Goal: Task Accomplishment & Management: Complete application form

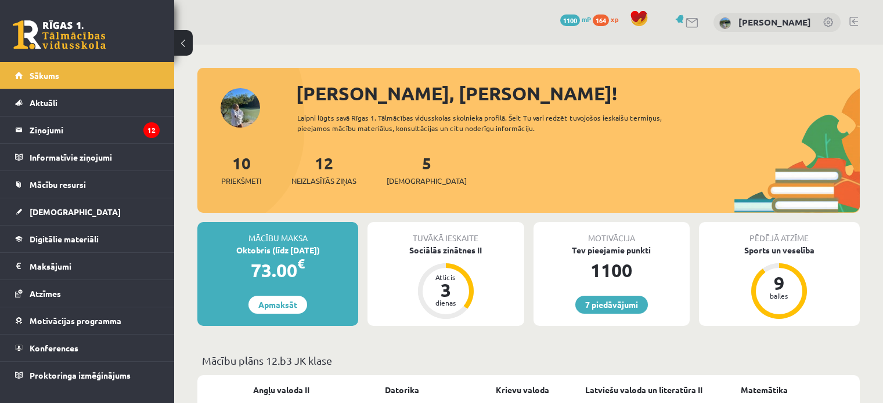
scroll to position [105, 0]
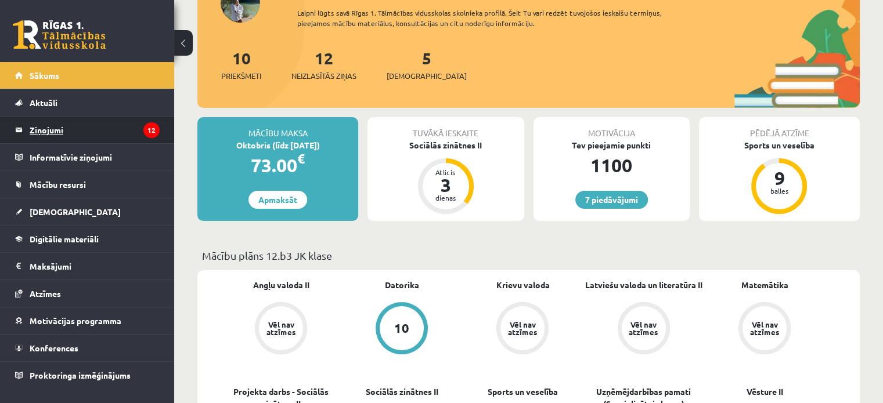
click at [62, 125] on legend "Ziņojumi 12" at bounding box center [95, 130] width 130 height 27
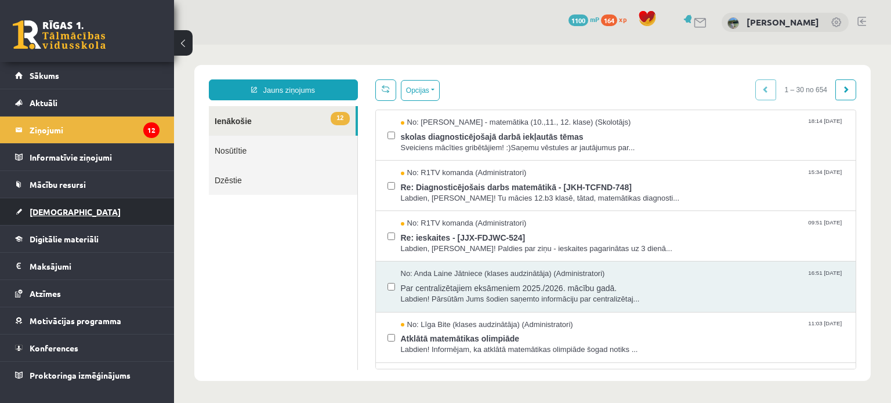
click at [70, 211] on link "[DEMOGRAPHIC_DATA]" at bounding box center [87, 211] width 144 height 27
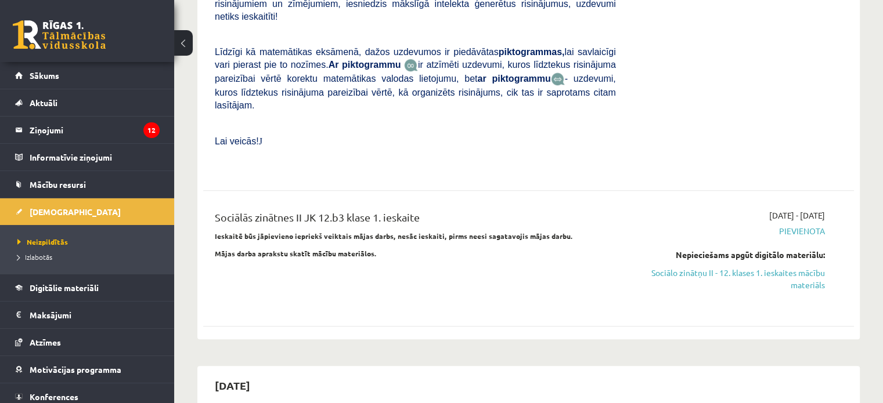
scroll to position [798, 0]
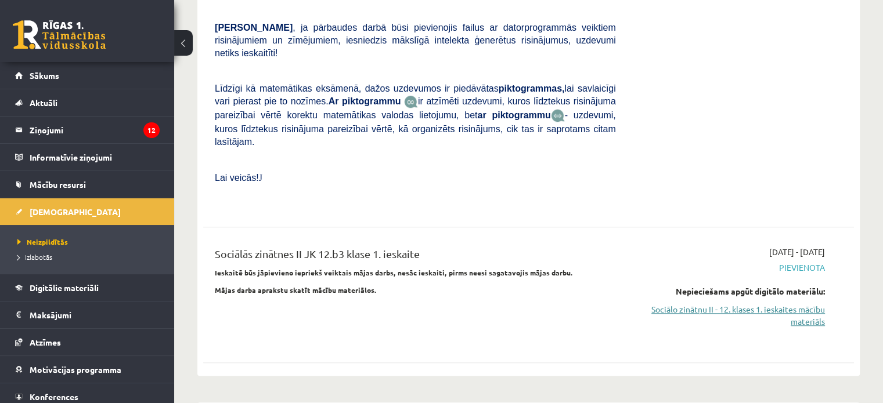
click at [780, 303] on link "Sociālo zinātņu II - 12. klases 1. ieskaites mācību materiāls" at bounding box center [728, 315] width 191 height 24
click at [748, 303] on link "Sociālo zinātņu II - 12. klases 1. ieskaites mācību materiāls" at bounding box center [728, 315] width 191 height 24
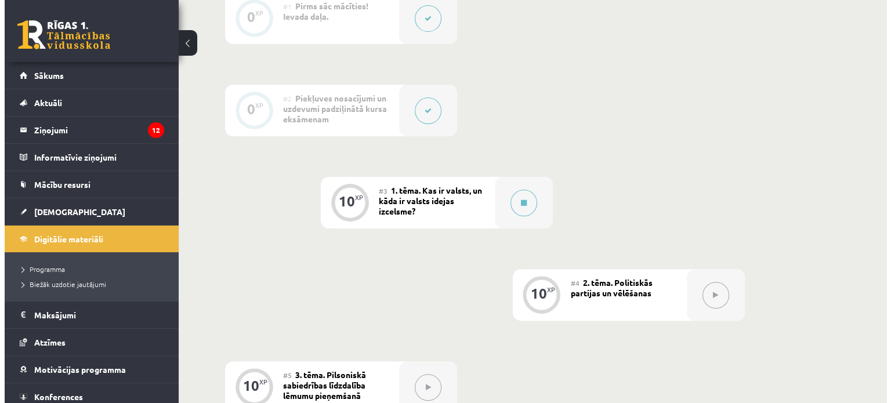
scroll to position [327, 0]
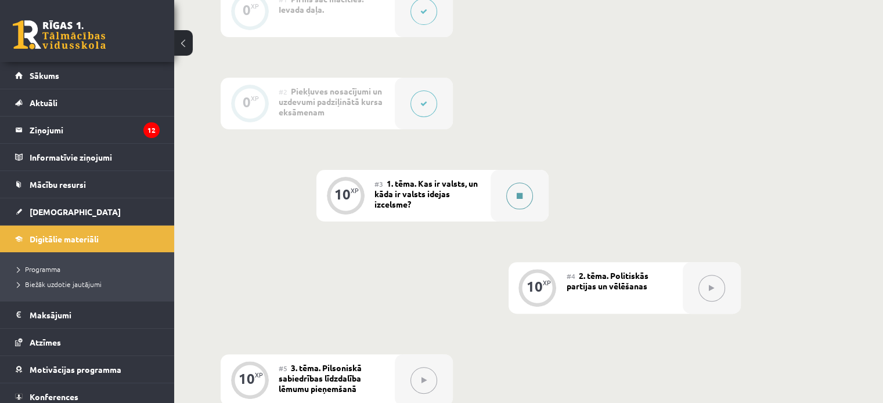
click at [500, 192] on div at bounding box center [519, 196] width 58 height 52
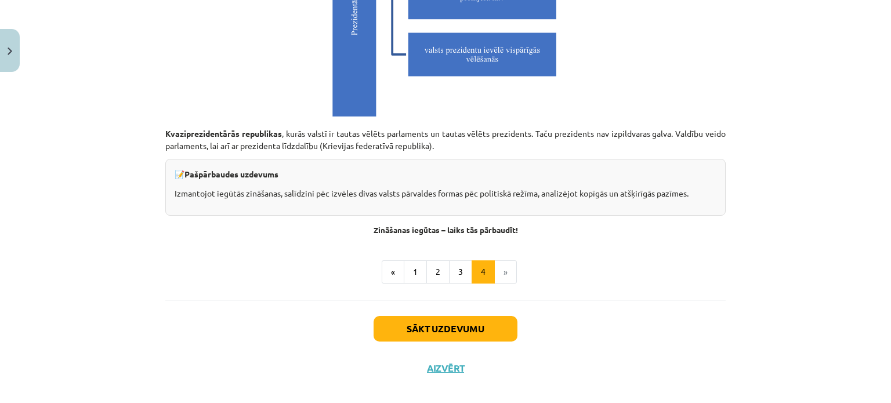
scroll to position [3326, 0]
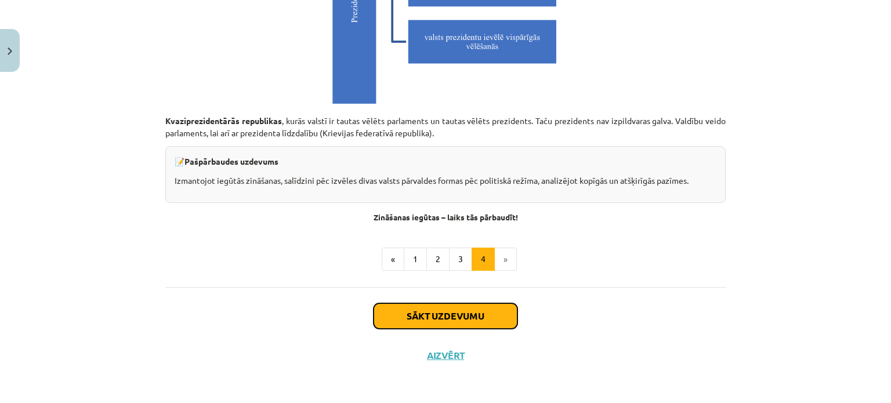
click at [420, 306] on button "Sākt uzdevumu" at bounding box center [446, 316] width 144 height 26
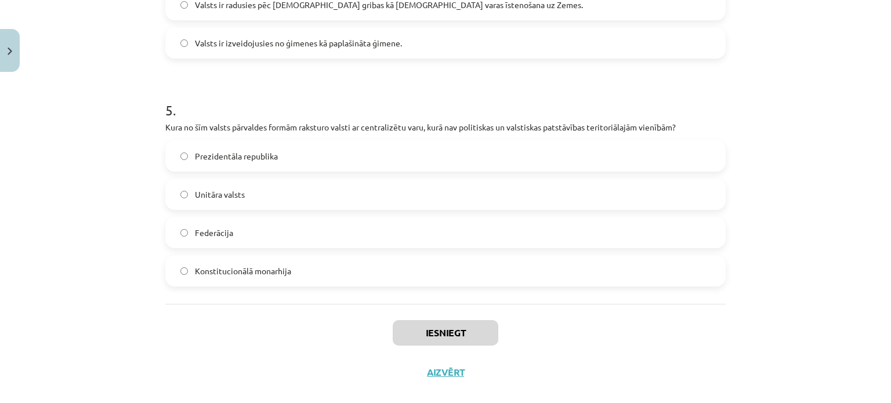
scroll to position [1079, 0]
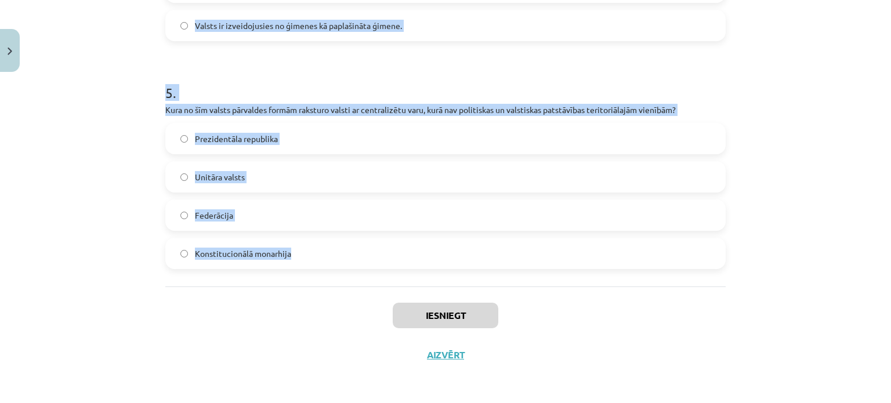
drag, startPoint x: 158, startPoint y: 119, endPoint x: 406, endPoint y: 266, distance: 288.8
copy form "1 . Kuru valsts teoriju pārstāv marksisms? Valsts izveidojās, lai apspiestu ind…"
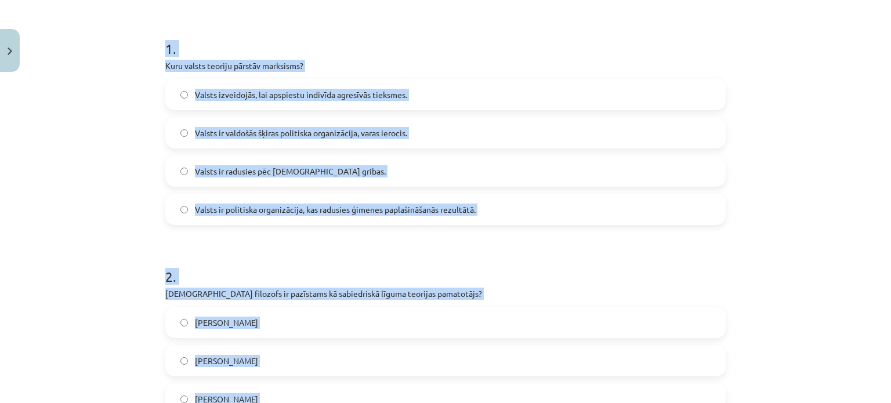
scroll to position [171, 0]
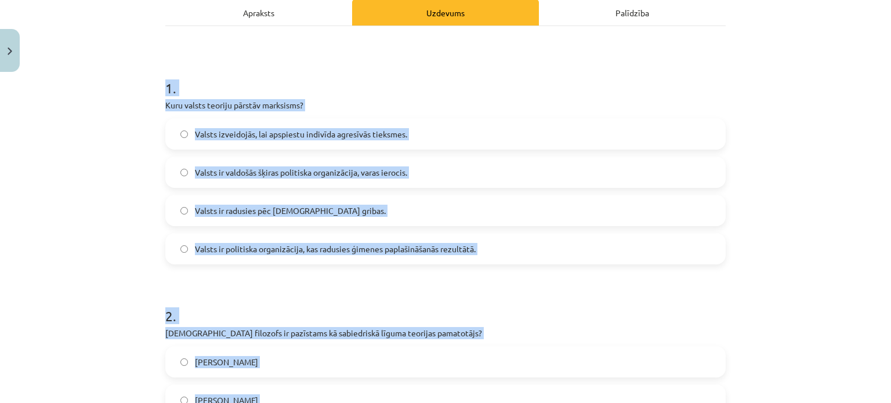
click at [551, 245] on label "Valsts ir politiska organizācija, kas radusies ģimenes paplašināšanās rezultātā." at bounding box center [446, 248] width 558 height 29
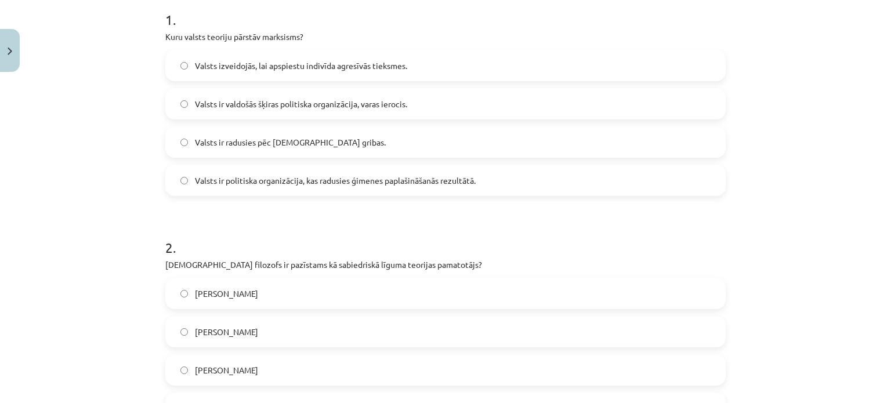
scroll to position [247, 0]
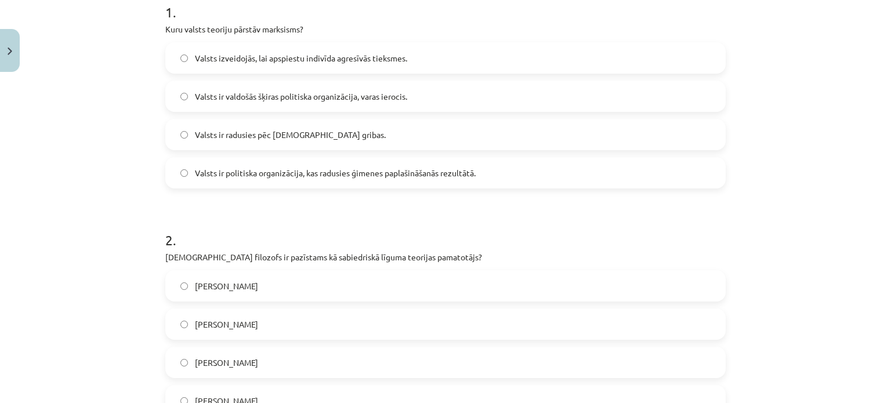
click at [559, 97] on label "Valsts ir valdošās šķiras politiska organizācija, varas ierocis." at bounding box center [446, 96] width 558 height 29
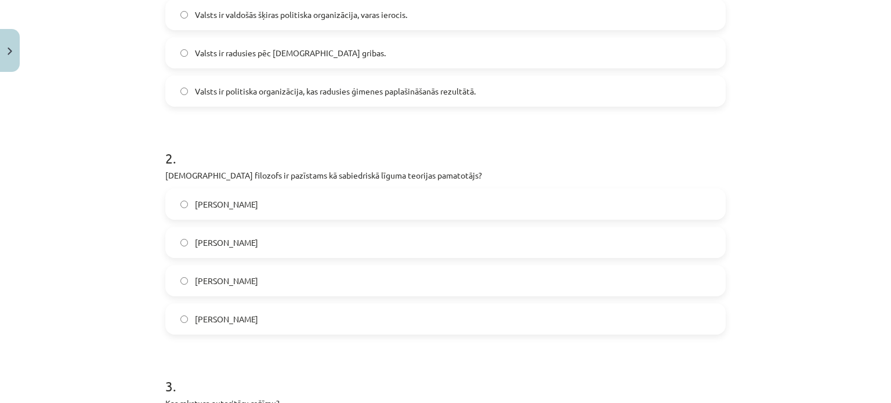
scroll to position [334, 0]
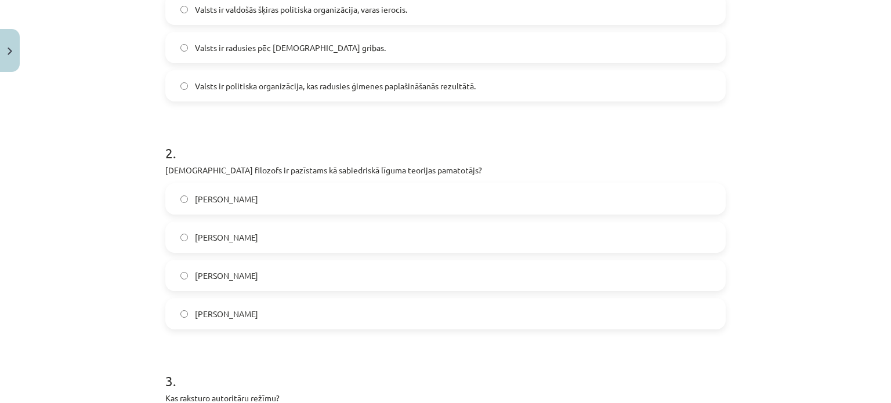
click at [341, 231] on label "Tomass Hobss" at bounding box center [446, 237] width 558 height 29
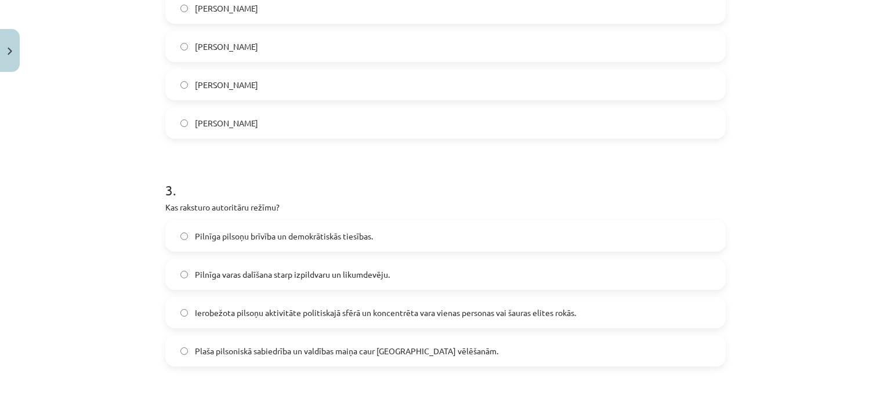
scroll to position [524, 0]
click at [583, 325] on label "Ierobežota pilsoņu aktivitāte politiskajā sfērā un koncentrēta vara vienas pers…" at bounding box center [446, 313] width 558 height 29
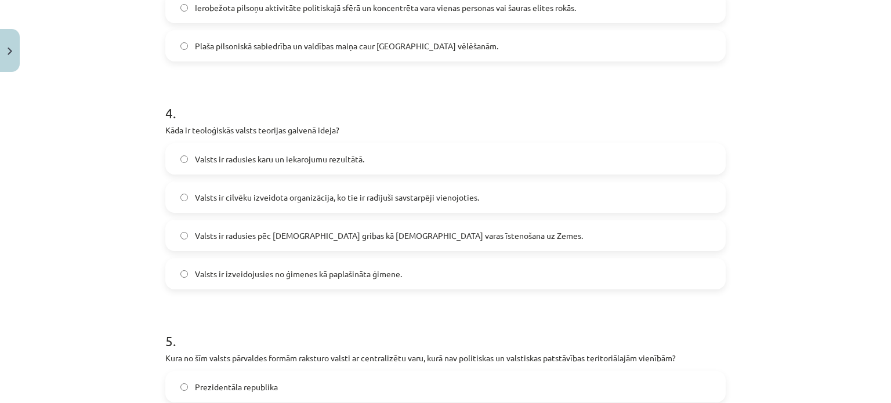
scroll to position [834, 0]
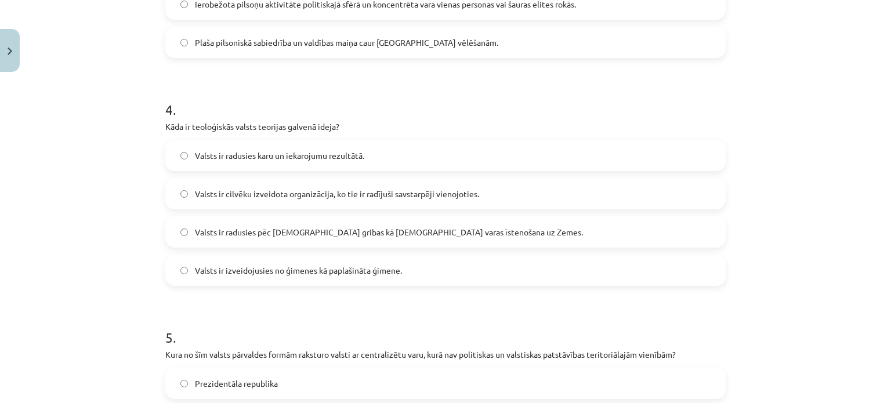
click at [311, 234] on span "Valsts ir radusies pēc Dieva gribas kā dievišķās varas īstenošana uz Zemes." at bounding box center [389, 232] width 388 height 12
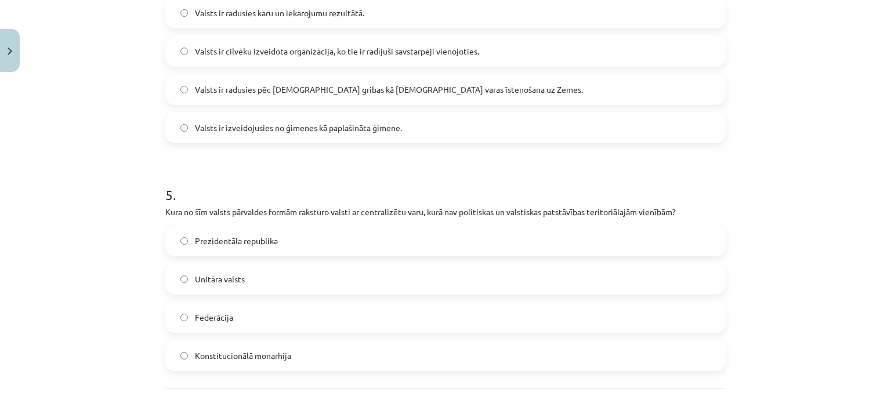
scroll to position [1079, 0]
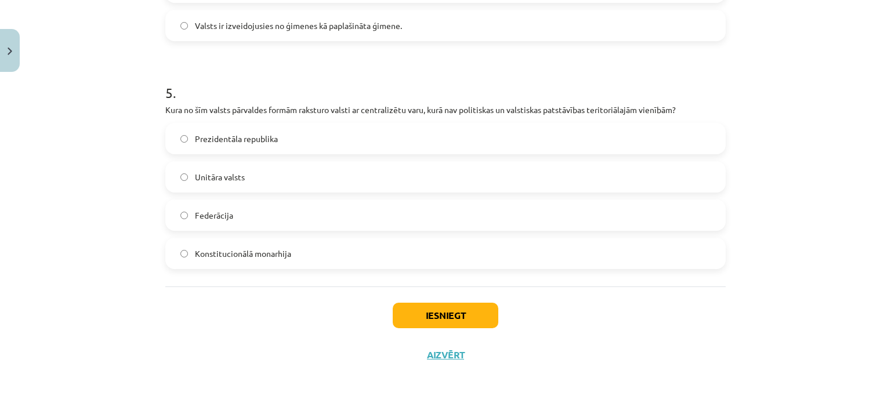
click at [588, 242] on label "Konstitucionālā monarhija" at bounding box center [446, 253] width 558 height 29
click at [264, 177] on label "Unitāra valsts" at bounding box center [446, 176] width 558 height 29
click at [416, 313] on button "Iesniegt" at bounding box center [446, 316] width 106 height 26
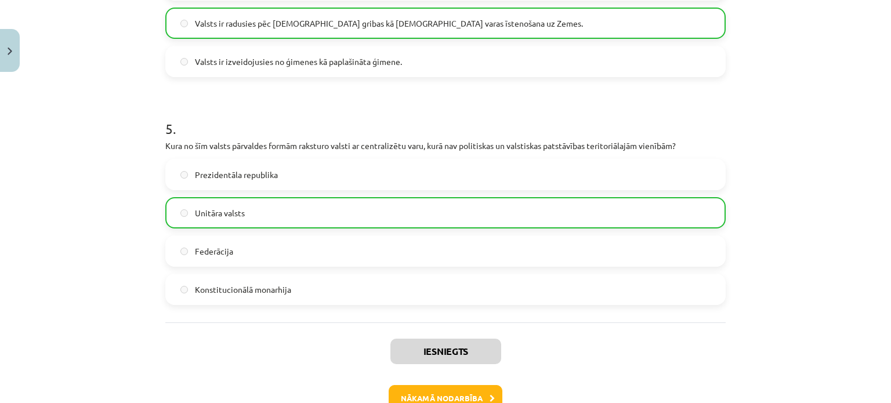
scroll to position [1115, 0]
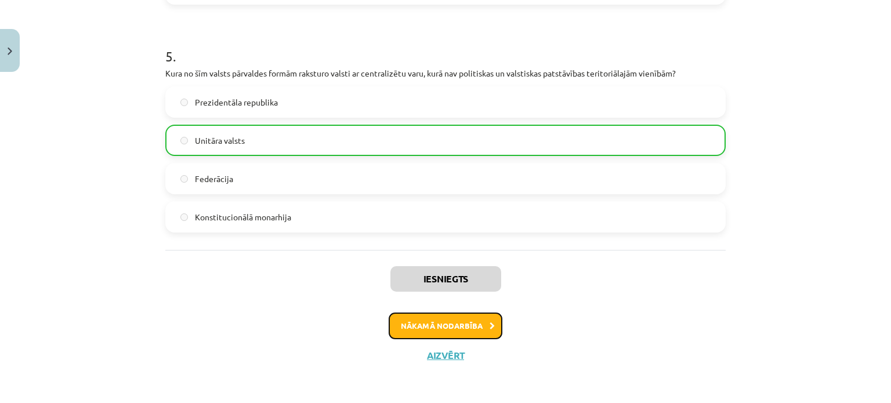
click at [439, 330] on button "Nākamā nodarbība" at bounding box center [446, 326] width 114 height 27
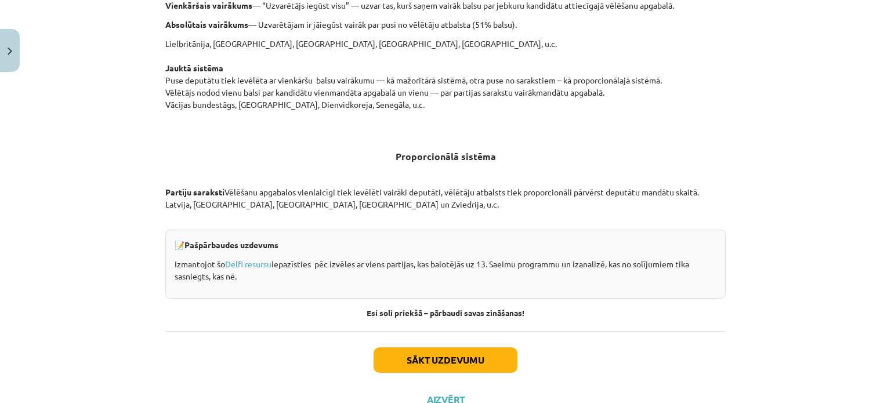
scroll to position [1191, 0]
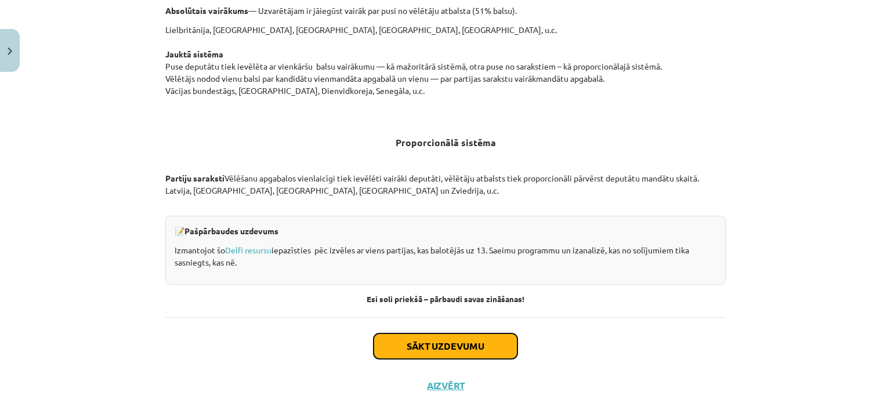
click at [432, 346] on button "Sākt uzdevumu" at bounding box center [446, 347] width 144 height 26
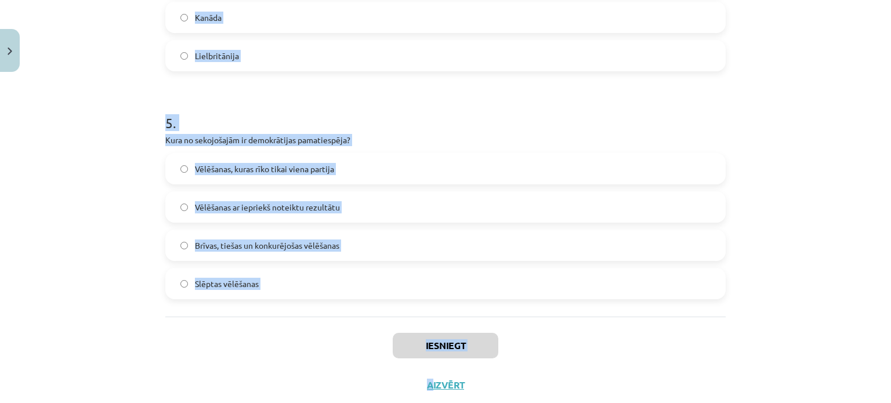
scroll to position [1079, 0]
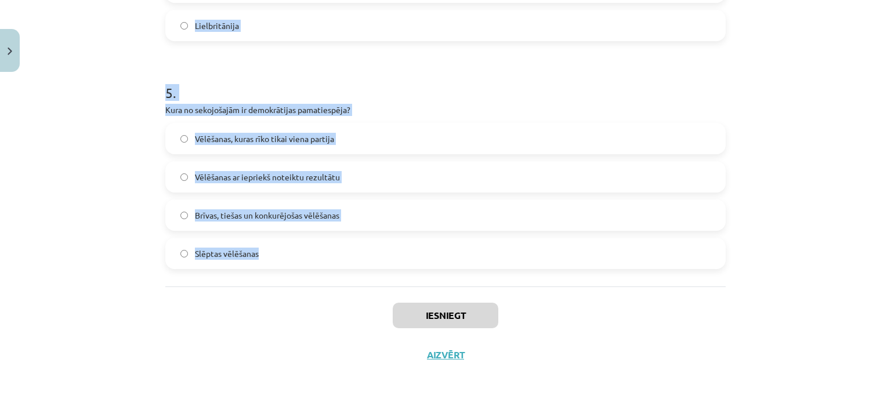
drag, startPoint x: 151, startPoint y: 89, endPoint x: 374, endPoint y: 283, distance: 294.9
click at [374, 283] on div "Mācību tēma: Sociālo zinātņu ii - 12. klases 1. ieskaites mācību materiāls #4 2…" at bounding box center [445, 201] width 891 height 403
copy form "1 . Kura vēlēšanu sistēma paredz, ka "uzvarētājs iegūst visu"? Jauktā sistēma P…"
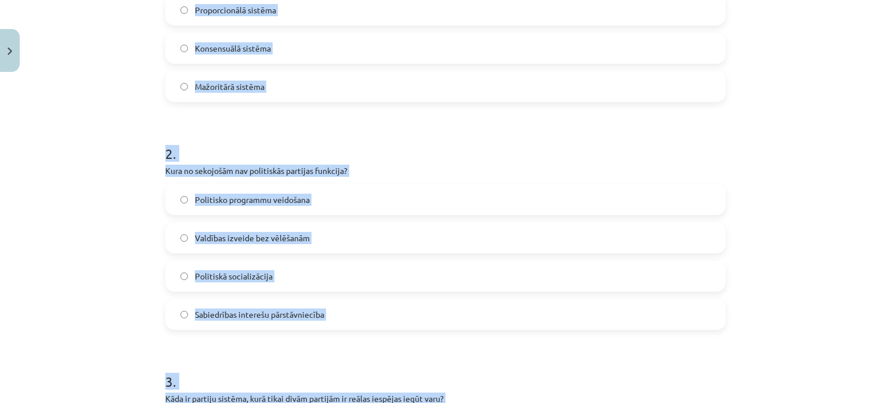
scroll to position [316, 0]
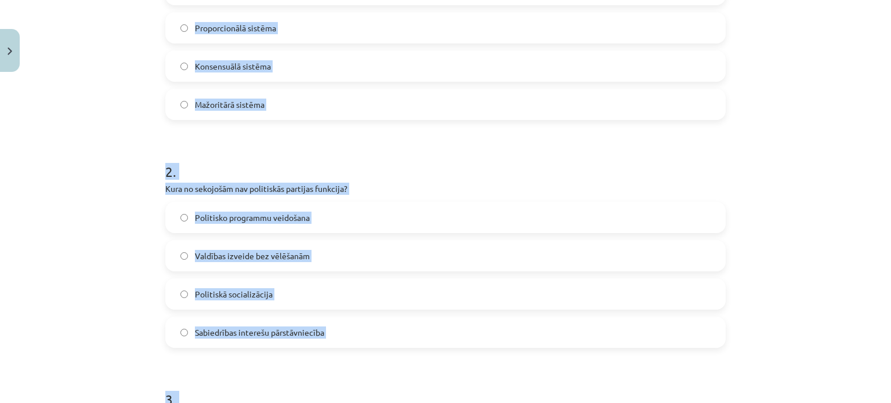
click at [543, 110] on label "Mažoritārā sistēma" at bounding box center [446, 104] width 558 height 29
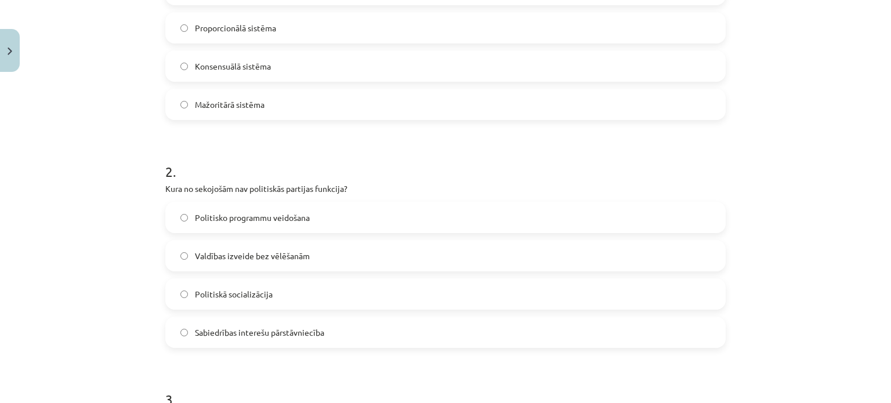
click at [392, 250] on label "Valdības izveide bez vēlēšanām" at bounding box center [446, 255] width 558 height 29
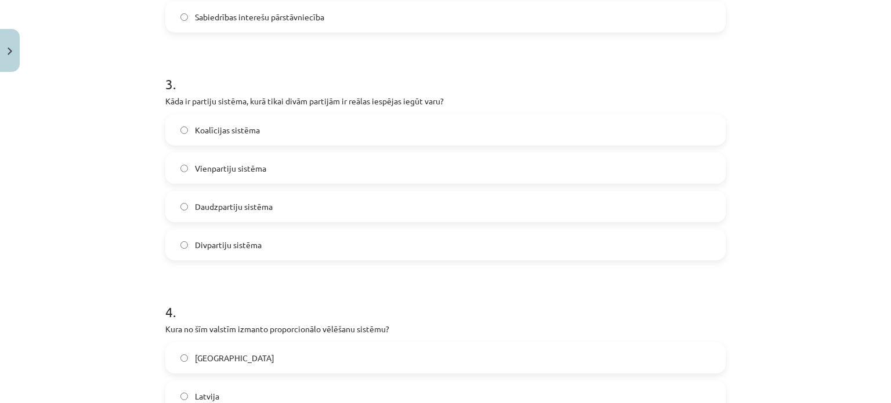
scroll to position [638, 0]
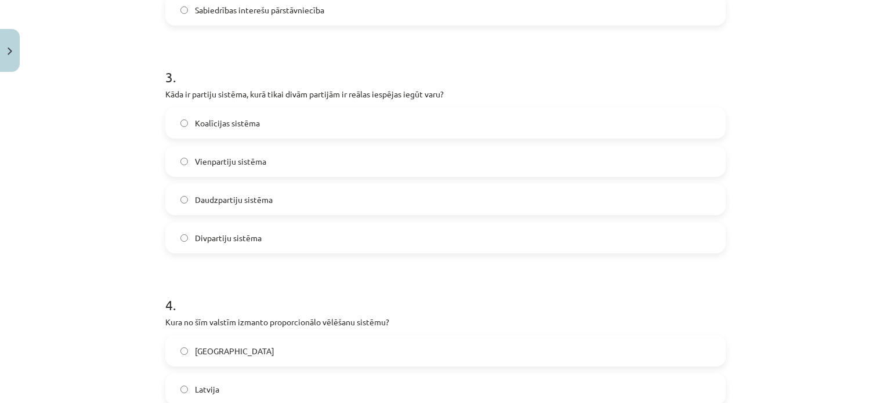
click at [376, 237] on label "Divpartiju sistēma" at bounding box center [446, 237] width 558 height 29
click at [316, 387] on label "Latvija" at bounding box center [446, 389] width 558 height 29
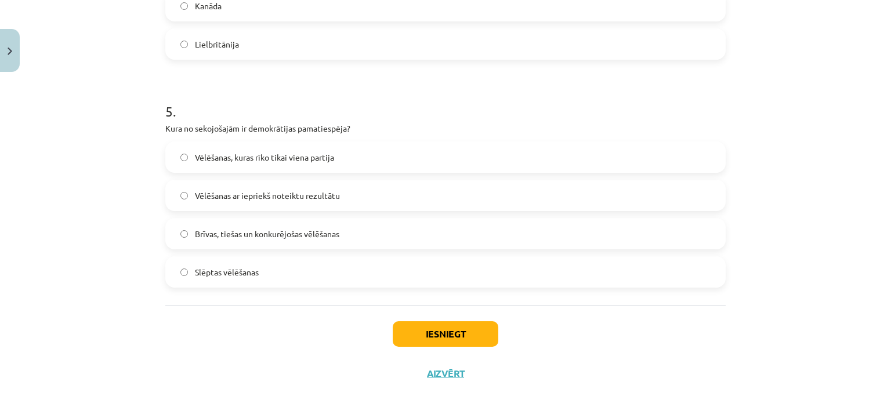
scroll to position [1065, 0]
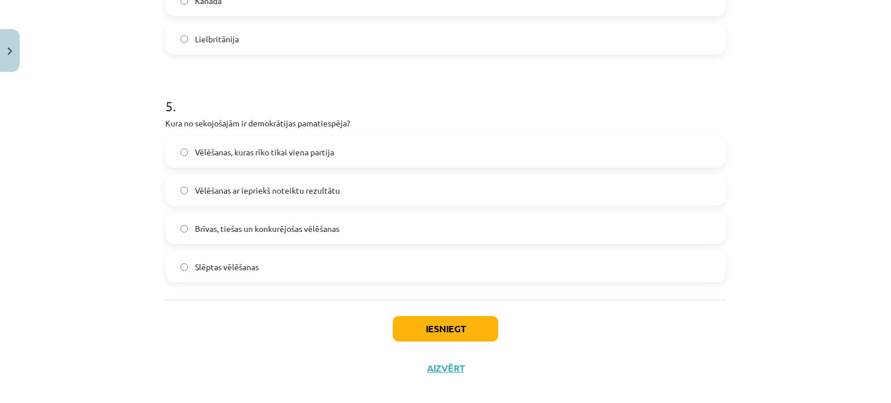
click at [346, 237] on label "Brīvas, tiešas un konkurējošas vēlēšanas" at bounding box center [446, 228] width 558 height 29
click at [457, 333] on button "Iesniegt" at bounding box center [446, 329] width 106 height 26
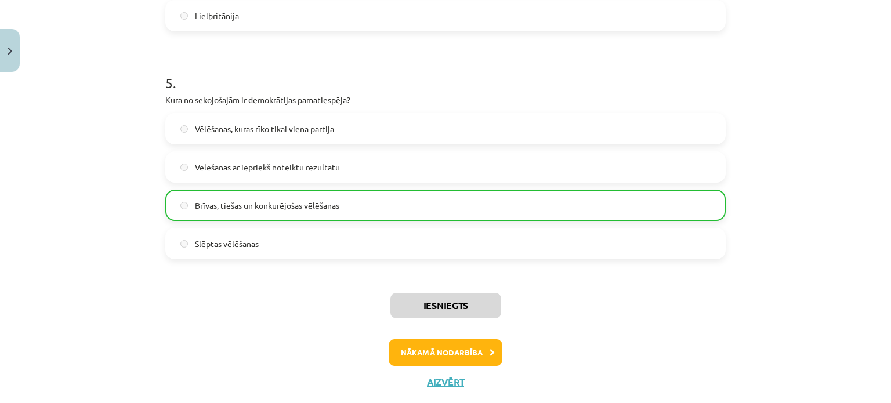
scroll to position [1115, 0]
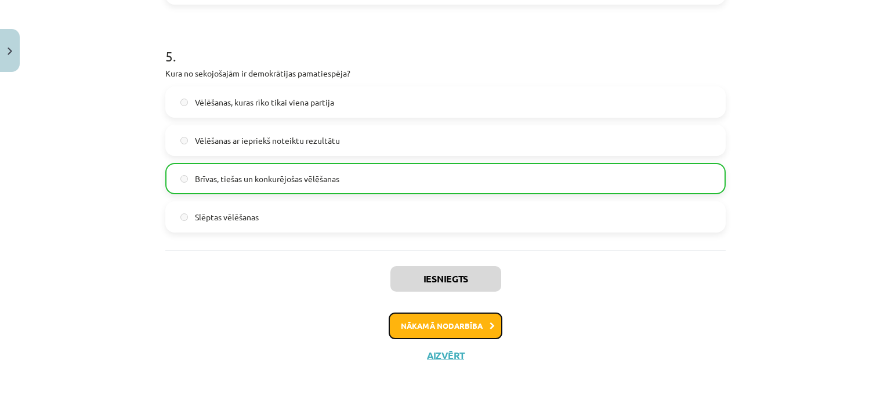
click at [490, 326] on icon at bounding box center [492, 327] width 5 height 8
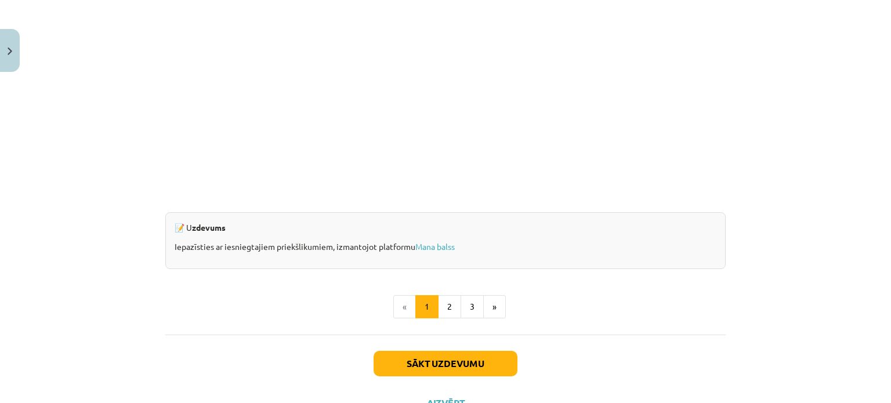
scroll to position [1093, 0]
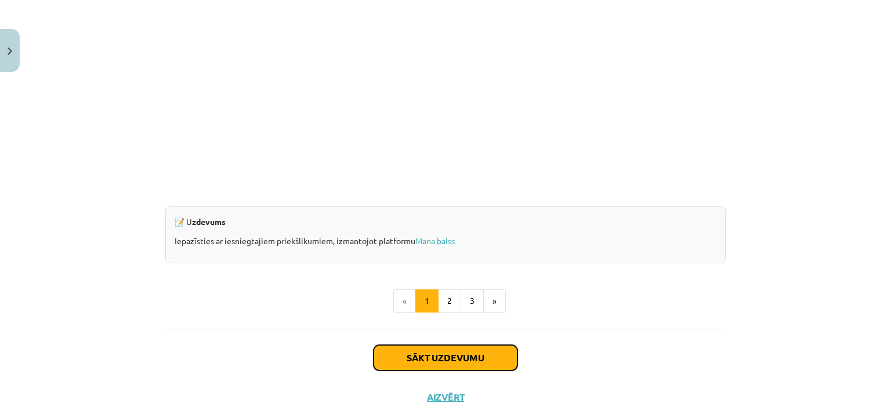
click at [444, 351] on button "Sākt uzdevumu" at bounding box center [446, 358] width 144 height 26
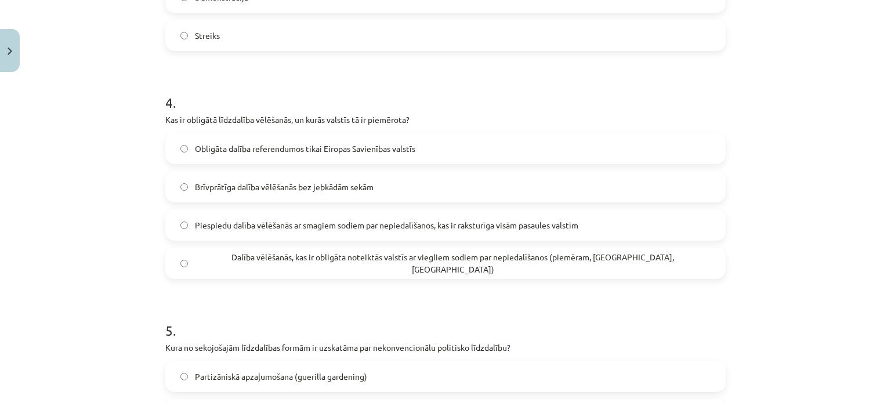
scroll to position [1079, 0]
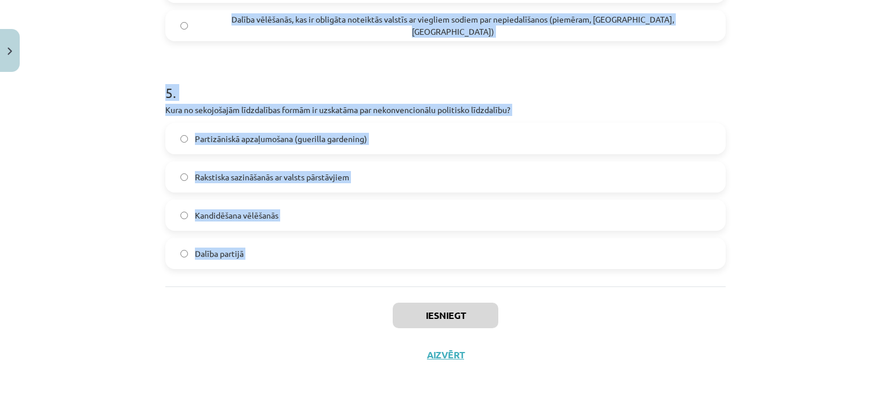
drag, startPoint x: 158, startPoint y: 257, endPoint x: 309, endPoint y: 295, distance: 156.2
copy form "1 . Kāds ir galvenais nekonvencionālās politiskās līdzdalības mērķis? Izrādīt n…"
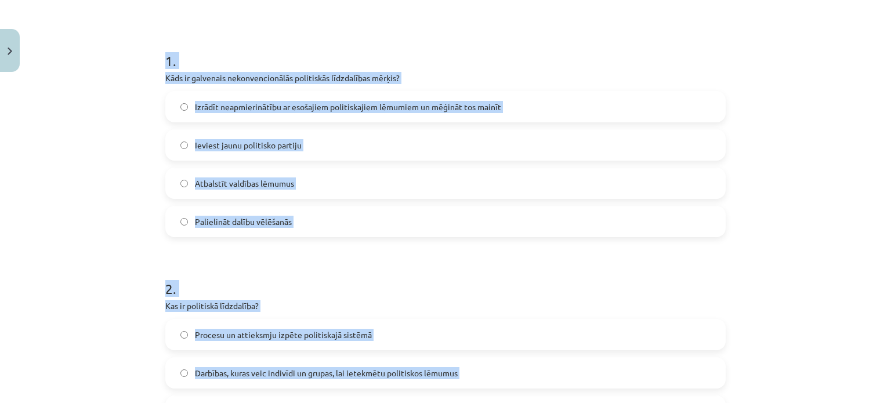
scroll to position [195, 0]
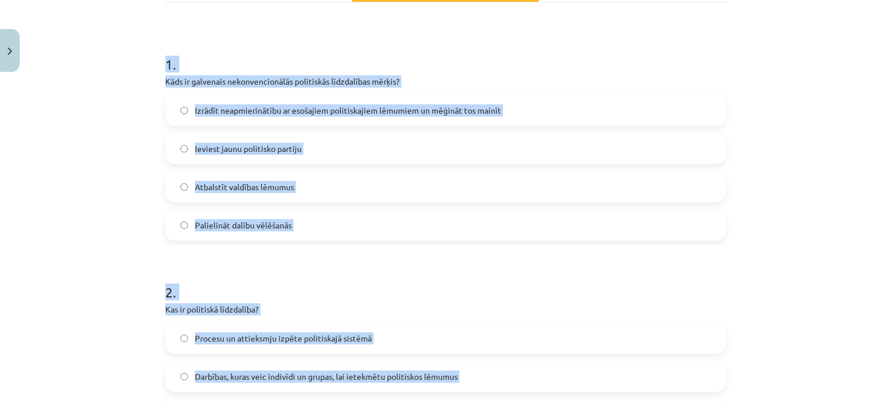
click at [689, 109] on label "Izrādīt neapmierinātību ar esošajiem politiskajiem lēmumiem un mēģināt tos main…" at bounding box center [446, 110] width 558 height 29
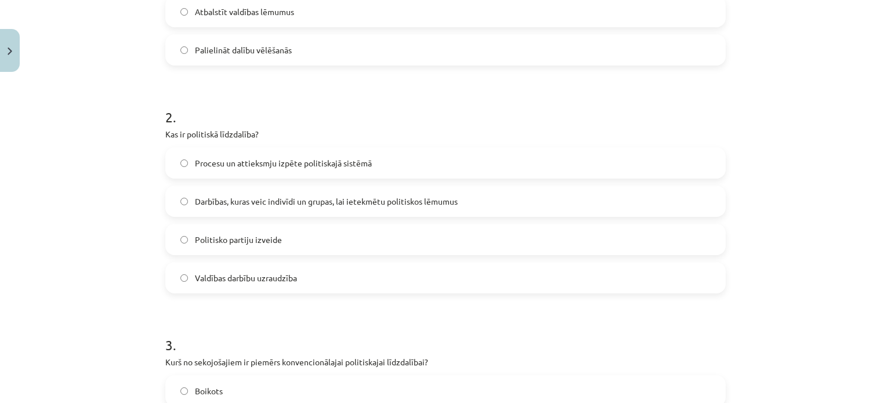
scroll to position [368, 0]
click at [624, 197] on label "Darbības, kuras veic indivīdi un grupas, lai ietekmētu politiskos lēmumus" at bounding box center [446, 203] width 558 height 29
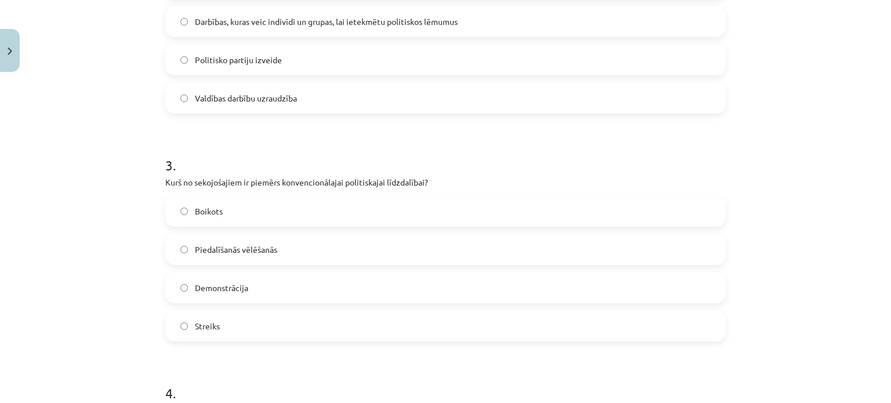
scroll to position [556, 0]
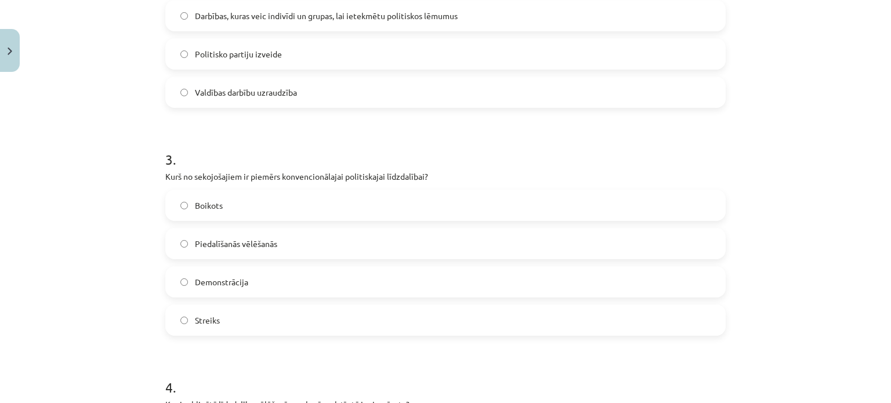
click at [703, 236] on label "Piedalīšanās vēlēšanās" at bounding box center [446, 243] width 558 height 29
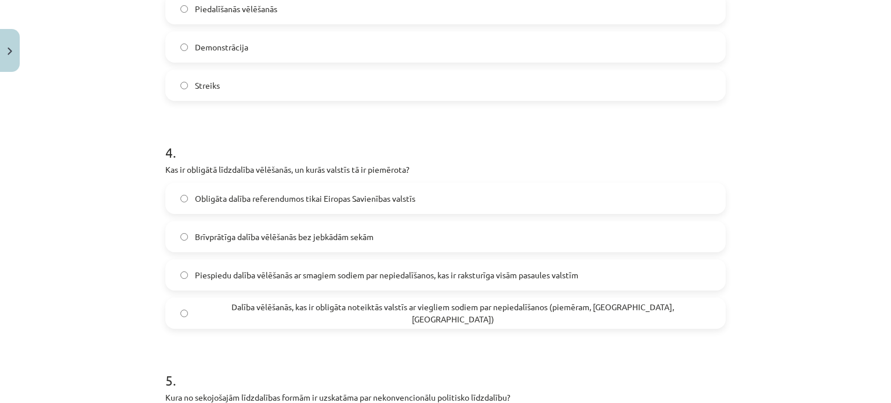
scroll to position [789, 0]
click at [328, 305] on label "Dalība vēlēšanās, kas ir obligāta noteiktās valstīs ar viegliem sodiem par nepi…" at bounding box center [446, 315] width 558 height 29
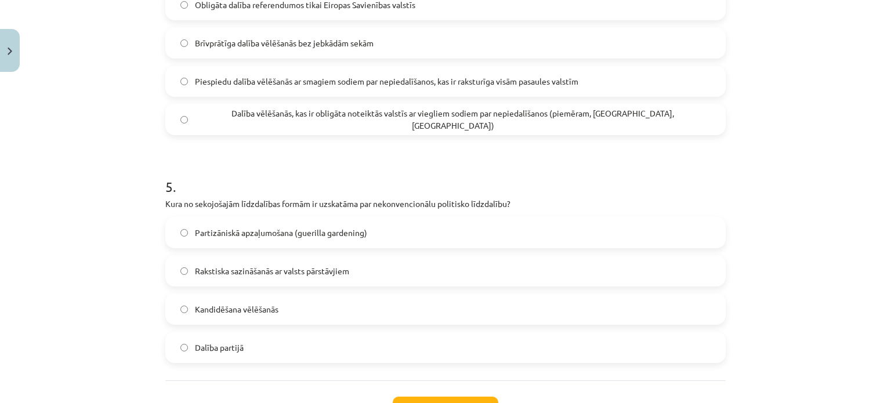
scroll to position [1079, 0]
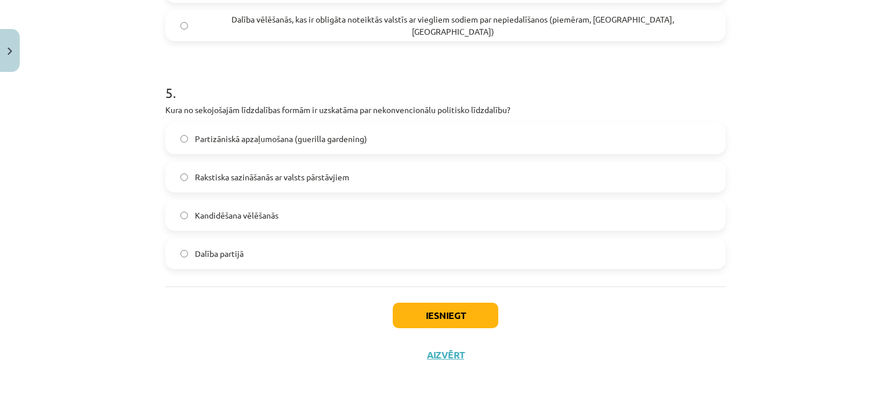
click at [338, 133] on span "Partizāniskā apzaļumošana (guerilla gardening)" at bounding box center [281, 139] width 172 height 12
click at [407, 305] on button "Iesniegt" at bounding box center [446, 316] width 106 height 26
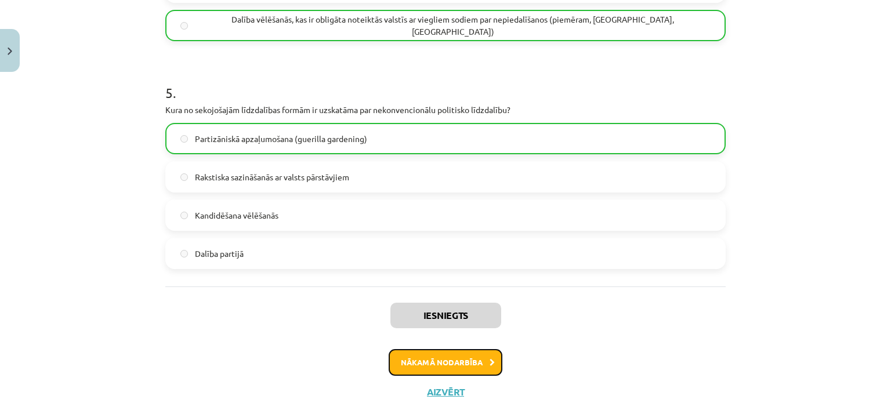
click at [454, 366] on button "Nākamā nodarbība" at bounding box center [446, 362] width 114 height 27
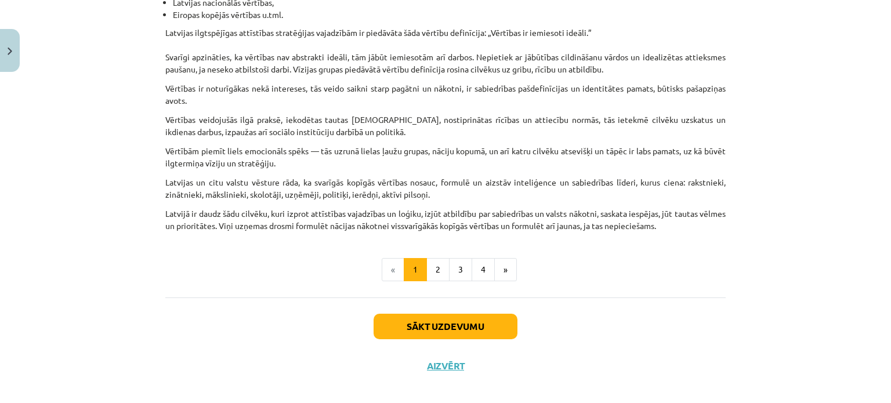
scroll to position [732, 0]
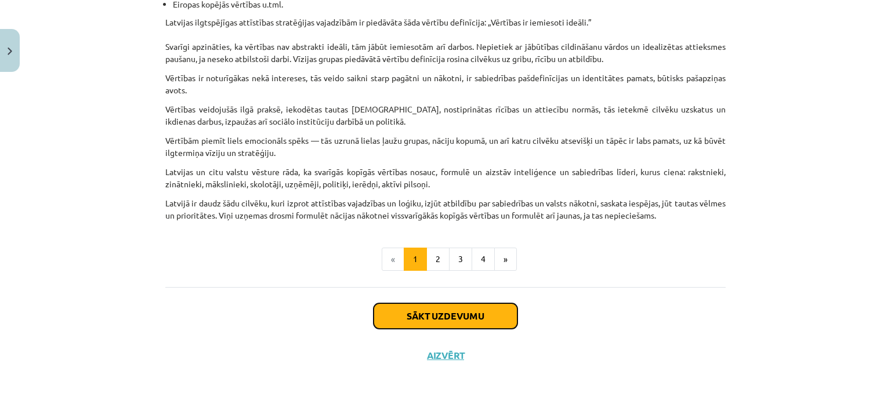
click at [455, 313] on button "Sākt uzdevumu" at bounding box center [446, 316] width 144 height 26
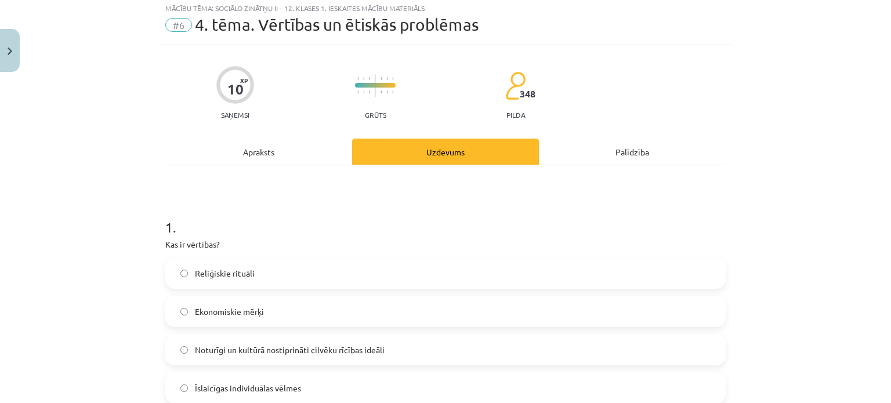
scroll to position [29, 0]
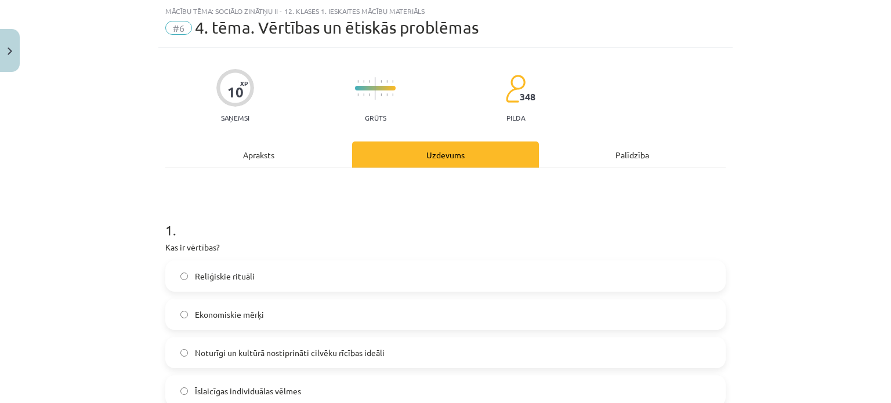
click at [244, 392] on span "Īslaicīgas individuālas vēlmes" at bounding box center [248, 391] width 106 height 12
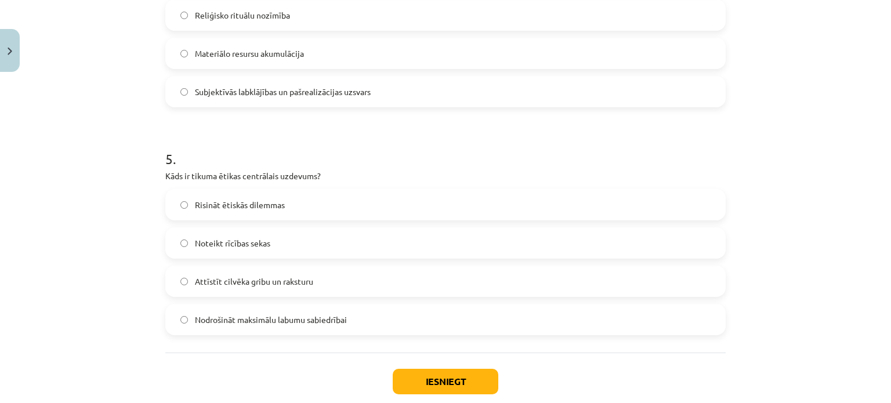
scroll to position [1079, 0]
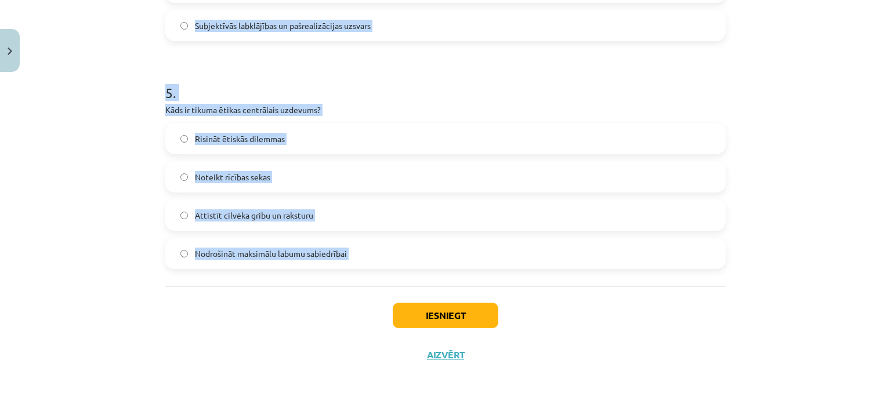
drag, startPoint x: 158, startPoint y: 229, endPoint x: 355, endPoint y: 298, distance: 208.3
copy form "1 . Kas ir vērtības? Reliģiskie rituāli Ekonomiskie mērķi Noturīgi un kultūrā n…"
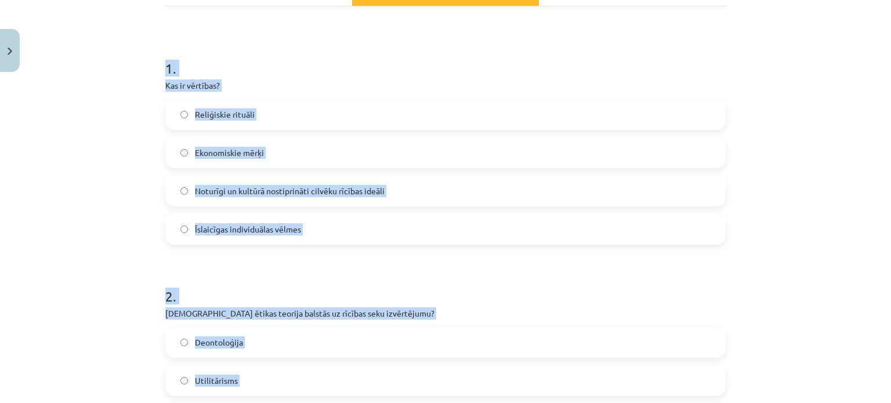
scroll to position [193, 0]
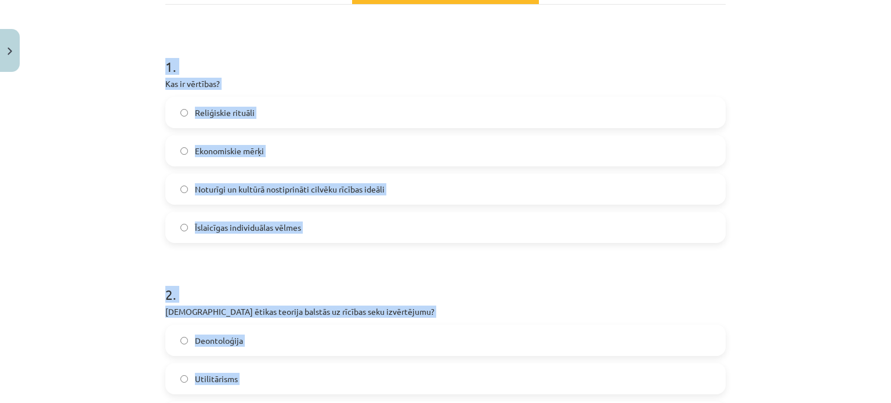
click at [453, 185] on label "Noturīgi un kultūrā nostiprināti cilvēku rīcības ideāli" at bounding box center [446, 189] width 558 height 29
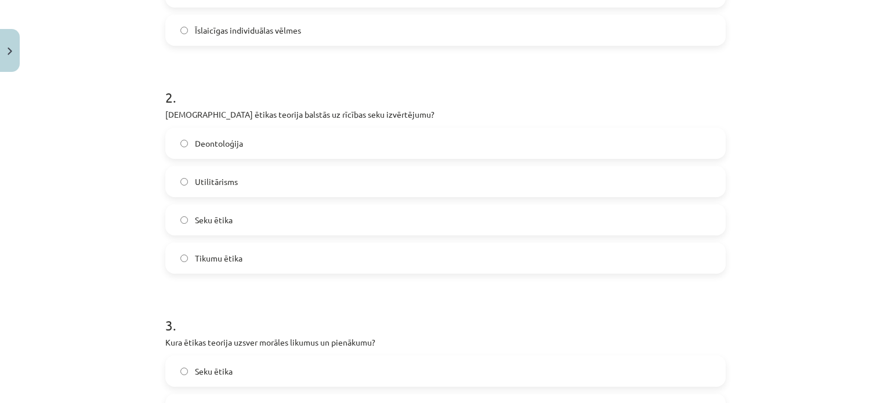
scroll to position [411, 0]
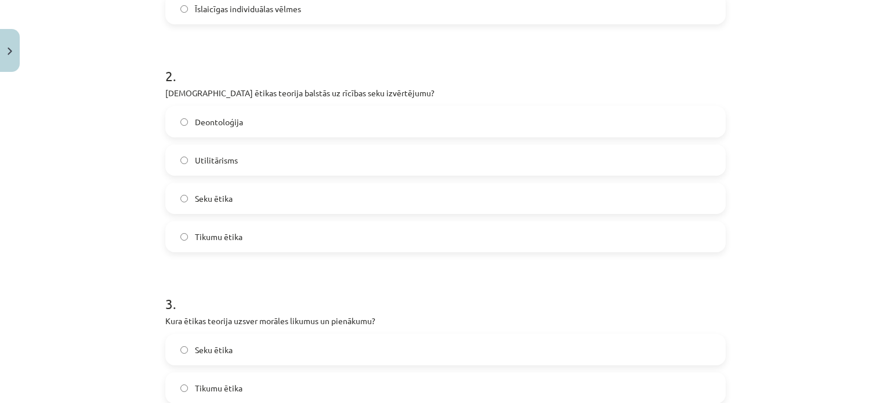
click at [459, 185] on label "Seku ētika" at bounding box center [446, 198] width 558 height 29
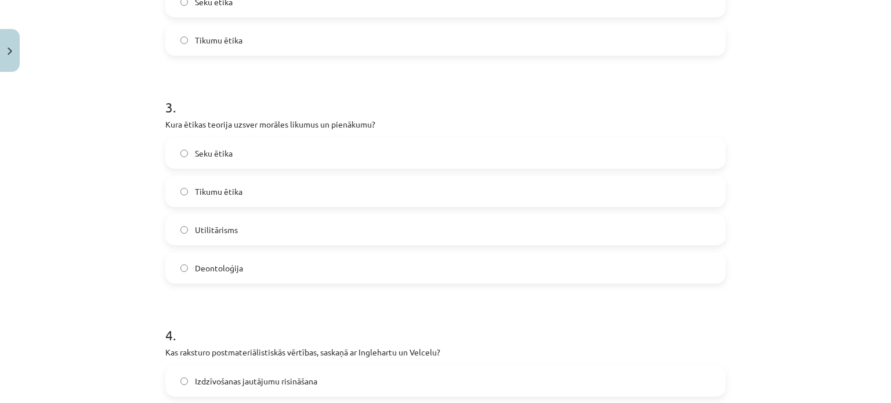
scroll to position [613, 0]
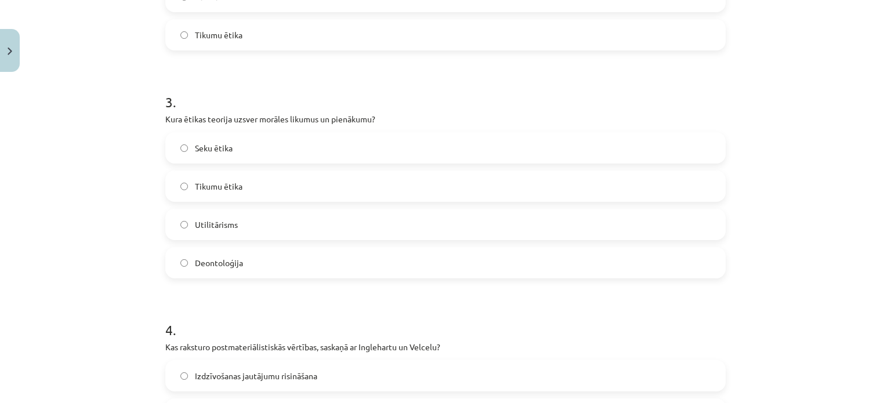
click at [575, 261] on label "Deontoloģija" at bounding box center [446, 262] width 558 height 29
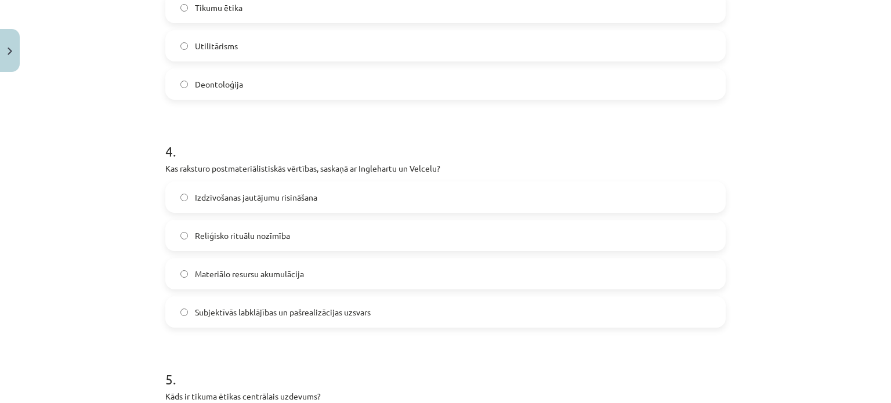
scroll to position [800, 0]
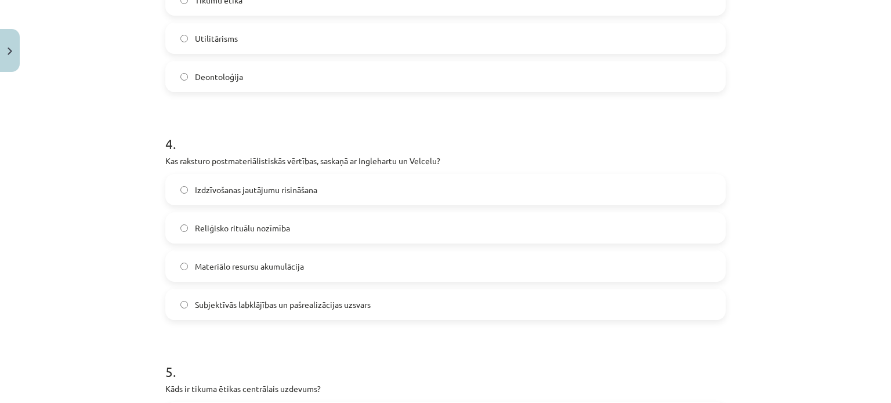
click at [375, 297] on label "Subjektīvās labklājības un pašrealizācijas uzsvars" at bounding box center [446, 304] width 558 height 29
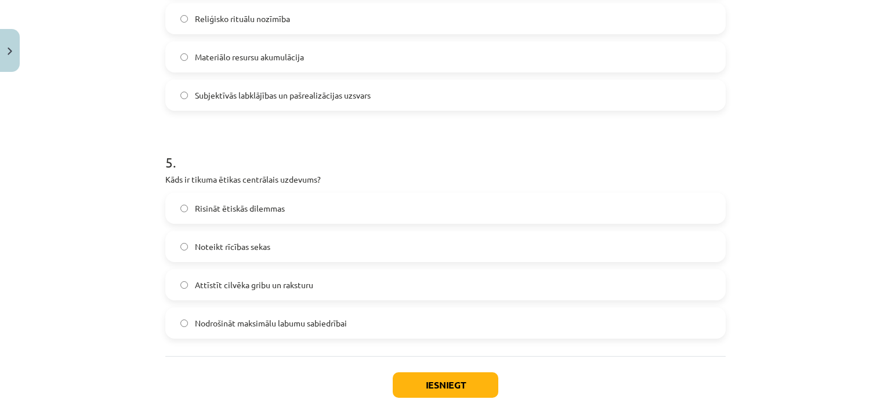
scroll to position [1032, 0]
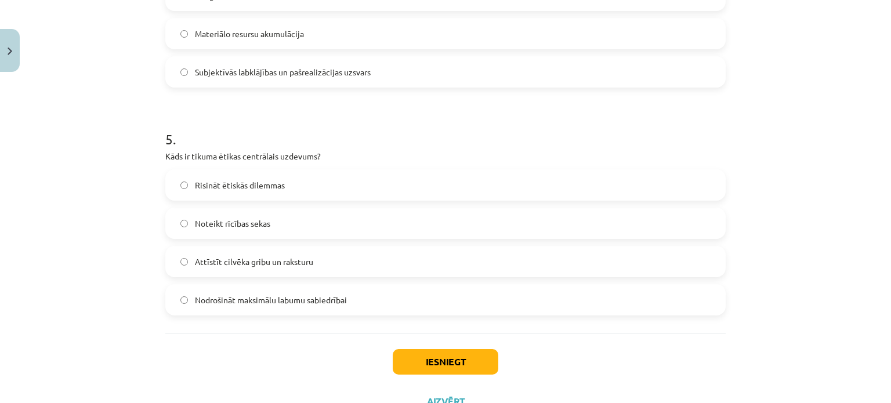
click at [443, 277] on div "Risināt ētiskās dilemmas Noteikt rīcības sekas Attīstīt cilvēka gribu un rakstu…" at bounding box center [445, 242] width 561 height 146
click at [444, 256] on label "Attīstīt cilvēka gribu un raksturu" at bounding box center [446, 261] width 558 height 29
click at [425, 348] on div "Iesniegt Aizvērt" at bounding box center [445, 373] width 561 height 81
click at [426, 359] on button "Iesniegt" at bounding box center [446, 362] width 106 height 26
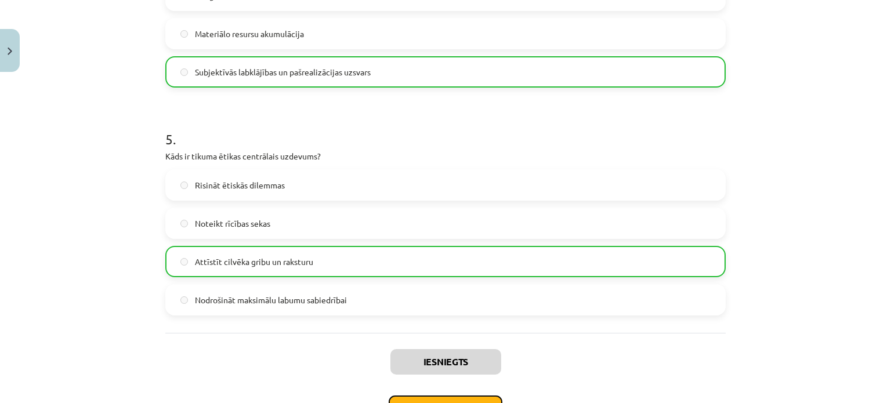
click at [420, 396] on button "Nākamā nodarbība" at bounding box center [446, 409] width 114 height 27
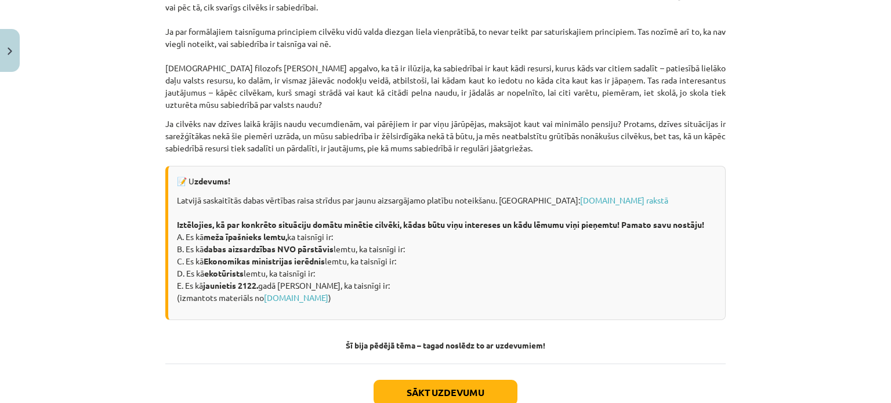
scroll to position [1529, 0]
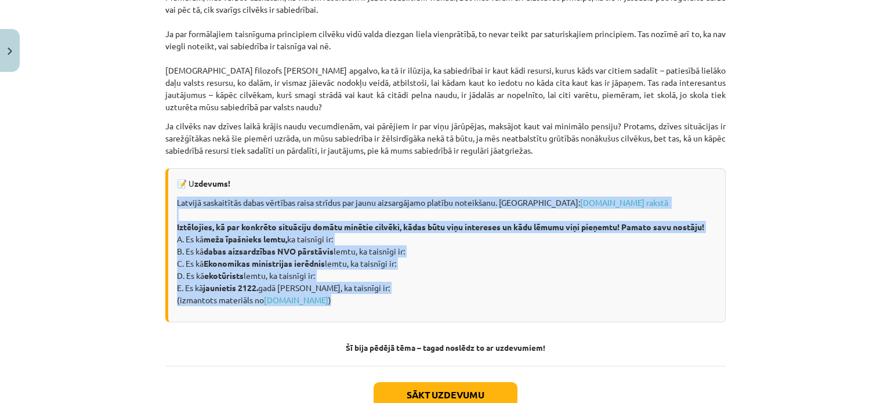
drag, startPoint x: 173, startPoint y: 210, endPoint x: 302, endPoint y: 315, distance: 165.7
click at [302, 306] on p "Latvijā saskaitītās dabas vērtības raisa strīdus par jaunu aizsargājamo platību…" at bounding box center [447, 252] width 540 height 110
copy p "Latvijā saskaitītās dabas vērtības raisa strīdus par jaunu aizsargājamo platību…"
click at [461, 396] on button "Sākt uzdevumu" at bounding box center [446, 395] width 144 height 26
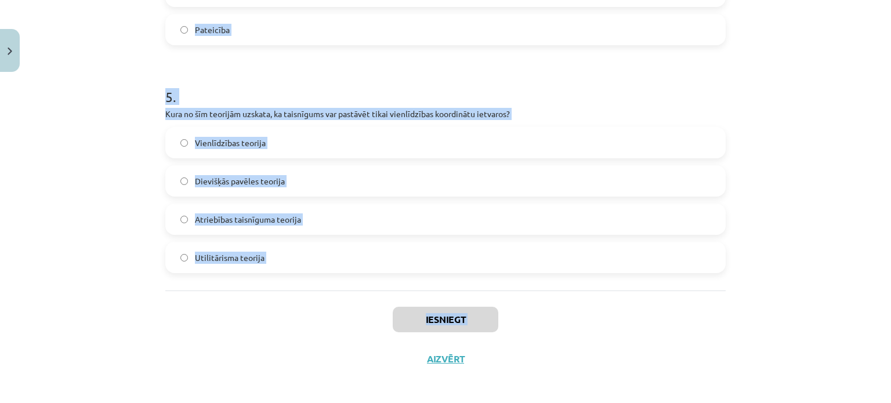
scroll to position [1079, 0]
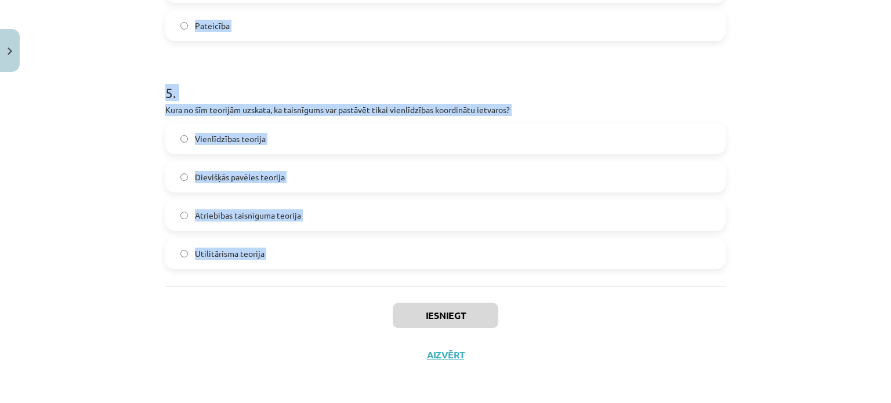
drag, startPoint x: 139, startPoint y: 221, endPoint x: 274, endPoint y: 289, distance: 150.8
click at [274, 289] on div "Mācību tēma: Sociālo zinātņu ii - 12. klases 1. ieskaites mācību materiāls #7 5…" at bounding box center [445, 201] width 891 height 403
copy form "1 . Kura no šīm teorijām apgalvo, ka taisnīgums nāk no Dieva? Dievišķās pavēles…"
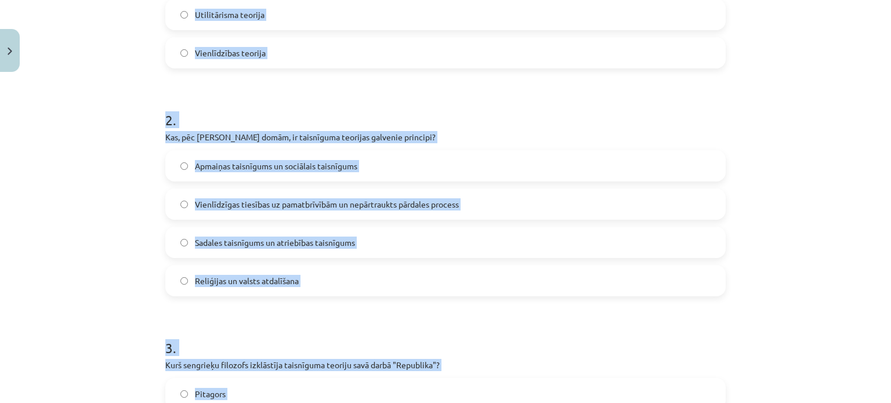
scroll to position [241, 0]
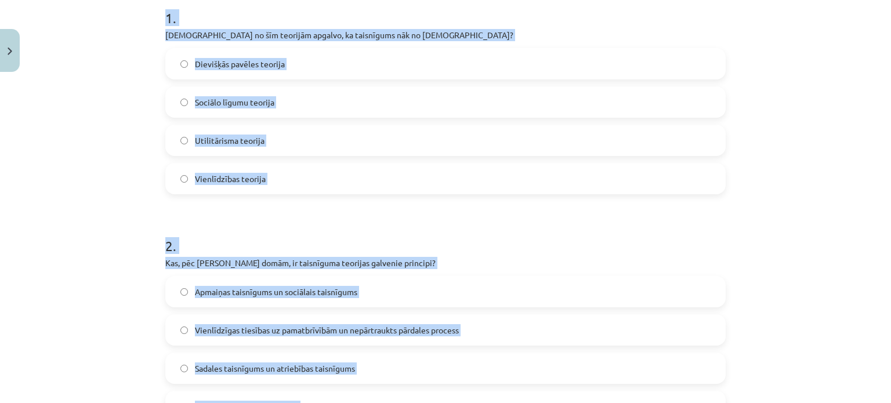
click at [668, 65] on label "Dievišķās pavēles teorija" at bounding box center [446, 63] width 558 height 29
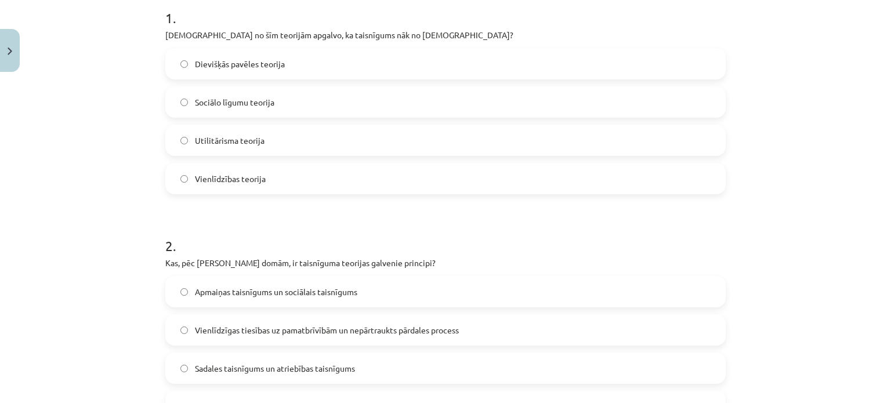
click at [570, 328] on label "Vienlīdzīgas tiesības uz pamatbrīvībām un nepārtraukts pārdales process" at bounding box center [446, 330] width 558 height 29
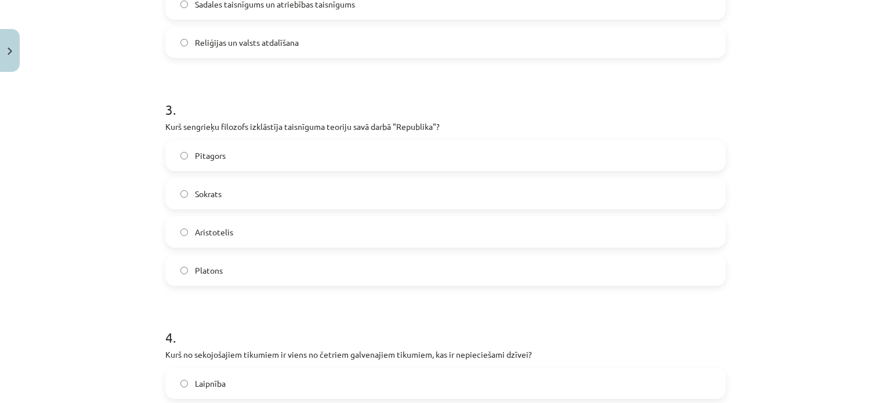
scroll to position [609, 0]
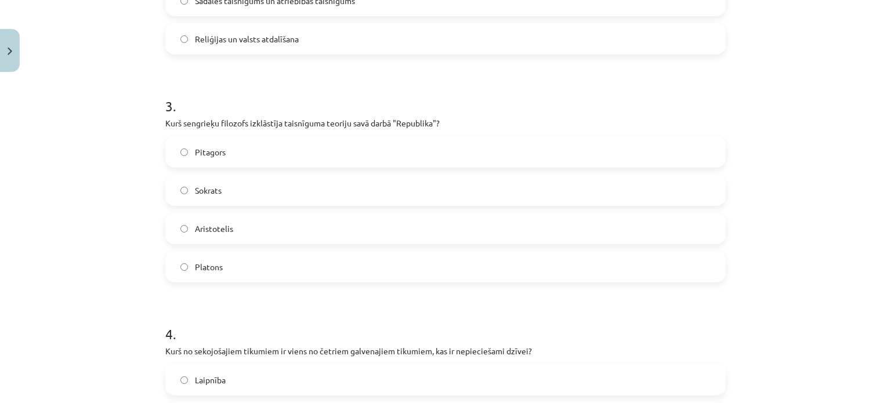
click at [378, 256] on label "Platons" at bounding box center [446, 266] width 558 height 29
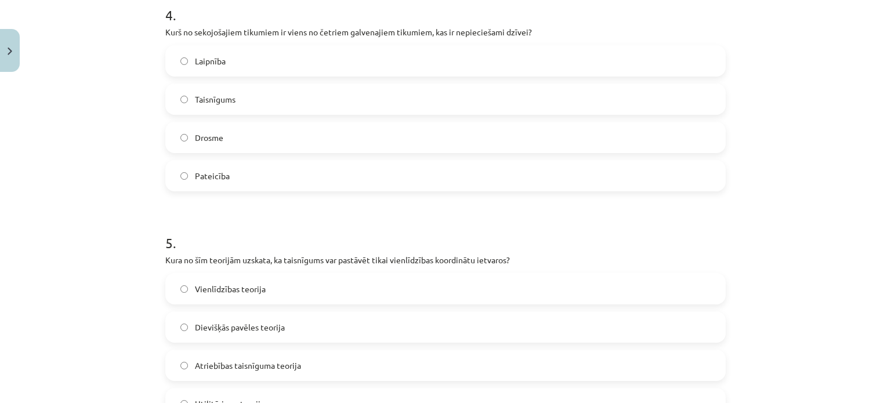
scroll to position [936, 0]
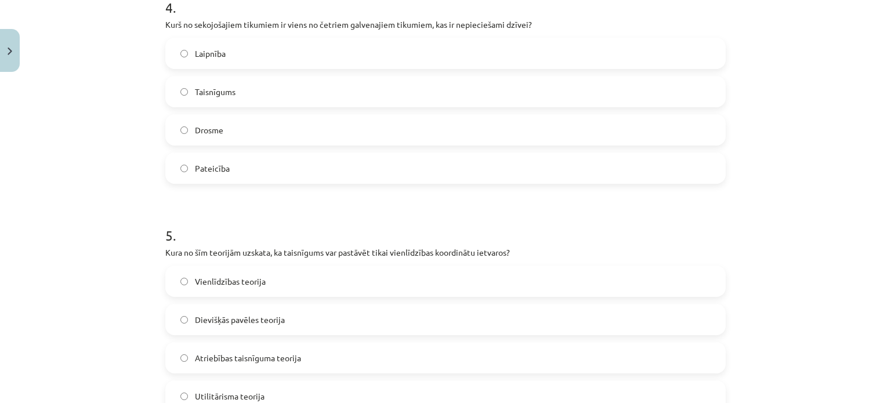
click at [375, 92] on label "Taisnīgums" at bounding box center [446, 91] width 558 height 29
click at [408, 279] on label "Vienlīdzības teorija" at bounding box center [446, 281] width 558 height 29
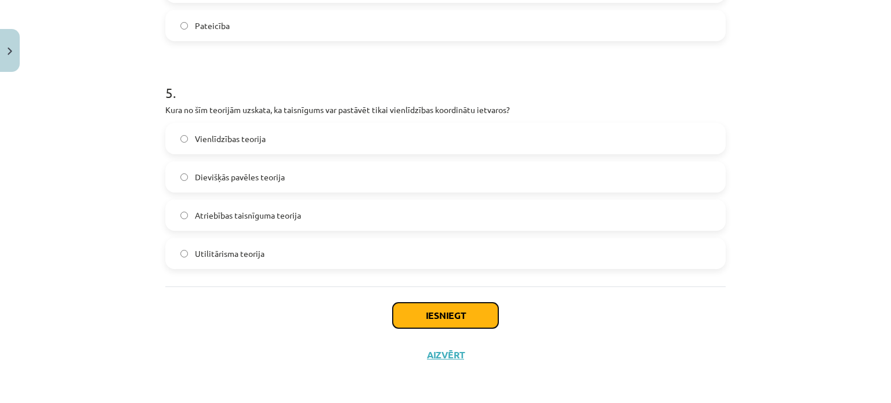
click at [472, 323] on button "Iesniegt" at bounding box center [446, 316] width 106 height 26
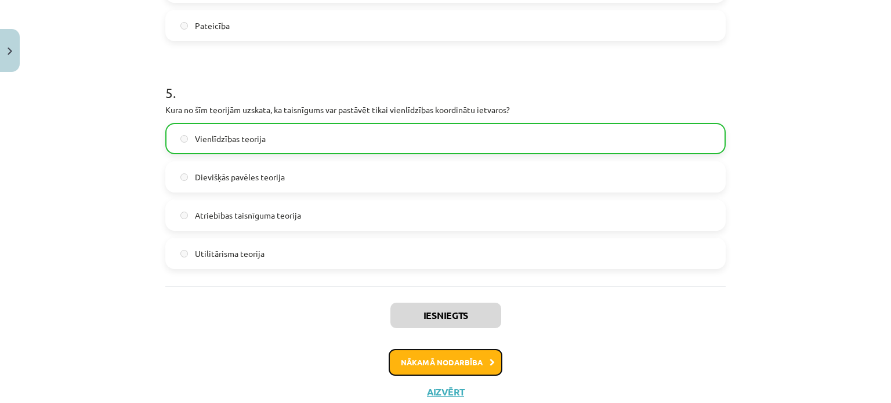
click at [473, 361] on button "Nākamā nodarbība" at bounding box center [446, 362] width 114 height 27
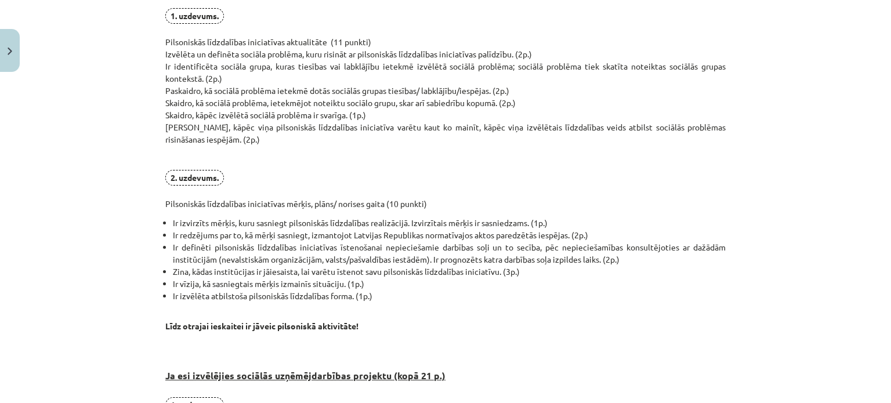
scroll to position [362, 0]
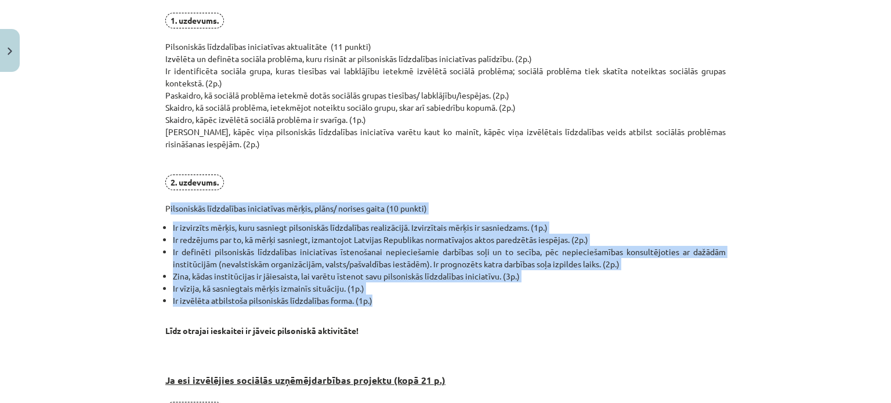
drag, startPoint x: 156, startPoint y: 204, endPoint x: 373, endPoint y: 303, distance: 238.6
click at [373, 303] on div "0 XP Saņemsi Sarežģīts 348 pilda Apraksts Uzdevums Palīdzība Pirmais obligātais…" at bounding box center [445, 324] width 574 height 1219
copy div "Pilsoniskās līdzdalības iniciatīvas mērķis, plāns/ norises gaita (10 punkti) Ir…"
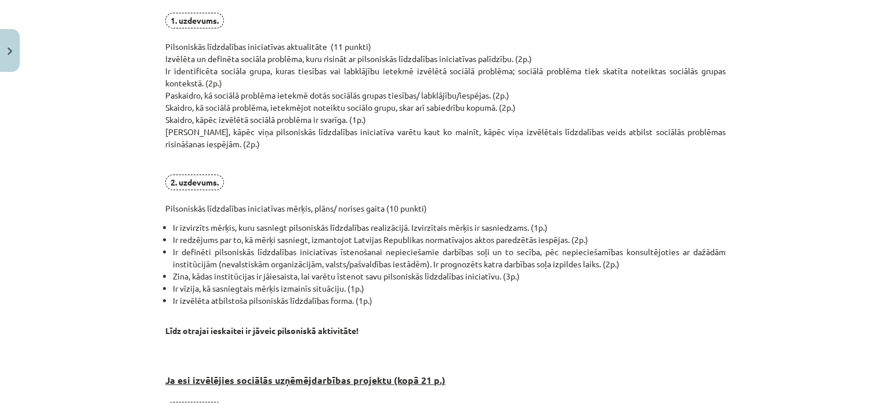
click at [515, 143] on p "1. uzdevums. Pilsoniskās līdzdalības iniciatīvas aktualitāte (11 punkti) Izvēlē…" at bounding box center [445, 114] width 561 height 202
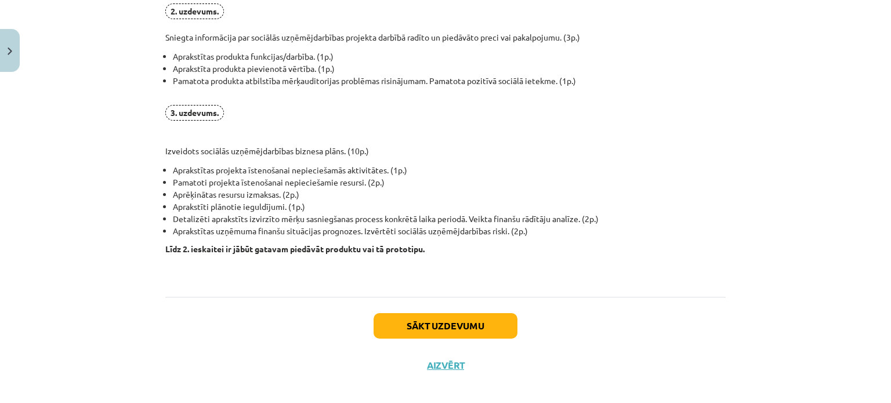
scroll to position [919, 0]
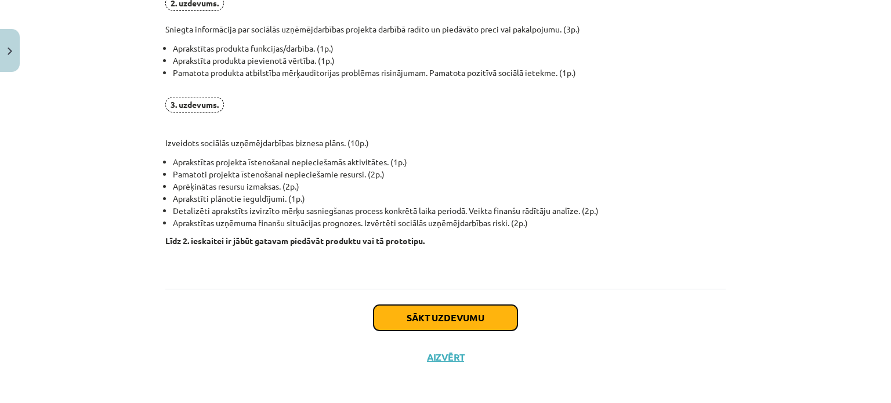
click at [486, 313] on button "Sākt uzdevumu" at bounding box center [446, 318] width 144 height 26
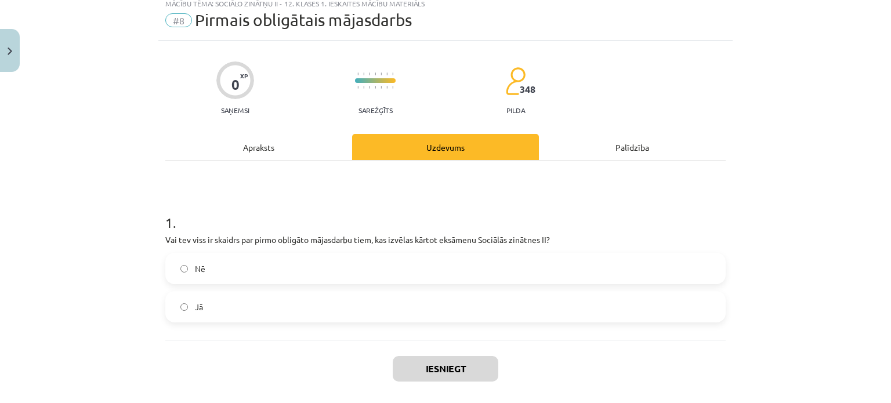
scroll to position [29, 0]
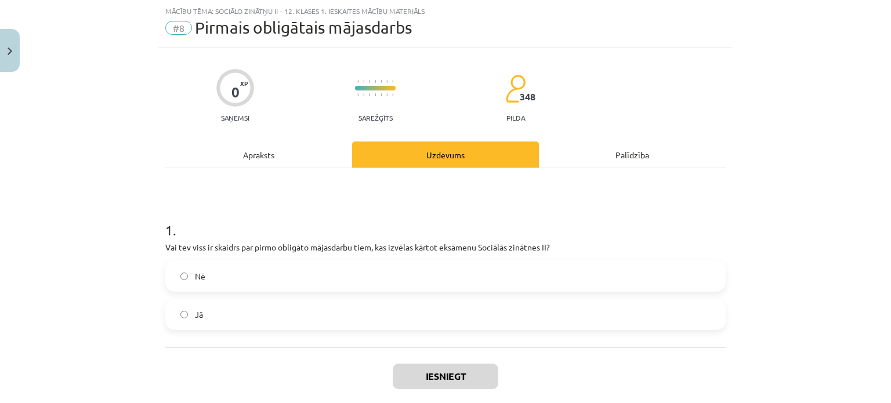
click at [348, 273] on label "Nē" at bounding box center [446, 276] width 558 height 29
click at [351, 317] on label "Jā" at bounding box center [446, 314] width 558 height 29
click at [430, 388] on button "Iesniegt" at bounding box center [446, 377] width 106 height 26
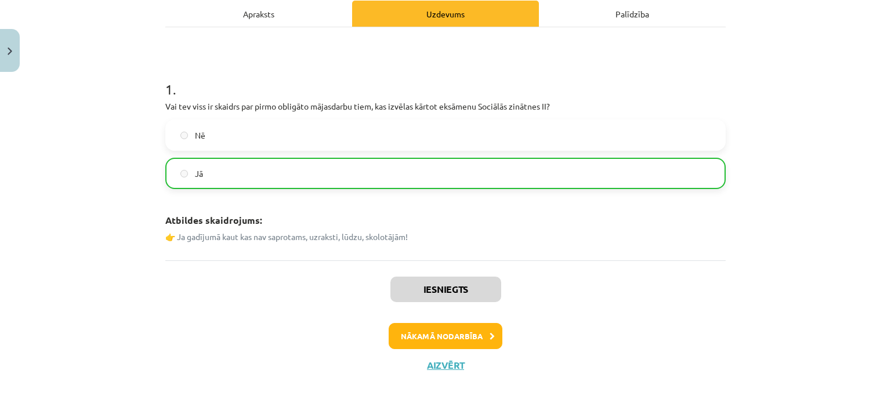
scroll to position [171, 0]
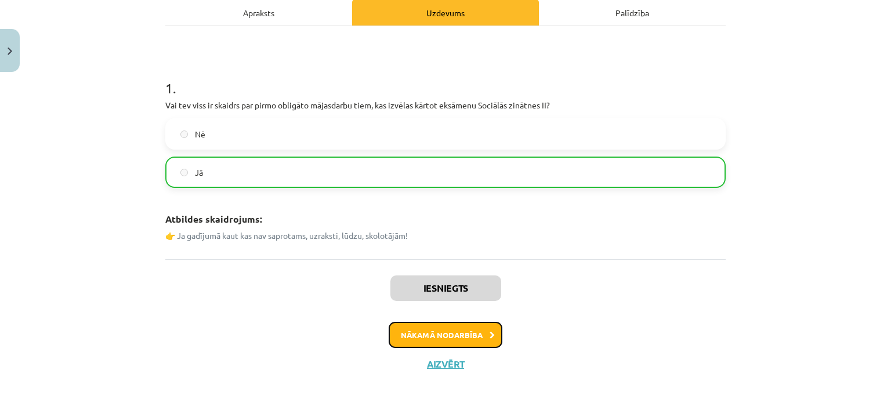
click at [464, 336] on button "Nākamā nodarbība" at bounding box center [446, 335] width 114 height 27
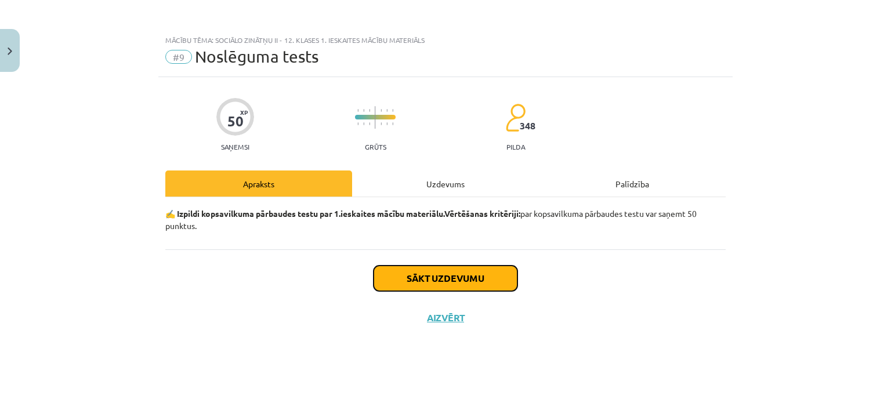
click at [502, 274] on button "Sākt uzdevumu" at bounding box center [446, 279] width 144 height 26
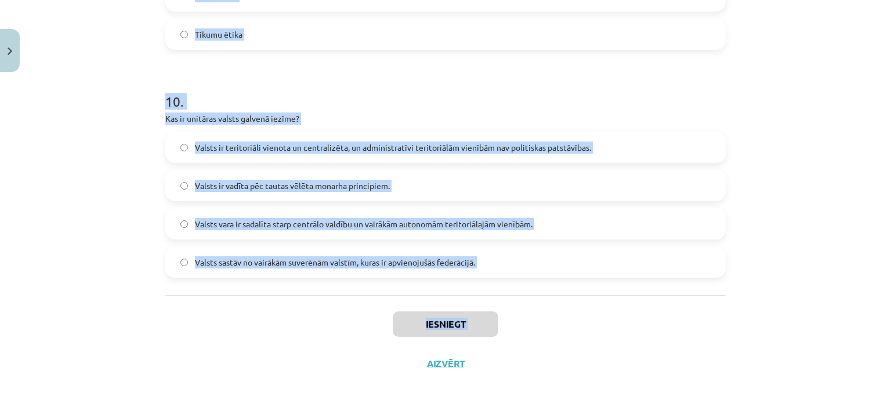
scroll to position [2219, 0]
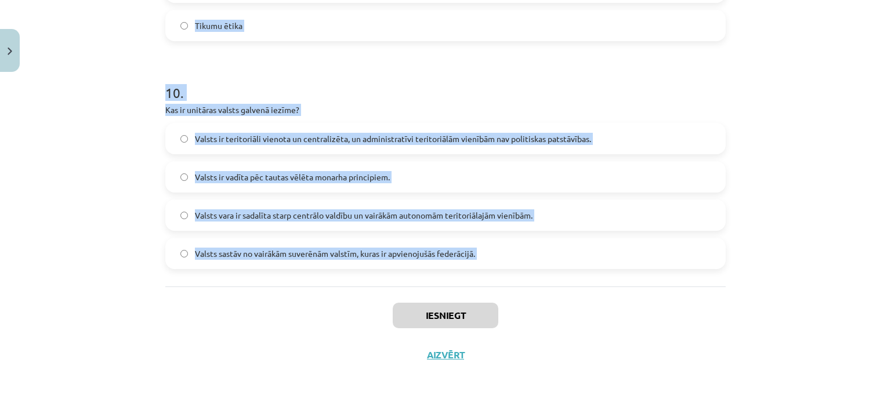
drag, startPoint x: 149, startPoint y: 252, endPoint x: 371, endPoint y: 297, distance: 227.2
click at [371, 297] on div "Mācību tēma: Sociālo zinātņu ii - 12. klases 1. ieskaites mācību materiāls #9 N…" at bounding box center [445, 201] width 891 height 403
copy form "1 . Kurš filozofs uzskatīja, ka taisnīgums ir cilvēka tikums, kas parādās attie…"
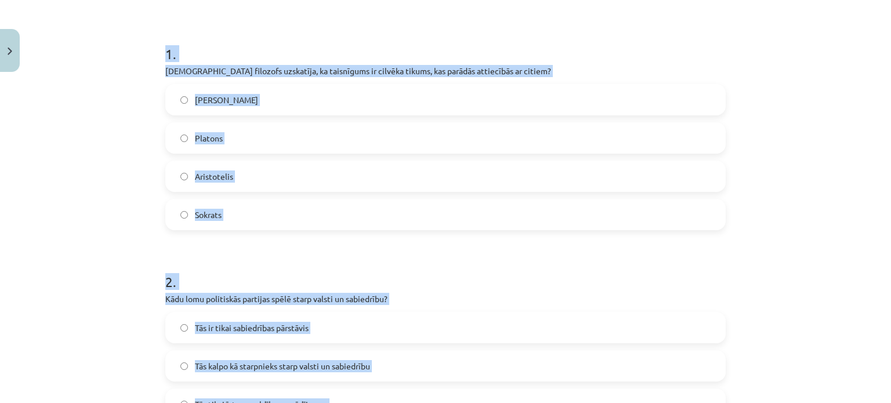
scroll to position [205, 0]
click at [637, 164] on label "Aristotelis" at bounding box center [446, 176] width 558 height 29
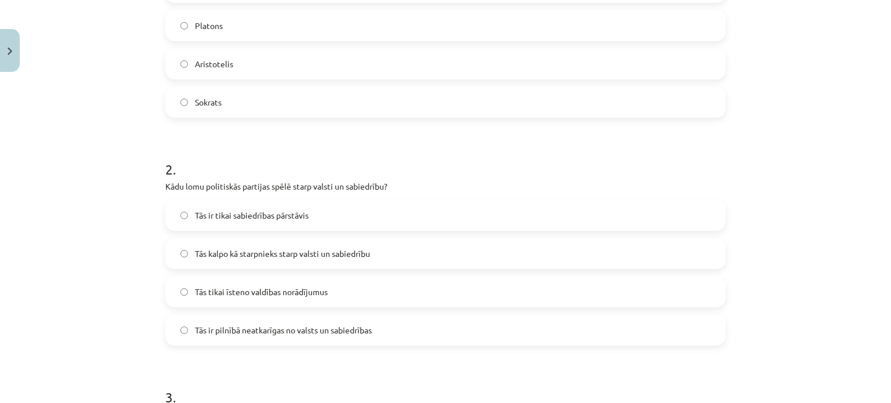
scroll to position [417, 0]
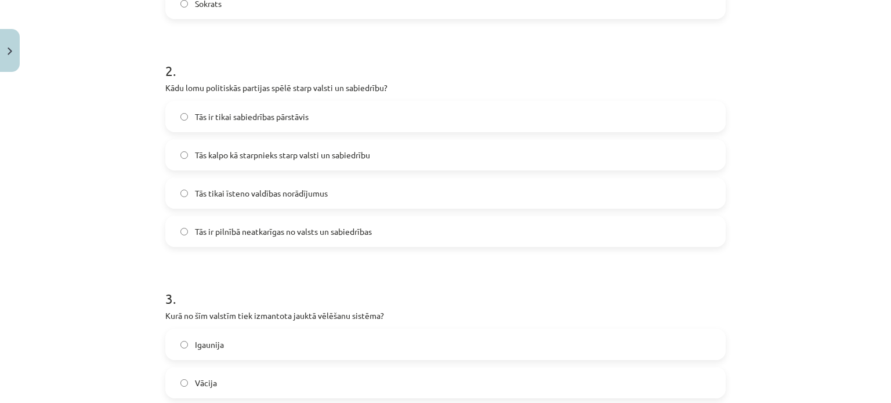
click at [372, 154] on label "Tās kalpo kā starpnieks starp valsti un sabiedrību" at bounding box center [446, 154] width 558 height 29
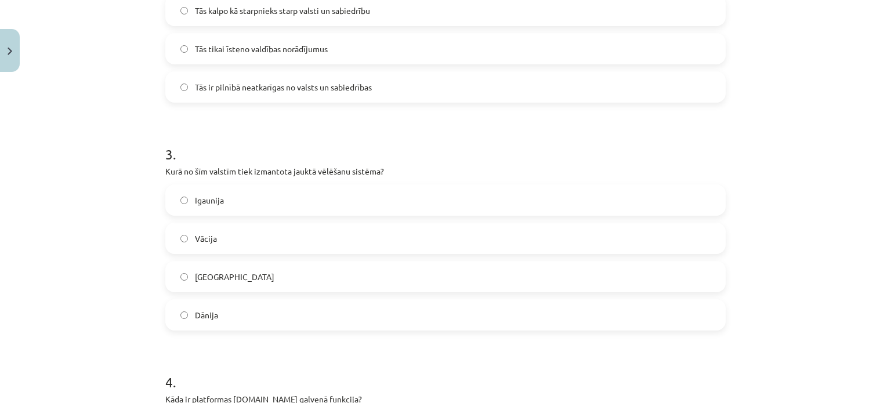
scroll to position [570, 0]
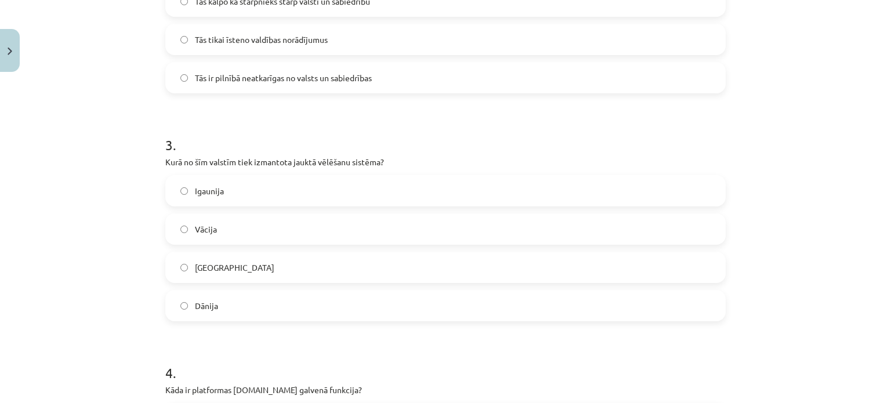
click at [415, 218] on label "Vācija" at bounding box center [446, 229] width 558 height 29
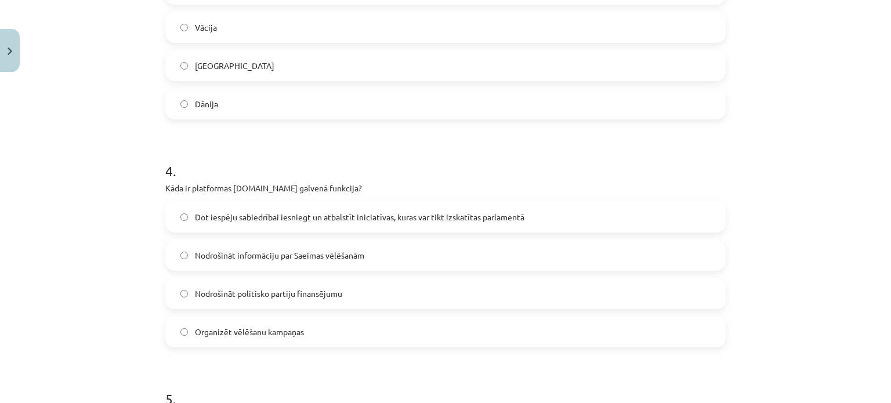
scroll to position [778, 0]
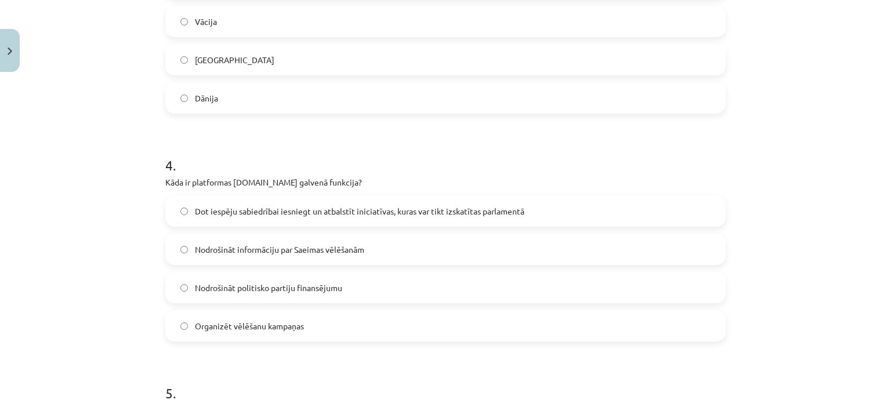
click at [411, 214] on span "Dot iespēju sabiedrībai iesniegt un atbalstīt iniciatīvas, kuras var tikt izska…" at bounding box center [360, 211] width 330 height 12
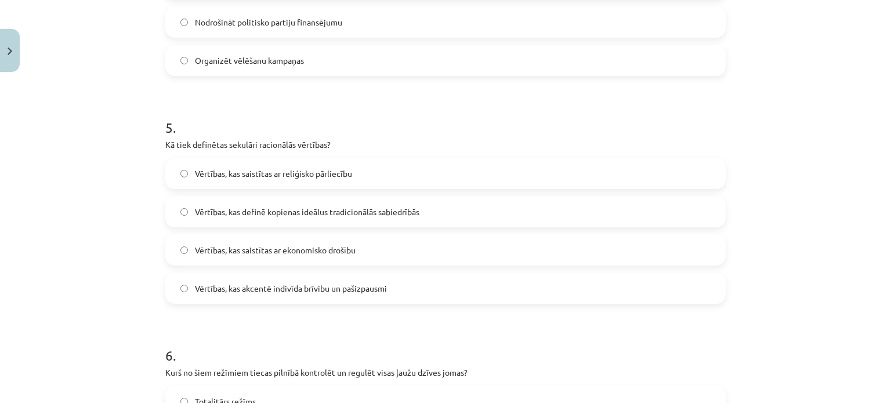
scroll to position [1057, 0]
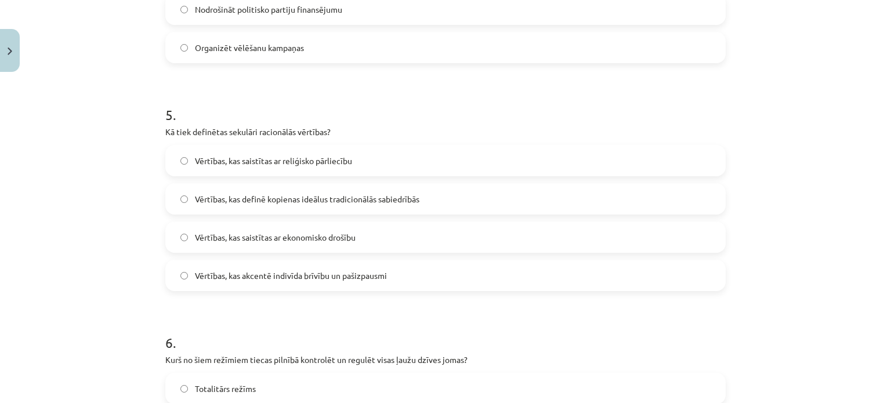
click at [374, 272] on span "Vērtības, kas akcentē indivīda brīvību un pašizpausmi" at bounding box center [291, 276] width 192 height 12
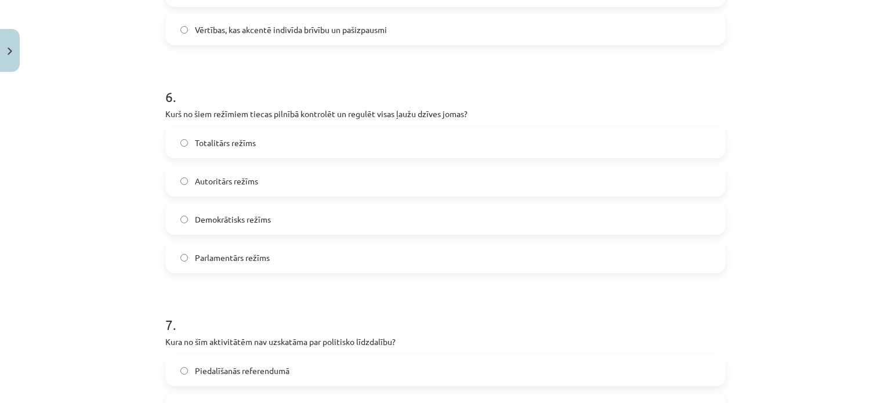
scroll to position [1325, 0]
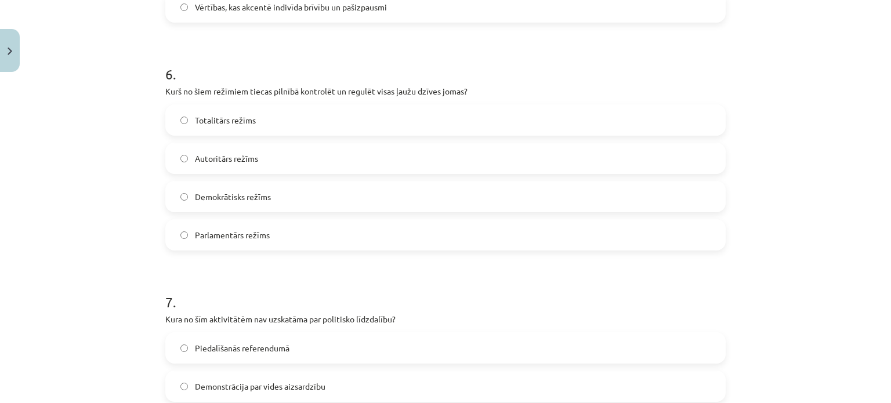
click at [380, 126] on label "Totalitārs režīms" at bounding box center [446, 120] width 558 height 29
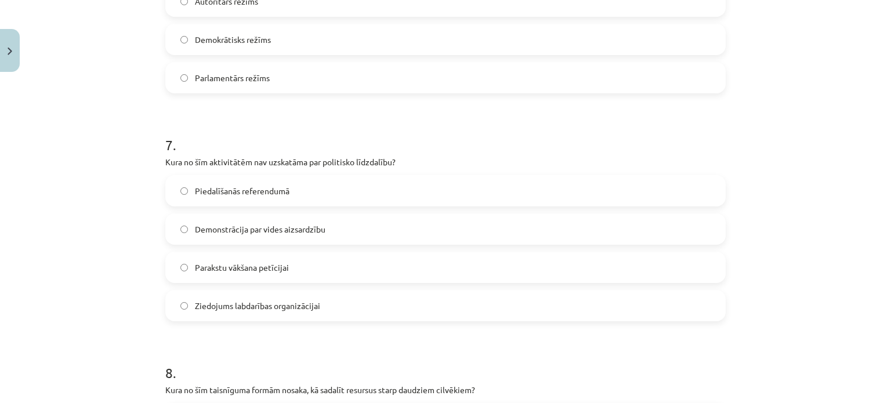
scroll to position [1530, 0]
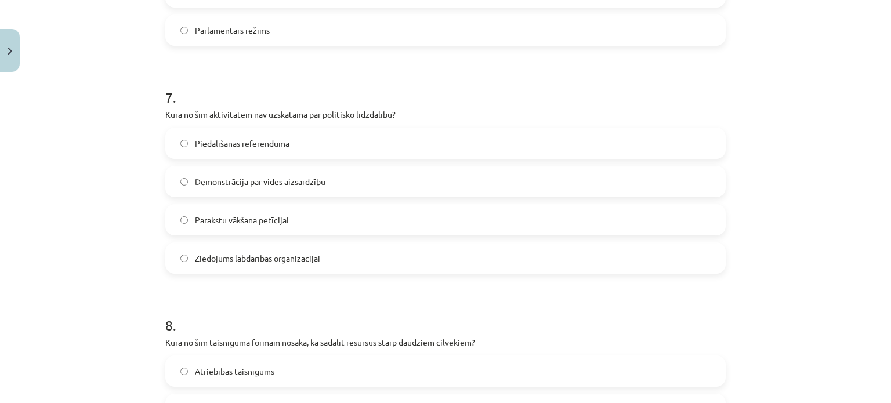
click at [384, 254] on label "Ziedojums labdarības organizācijai" at bounding box center [446, 258] width 558 height 29
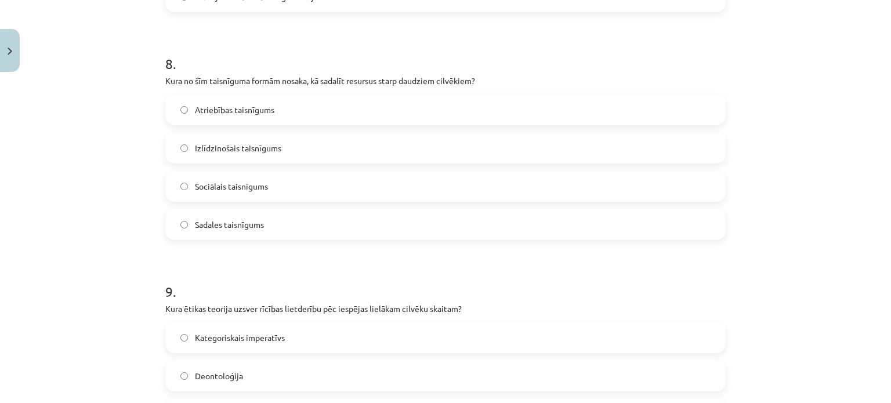
scroll to position [1795, 0]
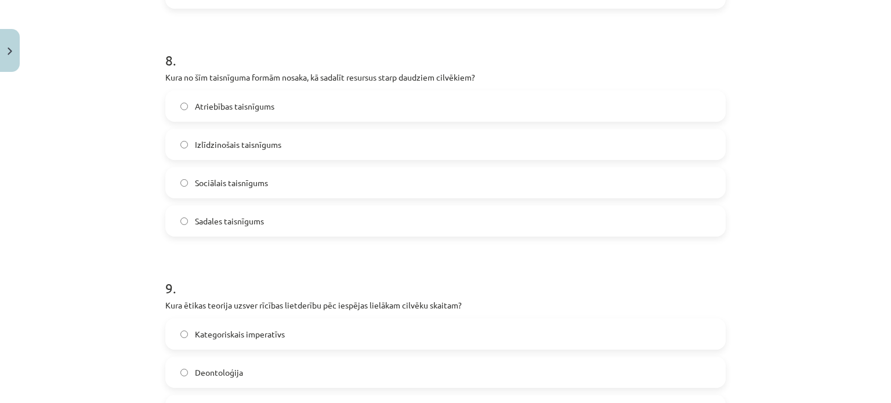
click at [290, 218] on label "Sadales taisnīgums" at bounding box center [446, 221] width 558 height 29
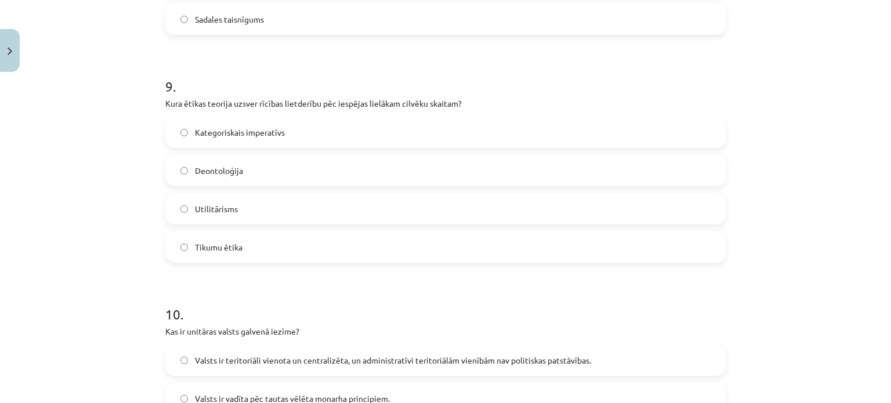
scroll to position [2003, 0]
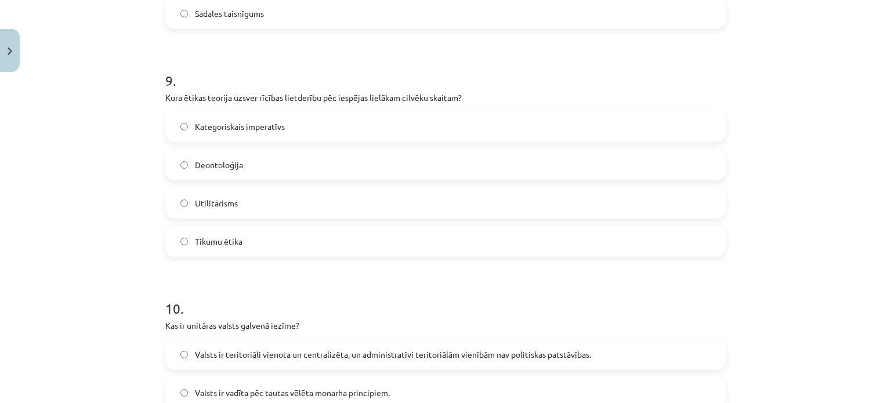
click at [641, 201] on label "Utilitārisms" at bounding box center [446, 203] width 558 height 29
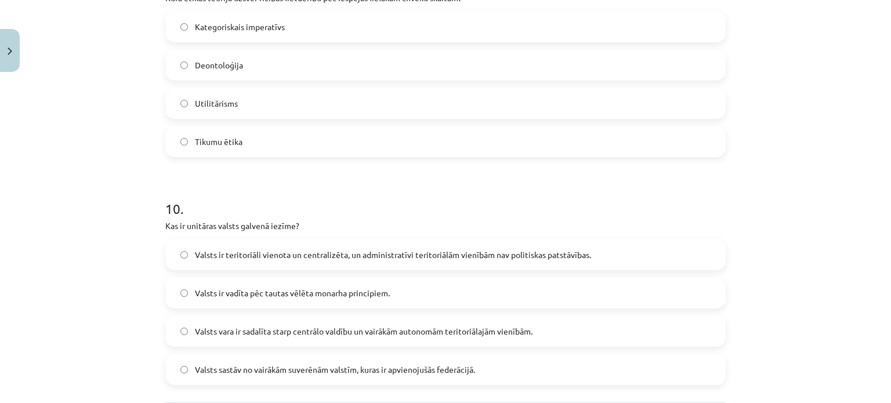
scroll to position [2219, 0]
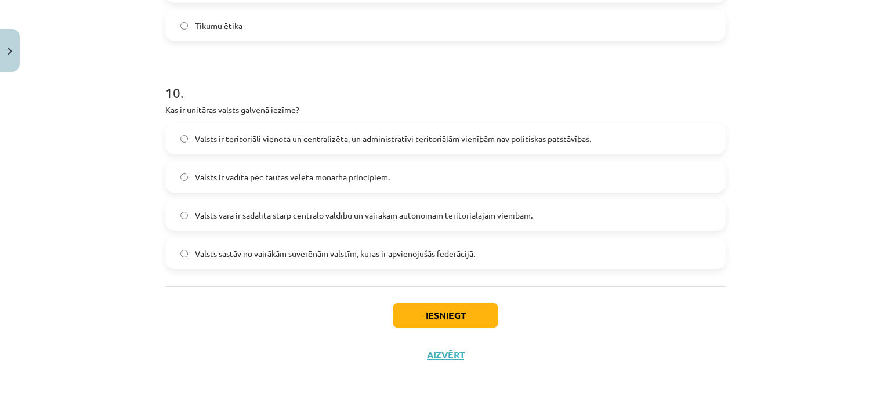
click at [384, 138] on span "Valsts ir teritoriāli vienota un centralizēta, un administratīvi teritoriālām v…" at bounding box center [393, 139] width 396 height 12
click at [444, 317] on button "Iesniegt" at bounding box center [446, 316] width 106 height 26
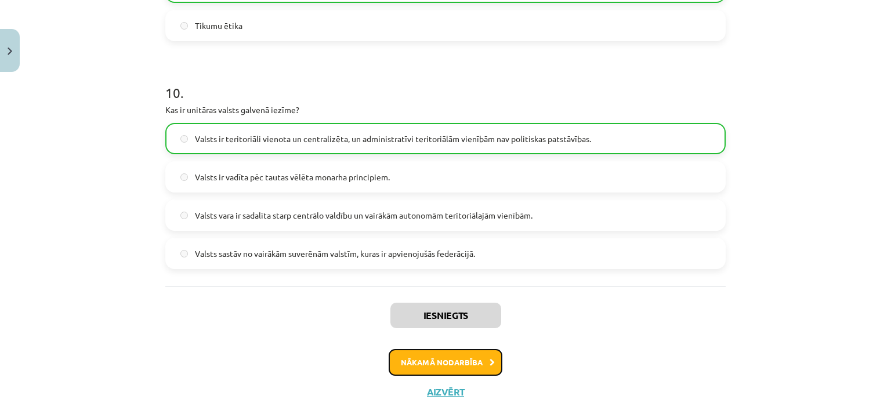
click at [443, 367] on button "Nākamā nodarbība" at bounding box center [446, 362] width 114 height 27
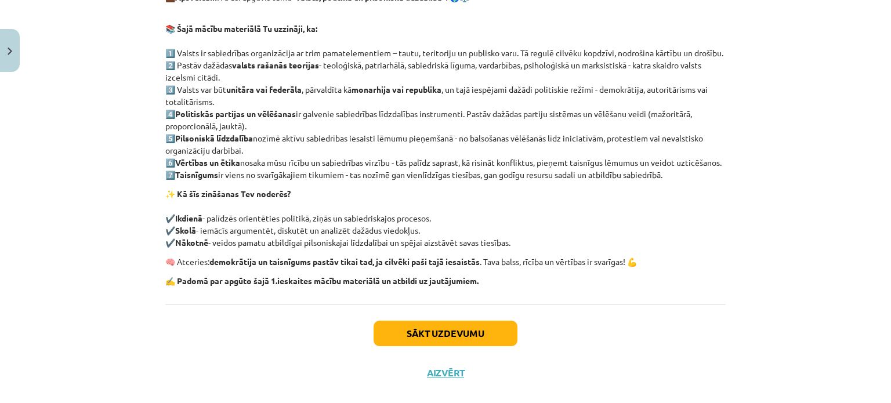
scroll to position [218, 0]
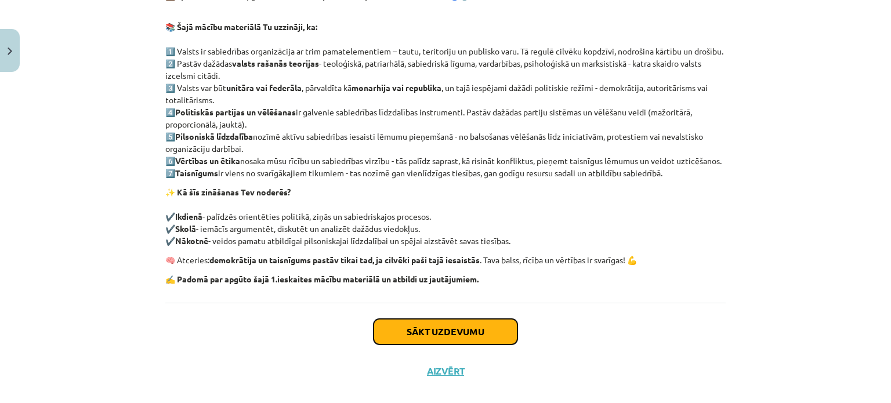
click at [414, 345] on button "Sākt uzdevumu" at bounding box center [446, 332] width 144 height 26
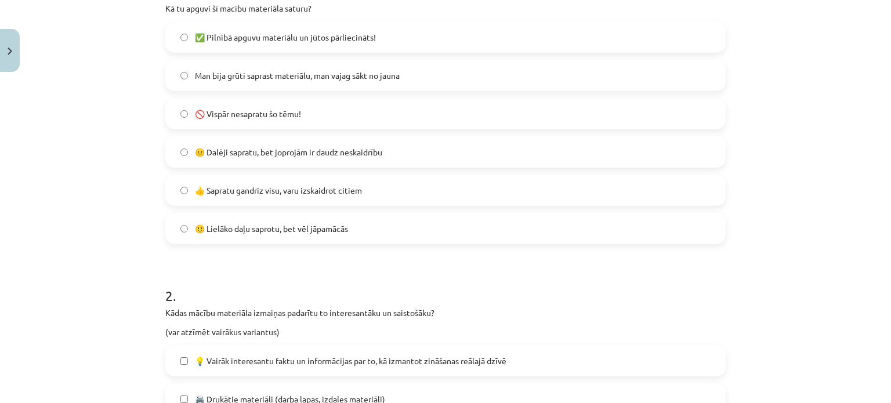
scroll to position [274, 0]
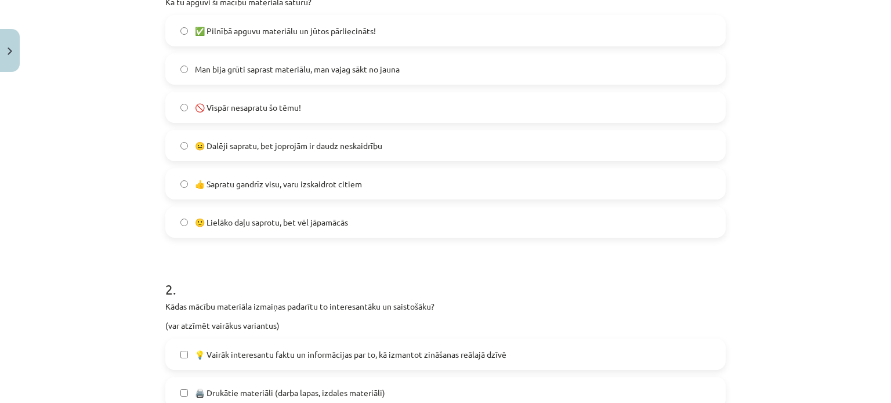
click at [699, 220] on label "🙂 Lielāko daļu saprotu, bet vēl jāpamācās" at bounding box center [446, 222] width 558 height 29
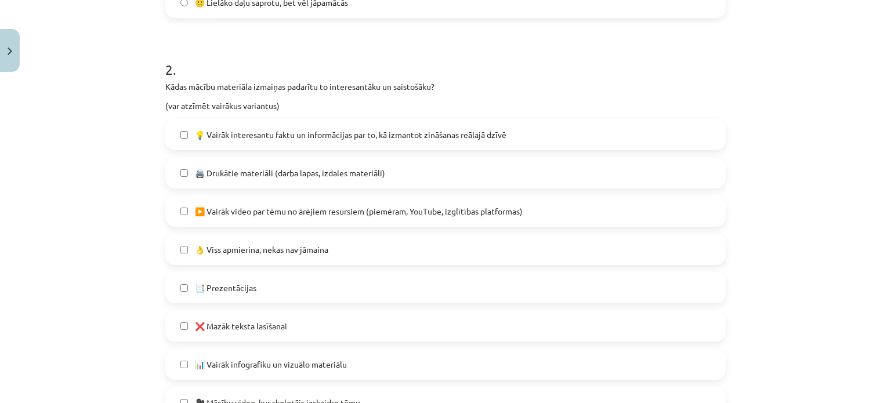
scroll to position [496, 0]
click at [635, 142] on label "💡 Vairāk interesantu faktu un informācijas par to, kā izmantot zināšanas reālaj…" at bounding box center [446, 132] width 558 height 29
click at [545, 317] on label "❌ Mazāk teksta lasīšanai" at bounding box center [446, 324] width 558 height 29
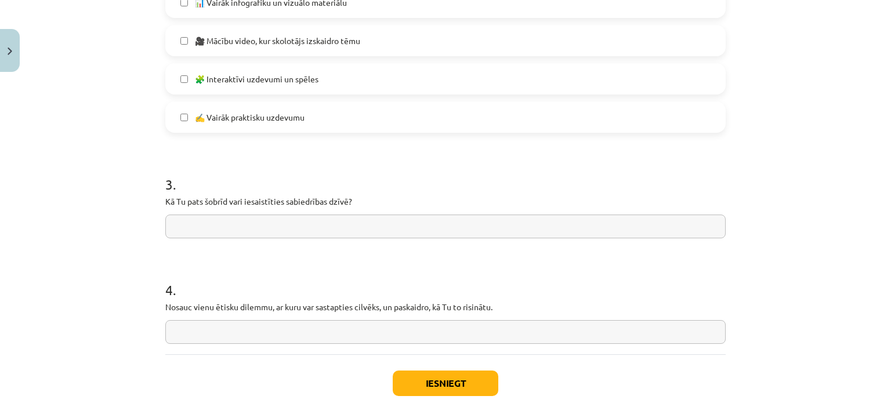
scroll to position [863, 0]
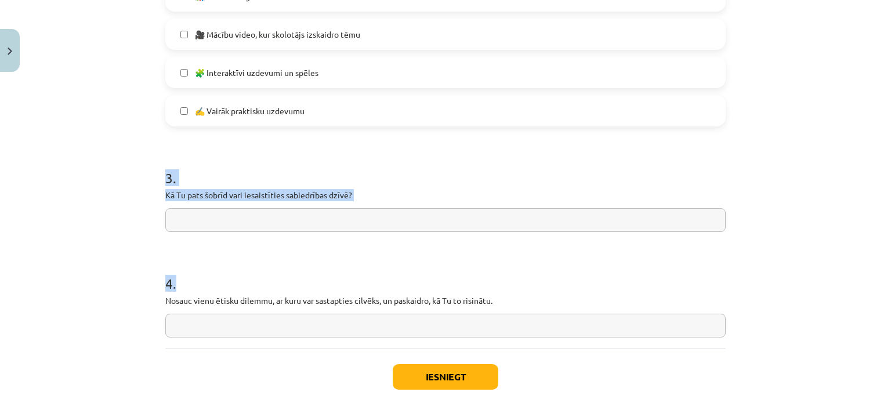
drag, startPoint x: 151, startPoint y: 178, endPoint x: 370, endPoint y: 320, distance: 261.2
click at [370, 320] on div "Mācību tēma: Sociālo zinātņu ii - 12. klases 1. ieskaites mācību materiāls #10 …" at bounding box center [445, 201] width 891 height 403
copy form "3 . Kā Tu pats šobrīd vari iesaistīties sabiedrības dzīvē? 4 ."
click at [379, 219] on input "text" at bounding box center [445, 220] width 561 height 24
type input "*"
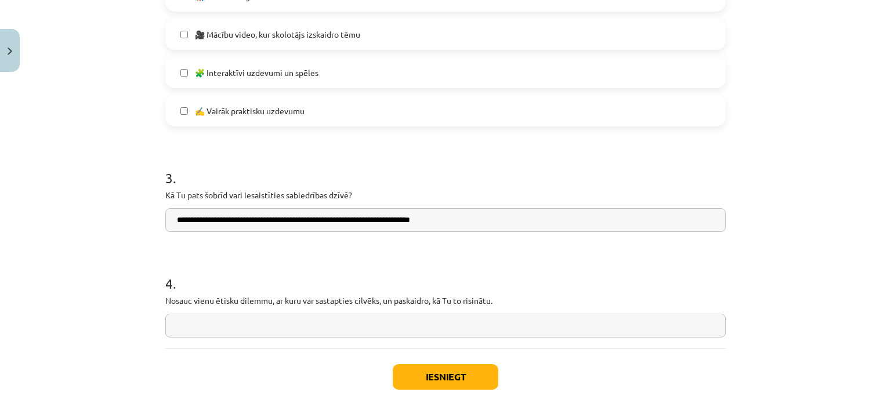
type input "**********"
drag, startPoint x: 463, startPoint y: 243, endPoint x: 336, endPoint y: 244, distance: 127.1
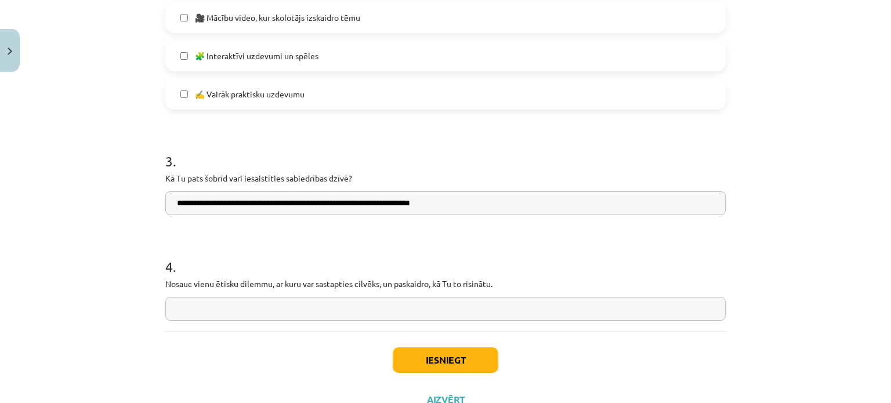
scroll to position [907, 0]
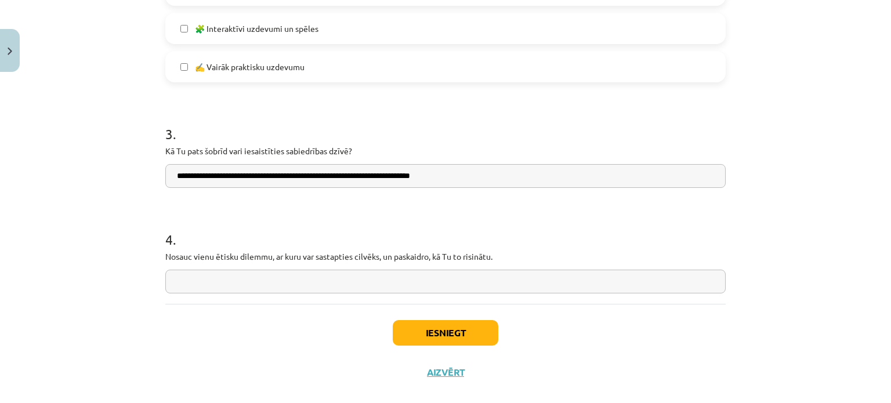
click at [395, 280] on input "text" at bounding box center [445, 282] width 561 height 24
paste input "**********"
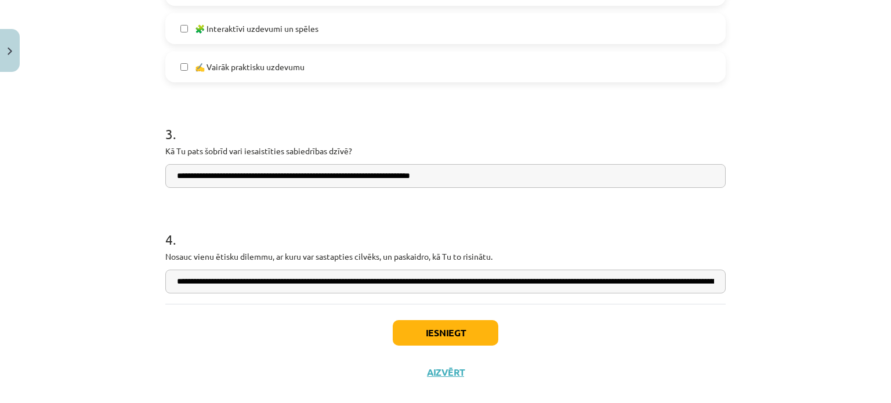
scroll to position [0, 228]
click at [565, 280] on input "**********" at bounding box center [445, 282] width 561 height 24
click at [576, 285] on input "**********" at bounding box center [445, 282] width 561 height 24
click at [571, 281] on input "**********" at bounding box center [445, 282] width 561 height 24
type input "**********"
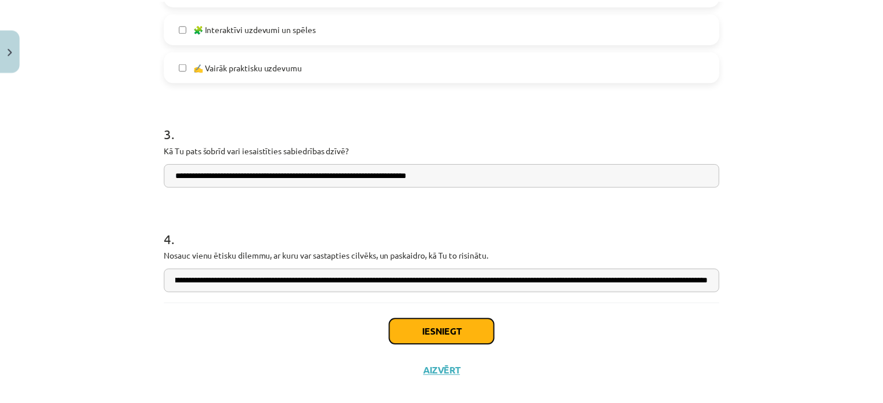
scroll to position [0, 0]
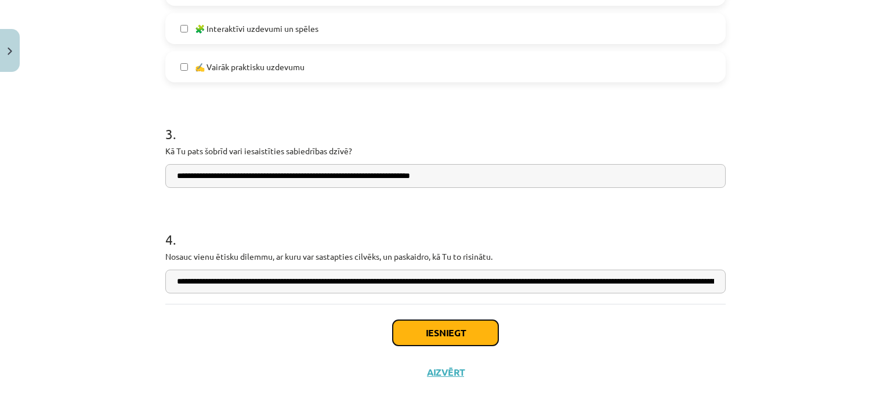
click at [439, 330] on button "Iesniegt" at bounding box center [446, 333] width 106 height 26
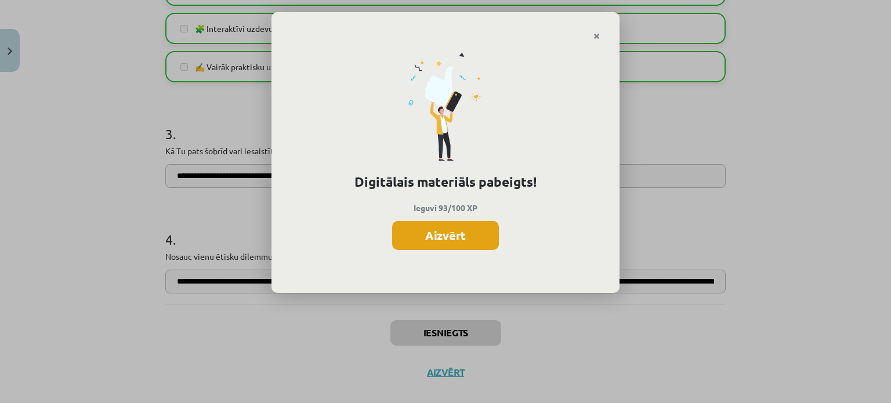
click at [467, 241] on button "Aizvērt" at bounding box center [445, 235] width 107 height 29
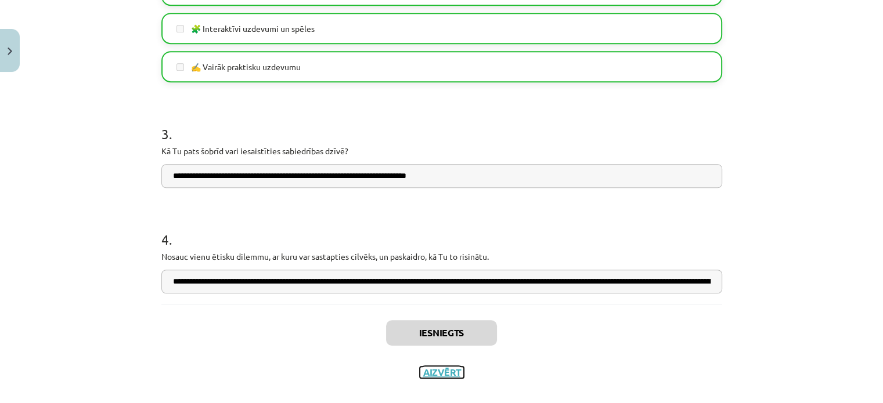
click at [448, 373] on button "Aizvērt" at bounding box center [442, 373] width 44 height 12
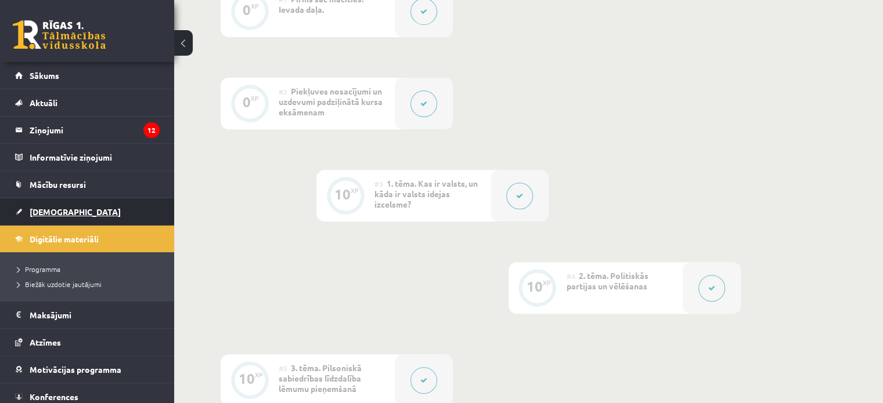
click at [71, 212] on link "[DEMOGRAPHIC_DATA]" at bounding box center [87, 211] width 144 height 27
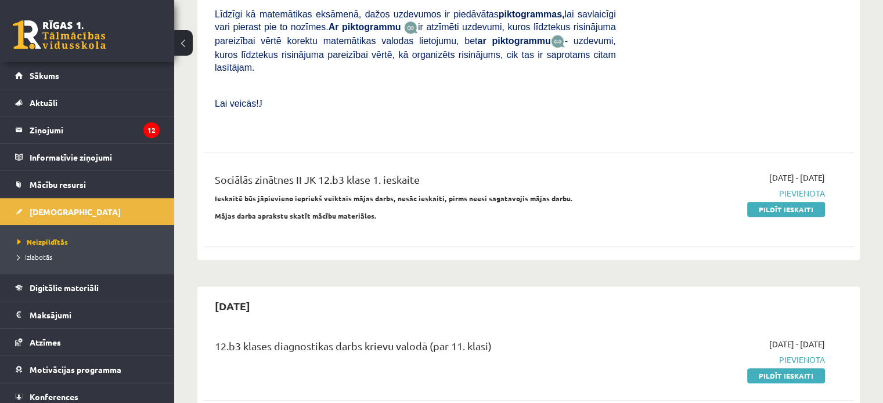
scroll to position [909, 0]
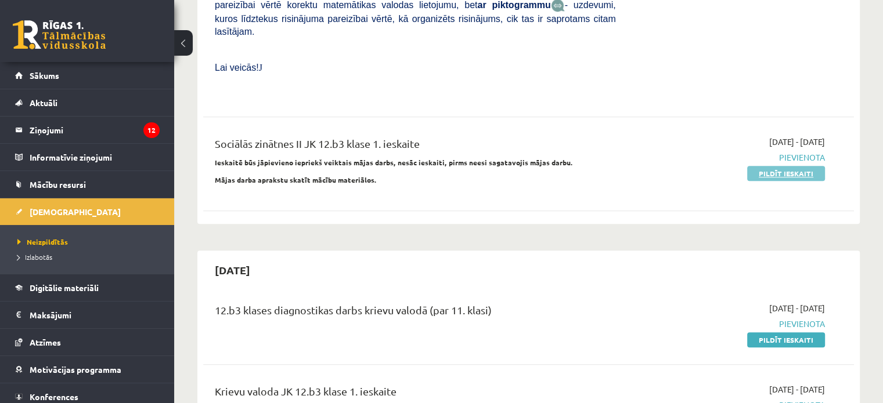
click at [796, 166] on link "Pildīt ieskaiti" at bounding box center [786, 173] width 78 height 15
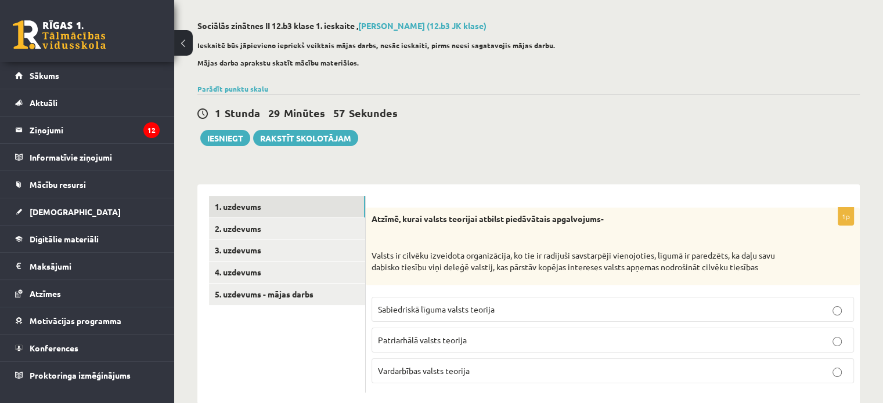
scroll to position [71, 0]
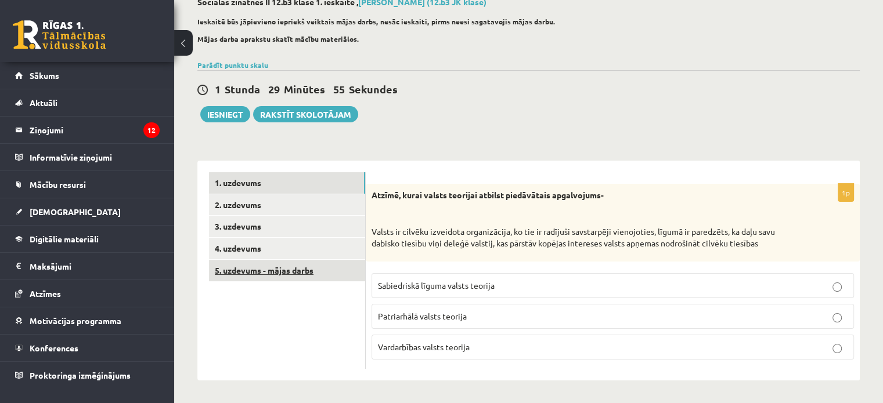
click at [325, 271] on link "5. uzdevums - mājas darbs" at bounding box center [287, 270] width 156 height 21
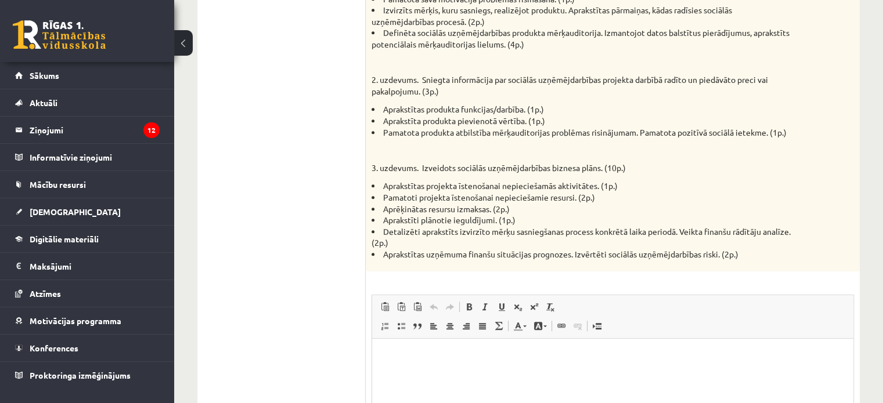
scroll to position [886, 0]
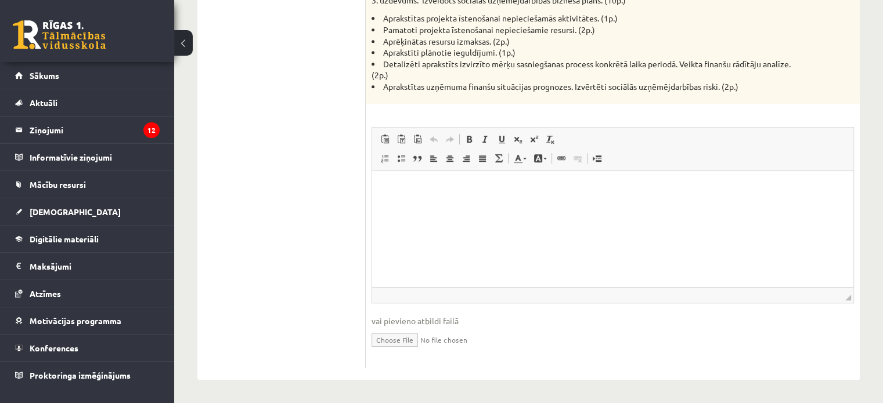
click at [408, 339] on input "file" at bounding box center [612, 339] width 482 height 24
type input "**********"
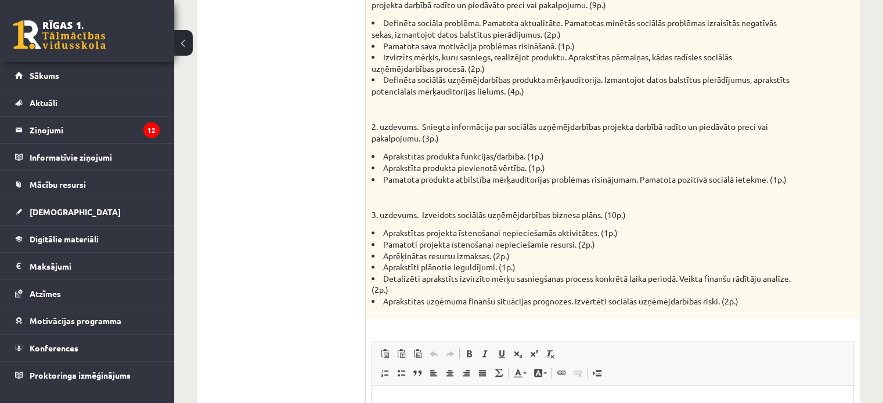
scroll to position [804, 0]
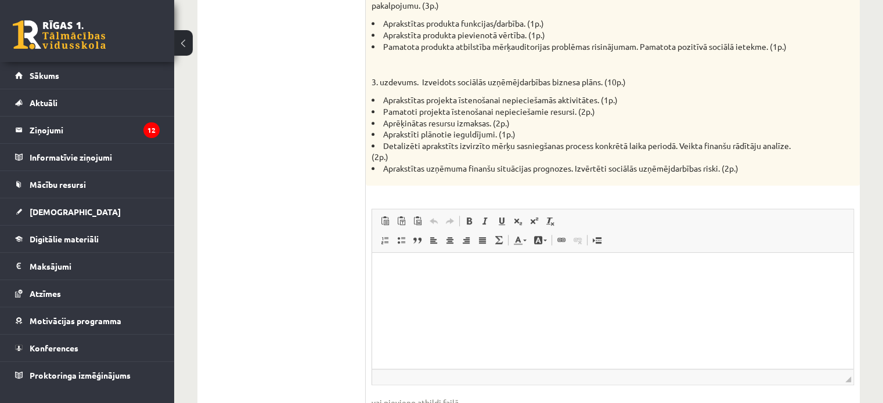
click at [809, 270] on p "Bagātinātā teksta redaktors, wiswyg-editor-user-answer-47433858883300" at bounding box center [613, 271] width 458 height 12
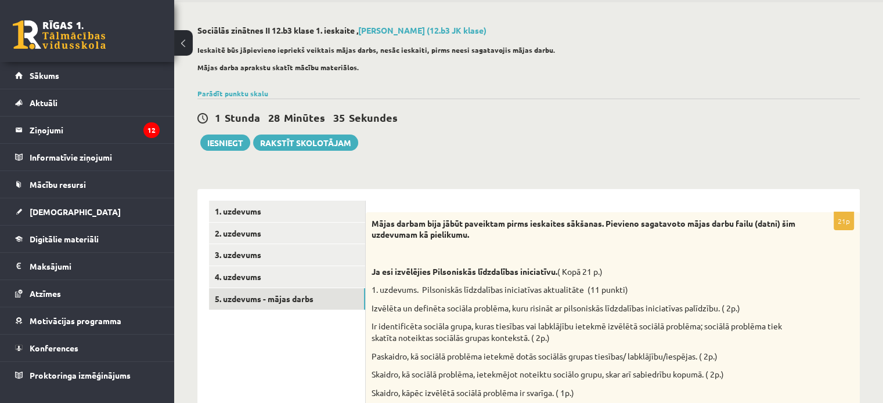
scroll to position [39, 0]
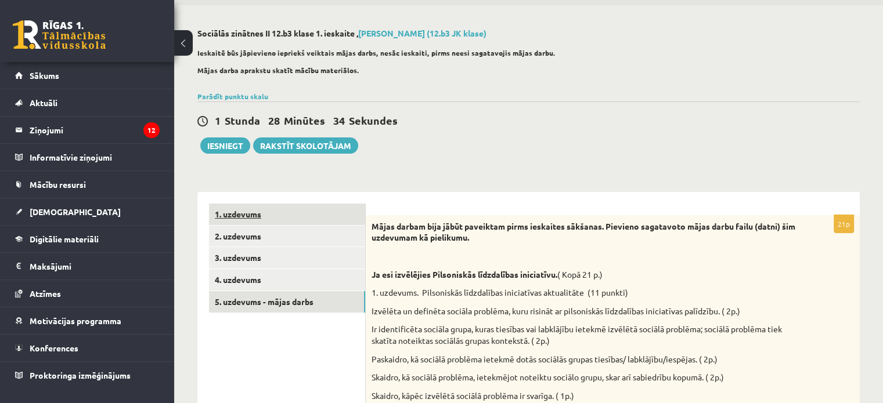
click at [327, 209] on link "1. uzdevums" at bounding box center [287, 214] width 156 height 21
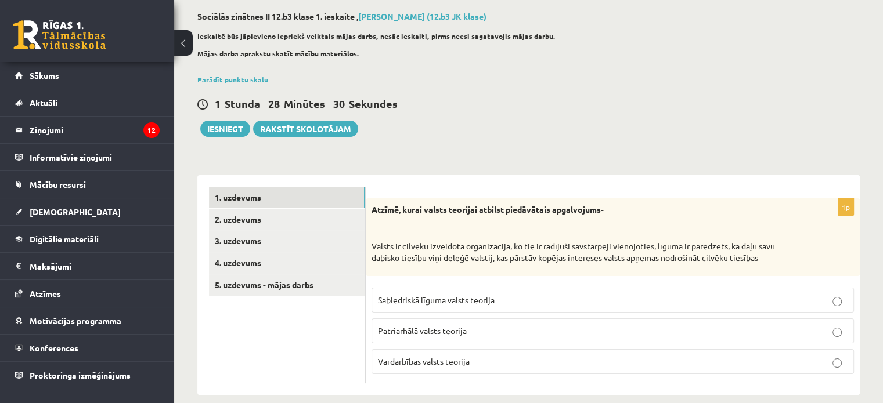
scroll to position [59, 0]
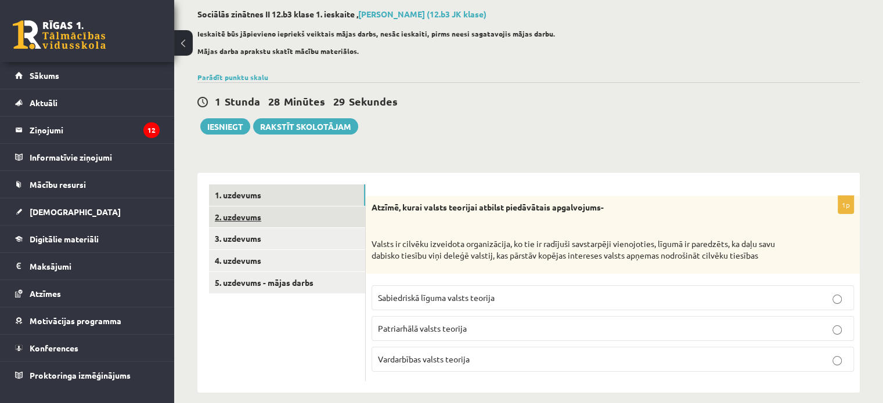
click at [309, 221] on link "2. uzdevums" at bounding box center [287, 217] width 156 height 21
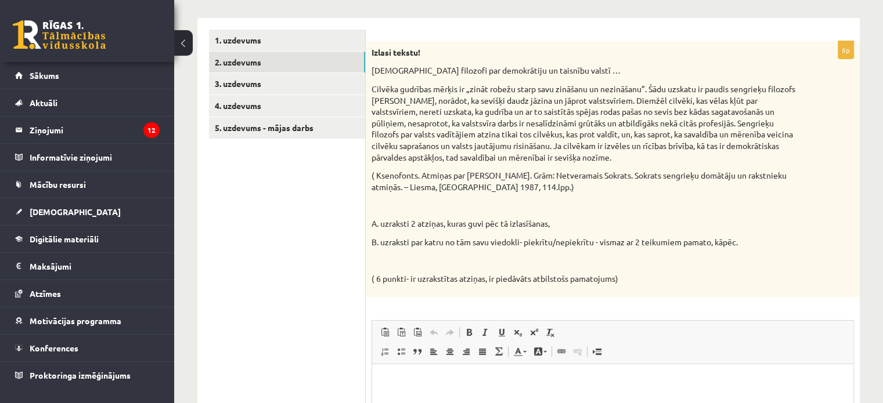
scroll to position [216, 0]
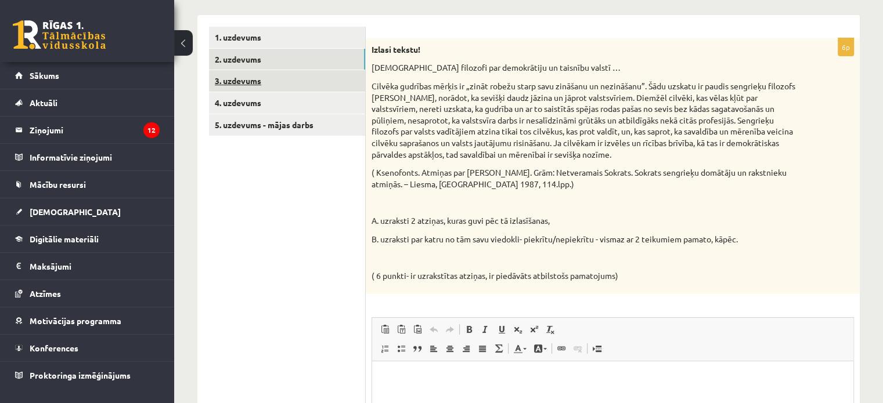
click at [354, 81] on link "3. uzdevums" at bounding box center [287, 80] width 156 height 21
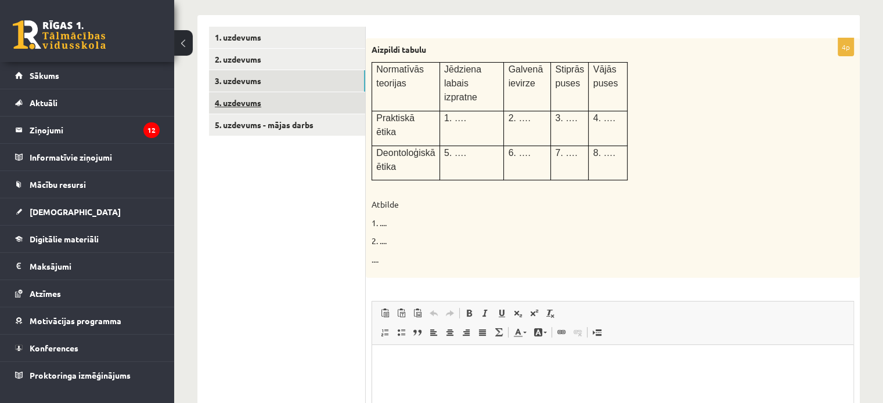
scroll to position [0, 0]
click at [337, 105] on link "4. uzdevums" at bounding box center [287, 102] width 156 height 21
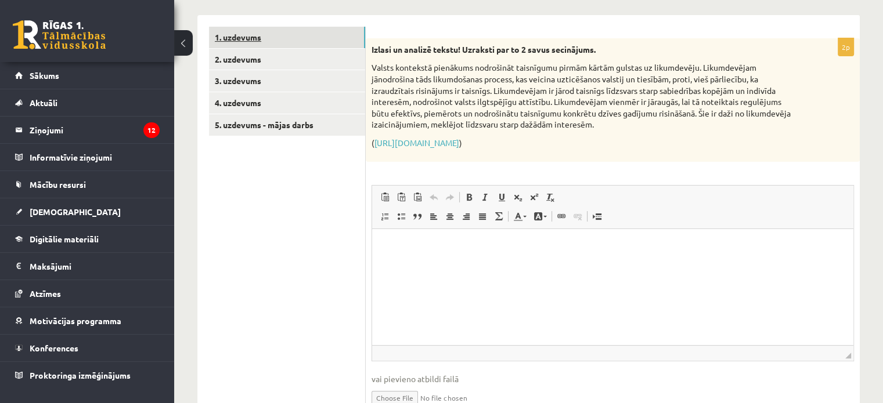
click at [304, 37] on link "1. uzdevums" at bounding box center [287, 37] width 156 height 21
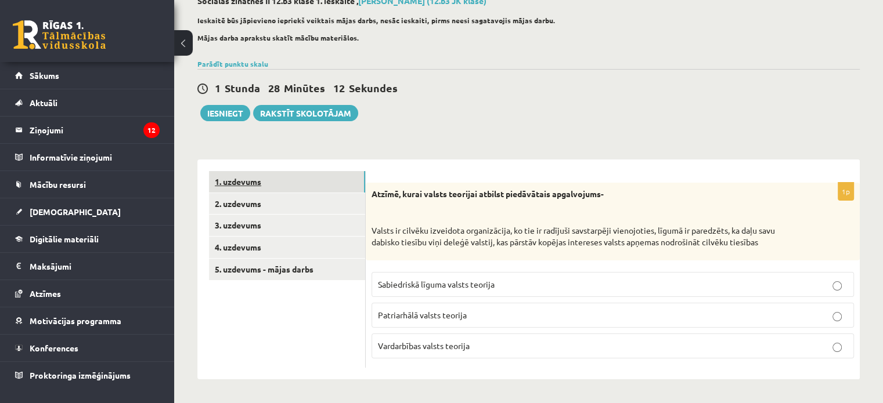
scroll to position [71, 0]
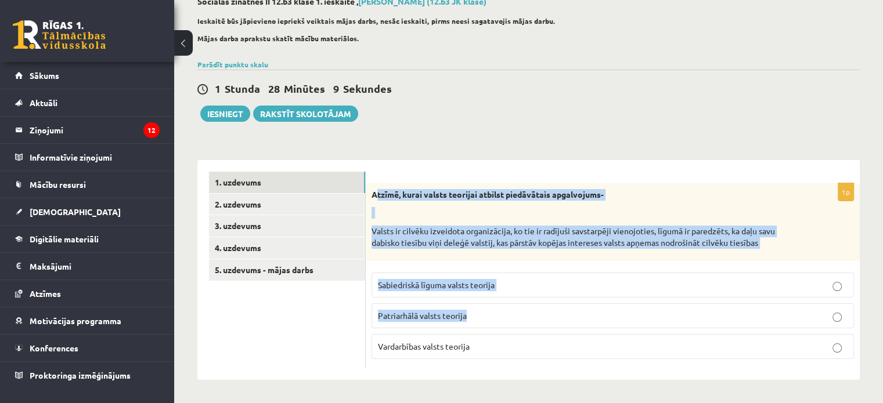
drag, startPoint x: 374, startPoint y: 194, endPoint x: 493, endPoint y: 310, distance: 165.8
click at [493, 310] on div "1p Atzīmē, kurai valsts teorijai atbilst piedāvātais apgalvojums- Valsts ir cil…" at bounding box center [613, 275] width 494 height 185
click at [507, 173] on form "1p Atzīmē, kurai valsts teorijai atbilst piedāvātais apgalvojums- Valsts ir cil…" at bounding box center [612, 270] width 471 height 197
drag, startPoint x: 369, startPoint y: 195, endPoint x: 492, endPoint y: 388, distance: 228.6
click at [492, 388] on div "**********" at bounding box center [528, 188] width 708 height 430
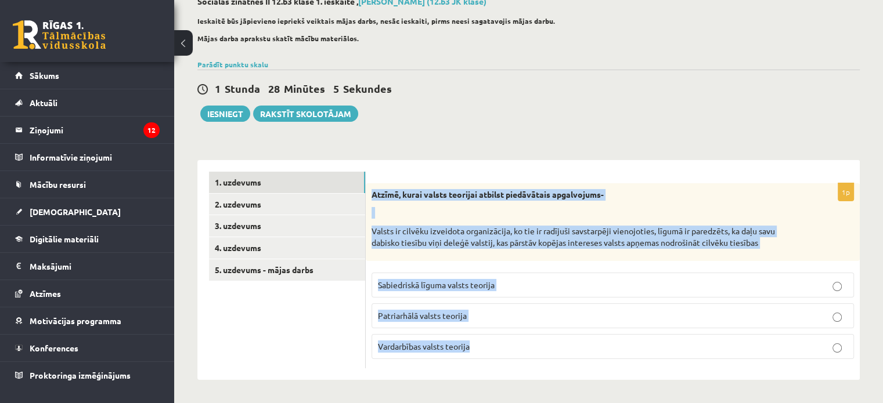
copy div "Atzīmē, kurai valsts teorijai atbilst piedāvātais apgalvojums- Valsts ir cilvēk…"
click at [563, 290] on p "Sabiedriskā līguma valsts teorija" at bounding box center [612, 285] width 469 height 12
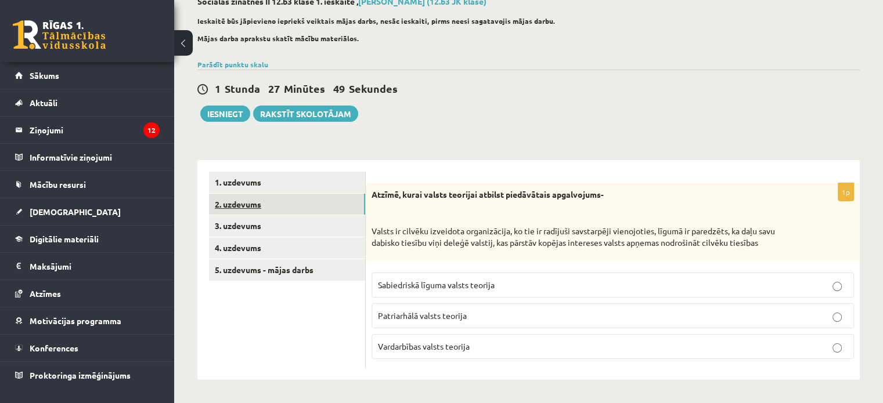
click at [327, 208] on link "2. uzdevums" at bounding box center [287, 204] width 156 height 21
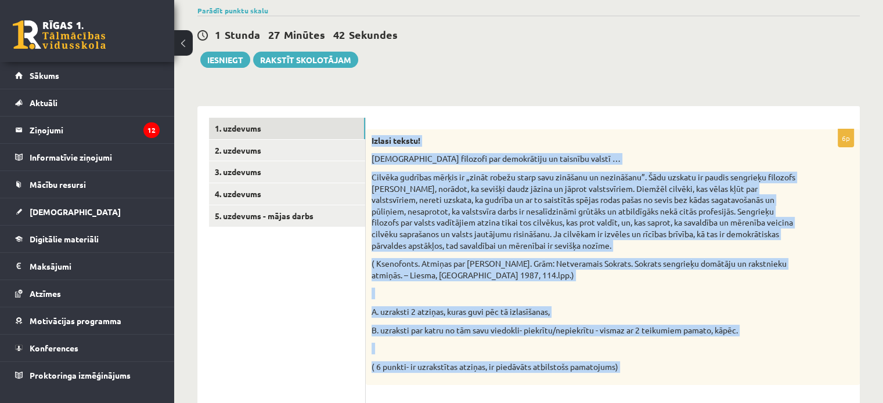
scroll to position [276, 0]
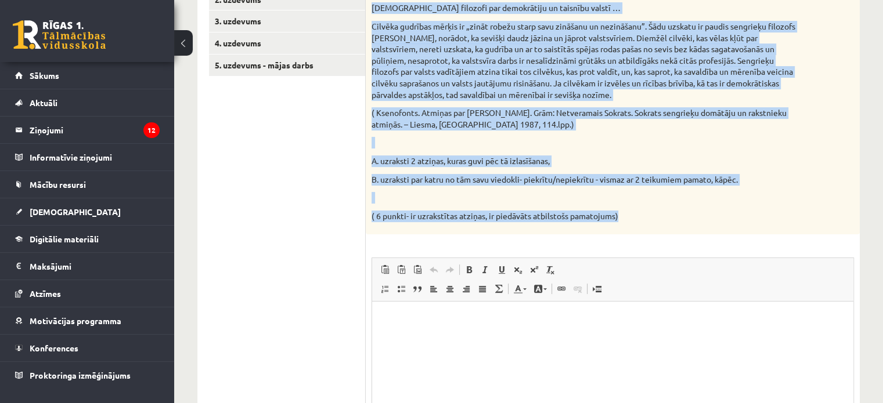
drag, startPoint x: 372, startPoint y: 192, endPoint x: 665, endPoint y: 218, distance: 294.1
click at [665, 218] on div "Izlasi tekstu! Sengrieķu filozofi par demokrātiju un taisnību valstī … Cilvēka …" at bounding box center [613, 107] width 494 height 256
copy div "Izlasi tekstu! Sengrieķu filozofi par demokrātiju un taisnību valstī … Cilvēka …"
click at [679, 158] on p "A. uzraksti 2 atziņas, kuras guvi pēc tā izlasīšanas," at bounding box center [583, 162] width 424 height 12
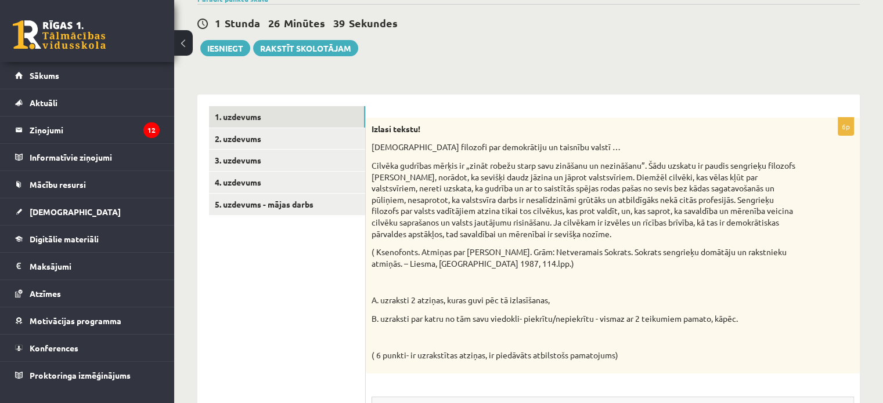
scroll to position [139, 0]
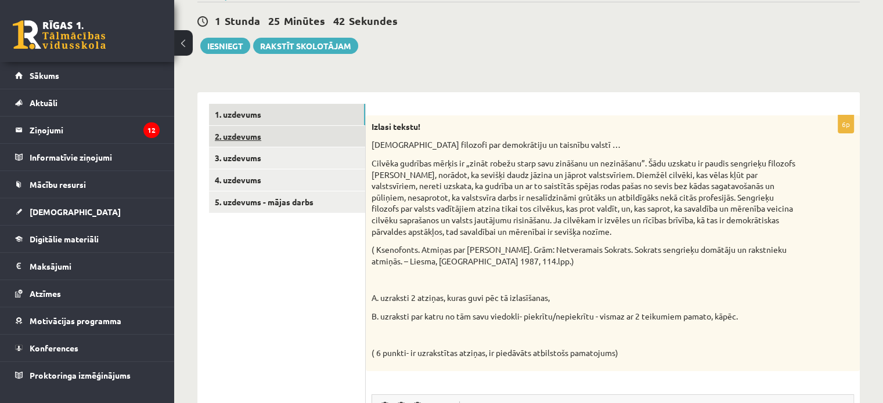
click at [328, 132] on link "2. uzdevums" at bounding box center [287, 136] width 156 height 21
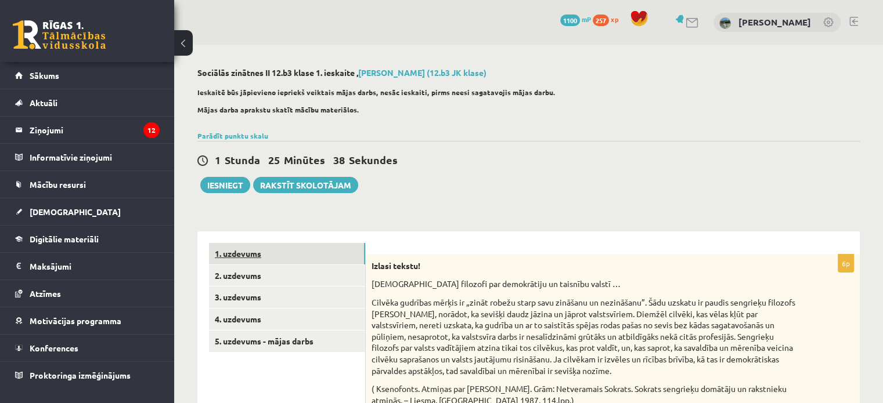
click at [296, 248] on link "1. uzdevums" at bounding box center [287, 253] width 156 height 21
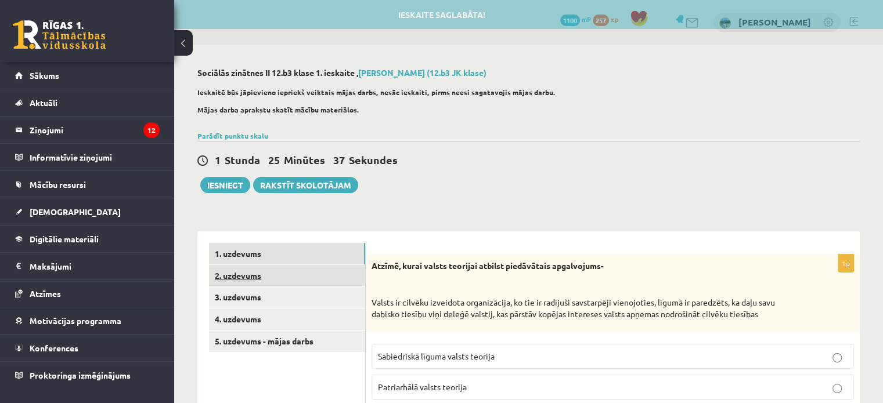
click at [284, 281] on link "2. uzdevums" at bounding box center [287, 275] width 156 height 21
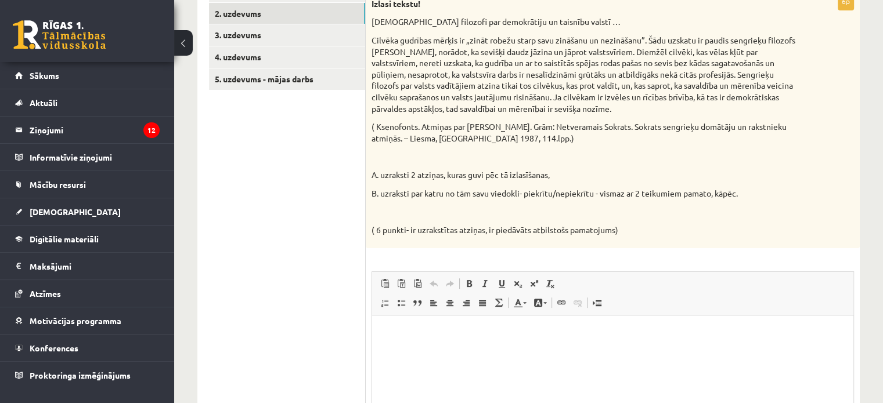
scroll to position [270, 0]
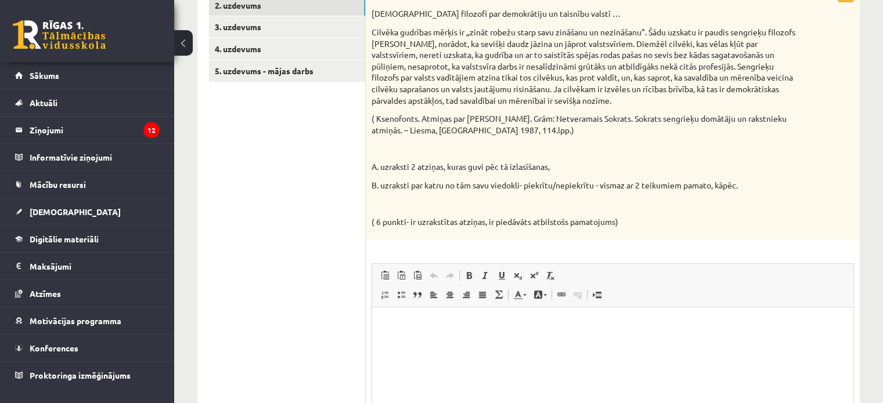
click at [609, 332] on html at bounding box center [612, 325] width 481 height 35
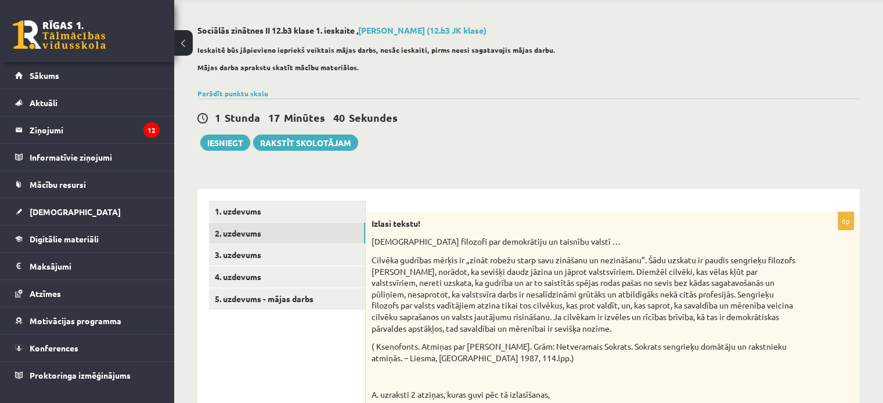
scroll to position [35, 0]
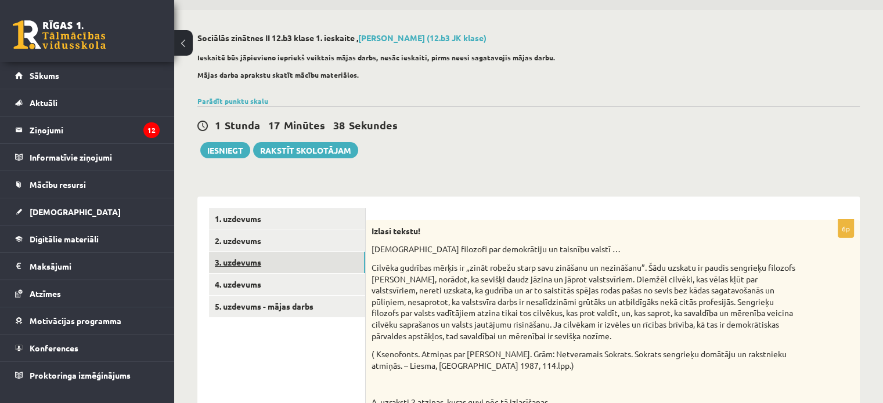
click at [272, 264] on link "3. uzdevums" at bounding box center [287, 262] width 156 height 21
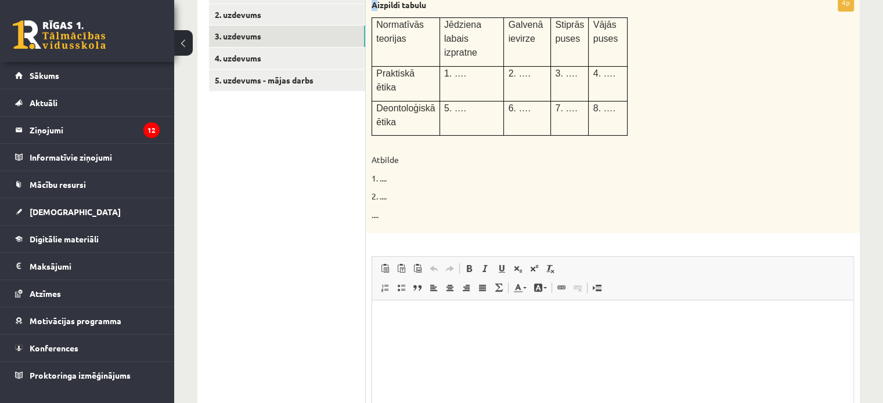
scroll to position [253, 0]
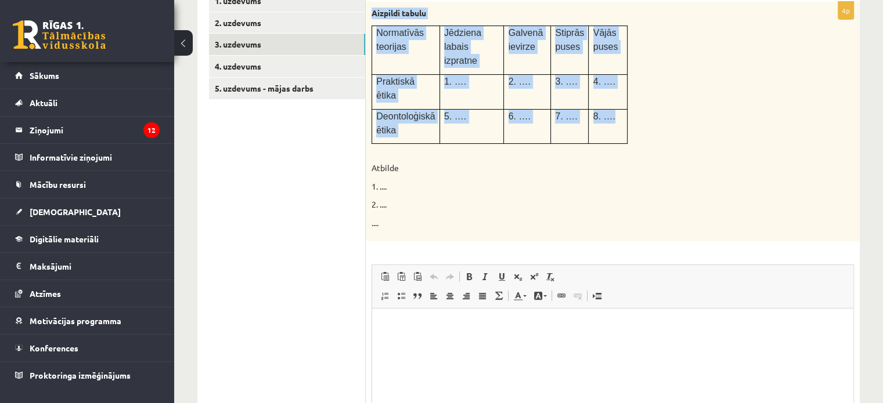
drag, startPoint x: 368, startPoint y: 6, endPoint x: 616, endPoint y: 100, distance: 264.7
click at [616, 100] on div "Aizpildi tabulu Normatīvās teorijas Jēdziena labais izpratne Galvenā ievirze St…" at bounding box center [613, 122] width 494 height 240
copy div "Aizpildi tabulu Normatīvās teorijas Jēdziena labais izpratne Galvenā ievirze St…"
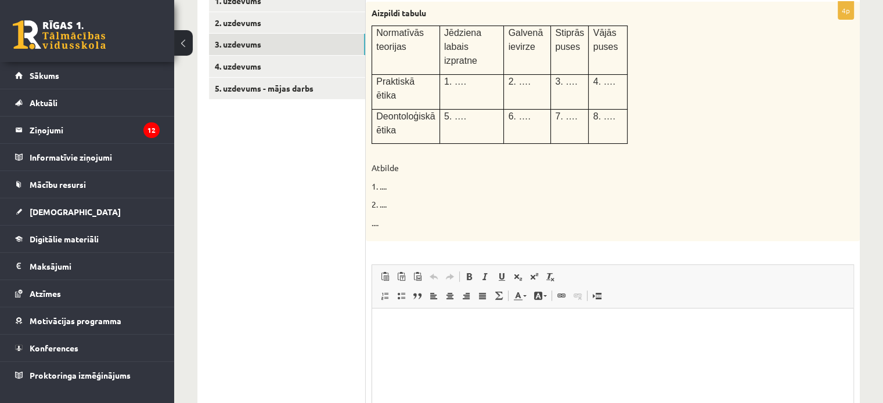
click at [657, 187] on div "Aizpildi tabulu Normatīvās teorijas Jēdziena labais izpratne Galvenā ievirze St…" at bounding box center [613, 122] width 494 height 240
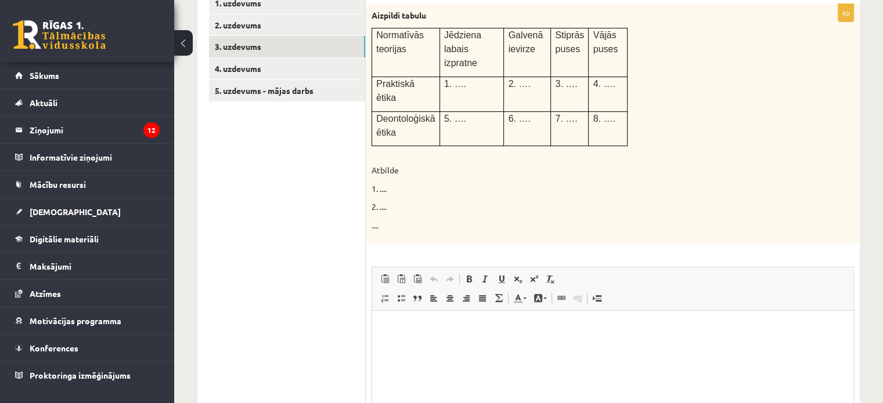
scroll to position [251, 0]
click at [478, 346] on html at bounding box center [612, 327] width 481 height 35
click at [291, 71] on link "4. uzdevums" at bounding box center [287, 67] width 156 height 21
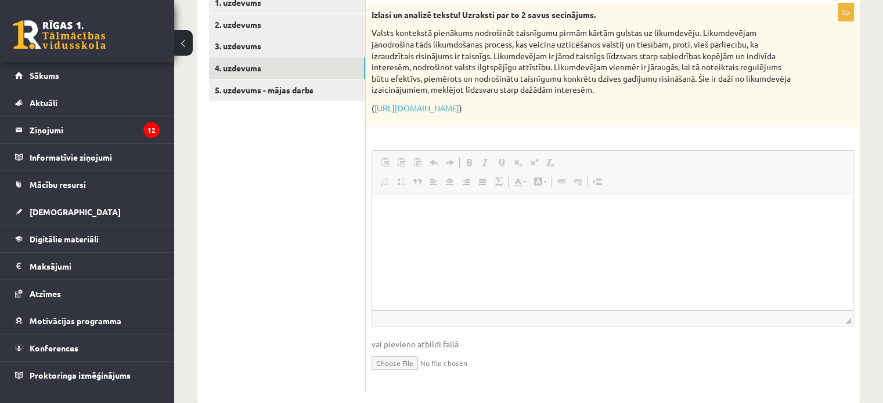
scroll to position [0, 0]
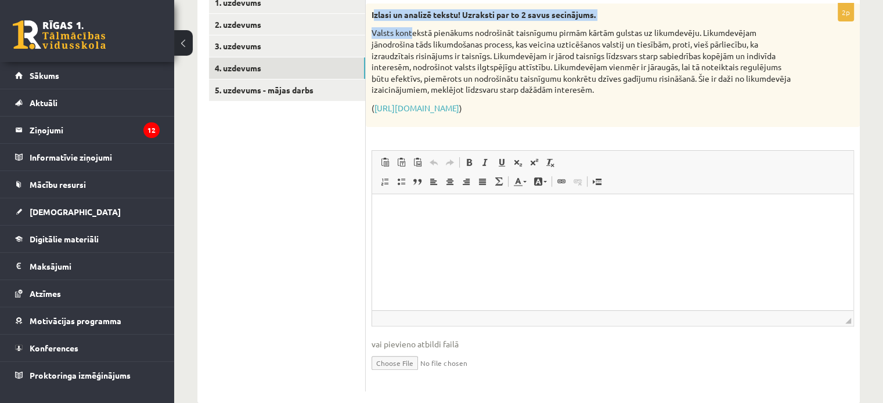
drag, startPoint x: 373, startPoint y: 9, endPoint x: 411, endPoint y: 24, distance: 40.4
click at [411, 24] on div "Izlasi un analizē tekstu! Uzraksti par to 2 savus secinājums. Valsts kontekstā …" at bounding box center [613, 65] width 494 height 124
click at [319, 44] on link "3. uzdevums" at bounding box center [287, 45] width 156 height 21
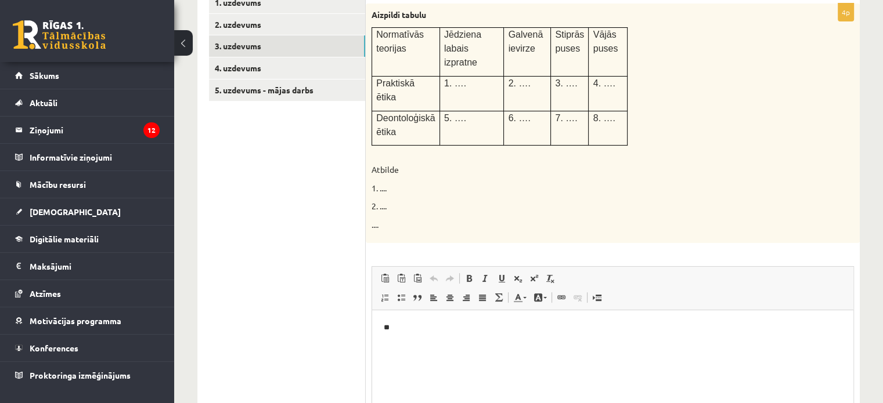
click at [464, 293] on span at bounding box center [465, 297] width 9 height 9
click at [466, 293] on span at bounding box center [465, 297] width 9 height 9
click at [400, 338] on html "**" at bounding box center [612, 327] width 481 height 35
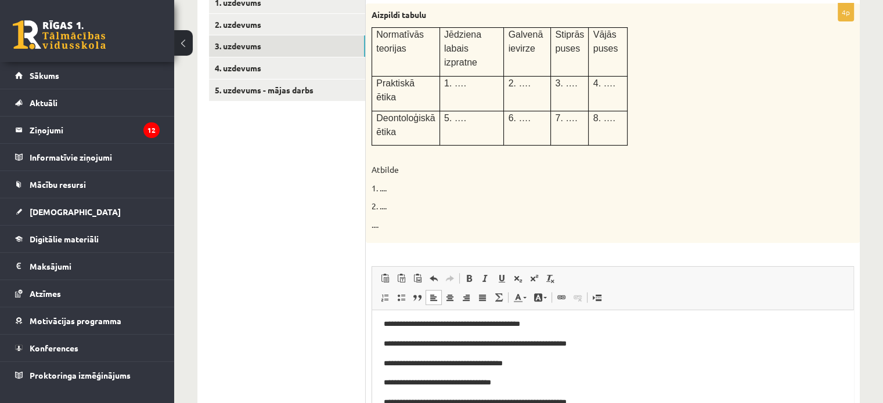
scroll to position [43, 0]
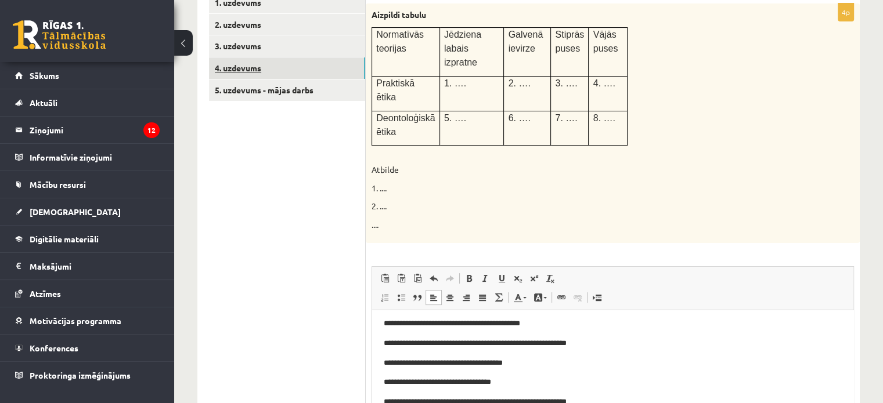
click at [285, 71] on link "4. uzdevums" at bounding box center [287, 67] width 156 height 21
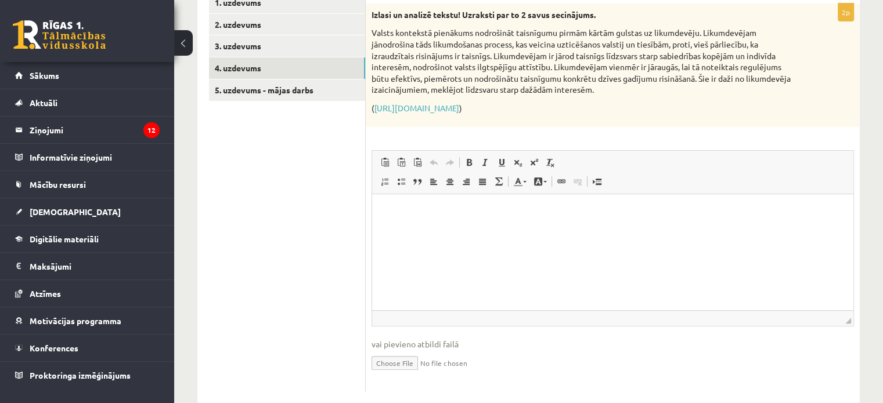
scroll to position [0, 0]
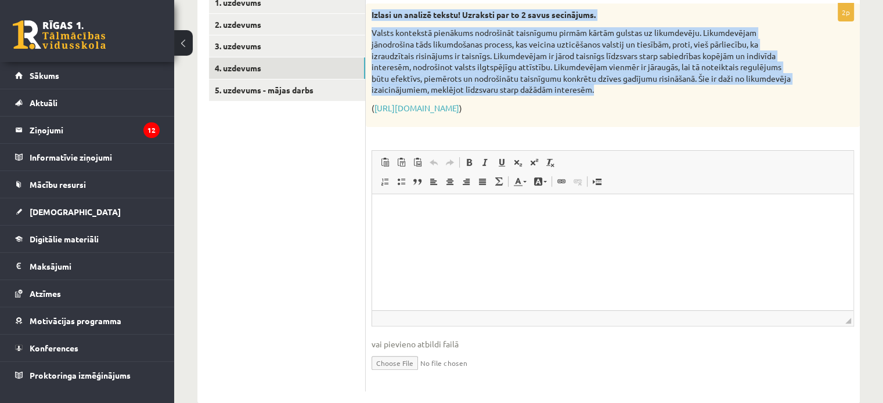
drag, startPoint x: 371, startPoint y: 13, endPoint x: 715, endPoint y: 92, distance: 352.9
click at [715, 92] on div "Izlasi un analizē tekstu! Uzraksti par to 2 savus secinājums. Valsts kontekstā …" at bounding box center [613, 65] width 494 height 124
copy div "Izlasi un analizē tekstu! Uzraksti par to 2 savus secinājums. Valsts kontekstā …"
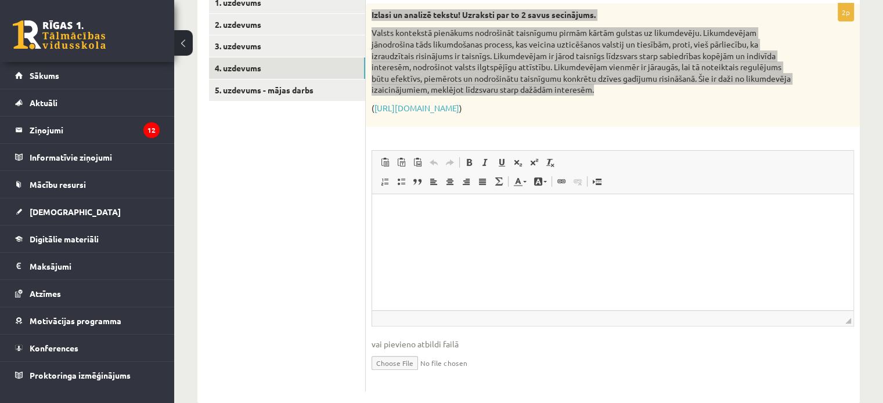
click at [420, 229] on html at bounding box center [612, 211] width 481 height 35
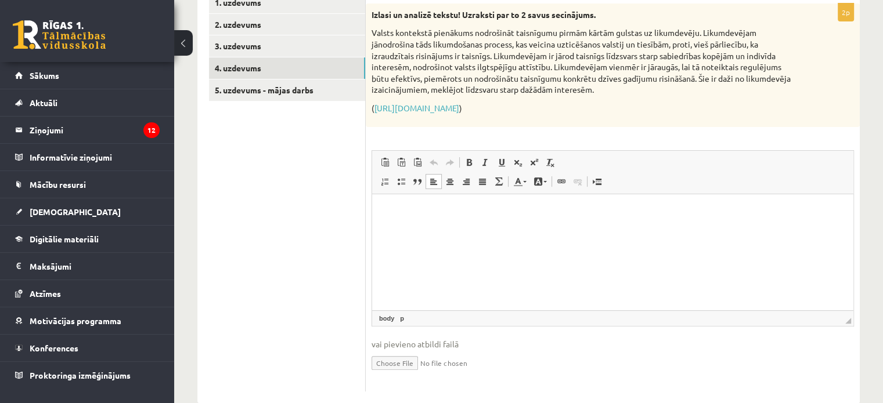
click at [531, 134] on div "2p Izlasi un analizē tekstu! Uzraksti par to 2 savus secinājums. Valsts konteks…" at bounding box center [613, 197] width 494 height 388
click at [422, 226] on html at bounding box center [612, 211] width 481 height 35
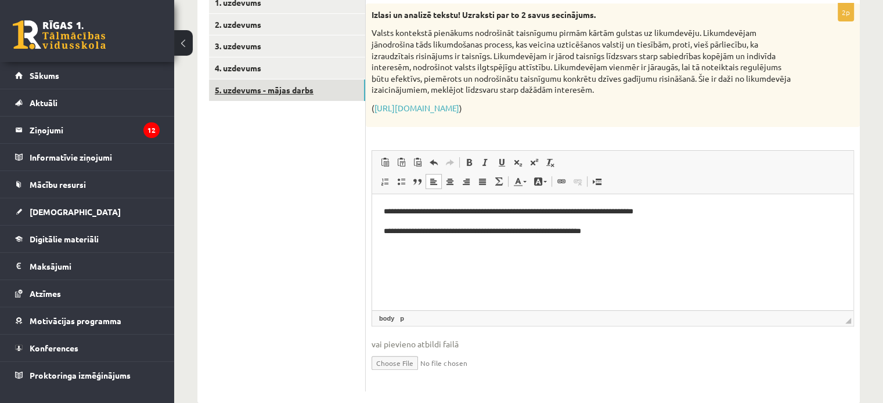
click at [308, 88] on link "5. uzdevums - mājas darbs" at bounding box center [287, 89] width 156 height 21
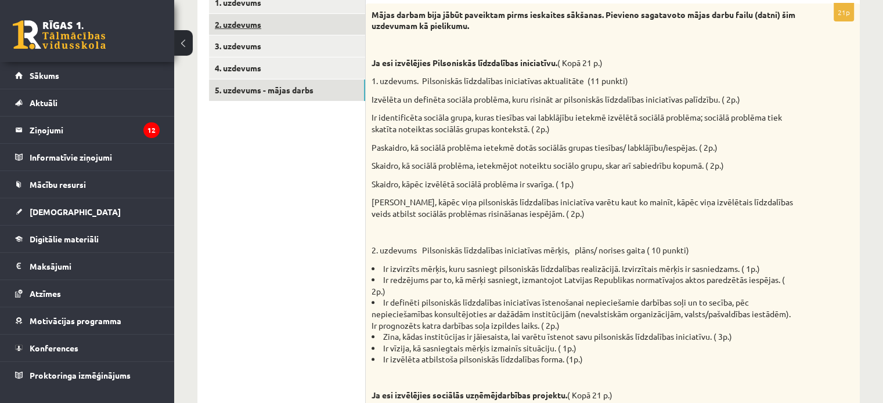
click at [306, 14] on link "2. uzdevums" at bounding box center [287, 24] width 156 height 21
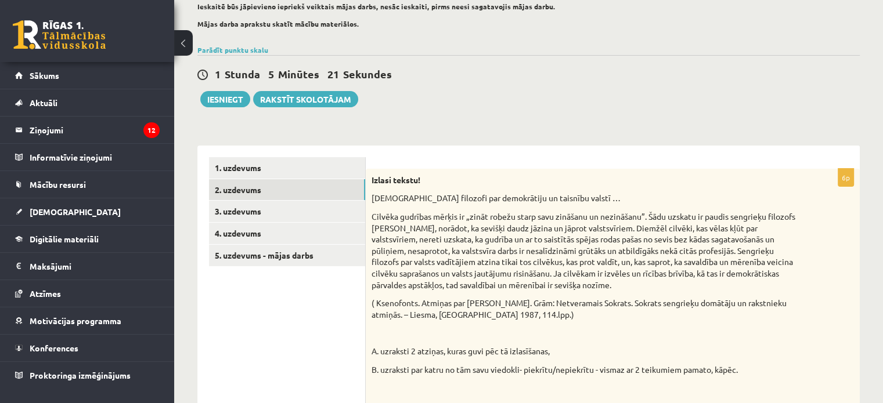
scroll to position [83, 0]
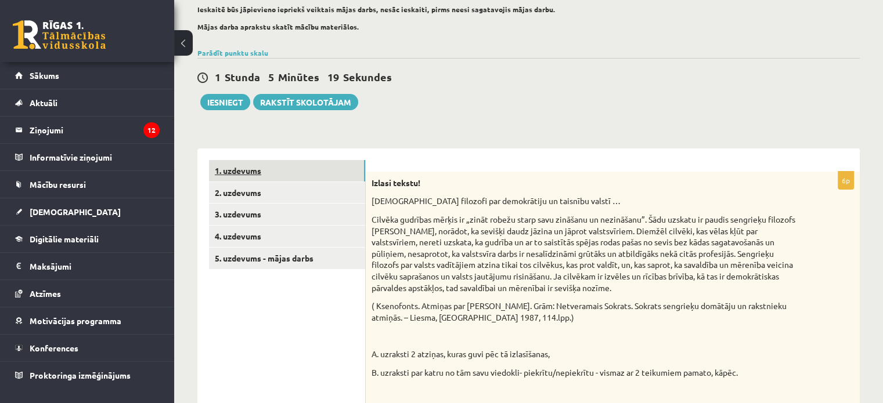
click at [276, 172] on link "1. uzdevums" at bounding box center [287, 170] width 156 height 21
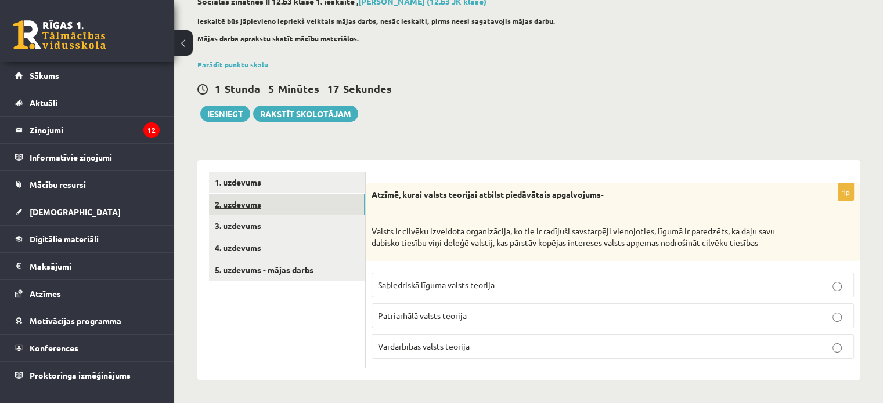
click at [280, 208] on link "2. uzdevums" at bounding box center [287, 204] width 156 height 21
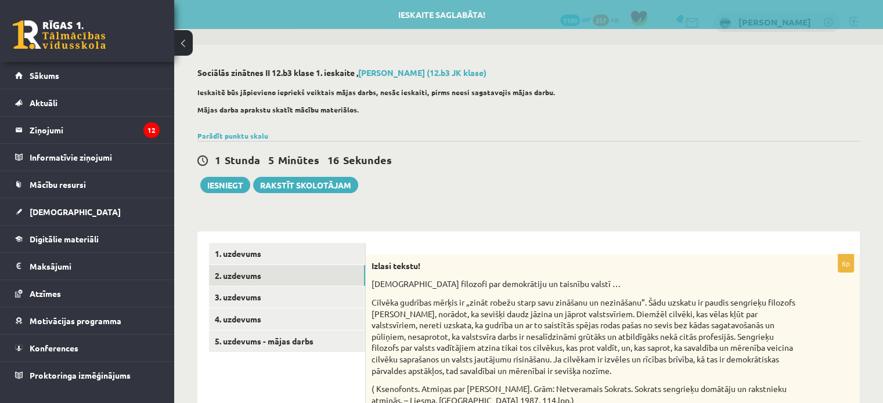
scroll to position [0, 0]
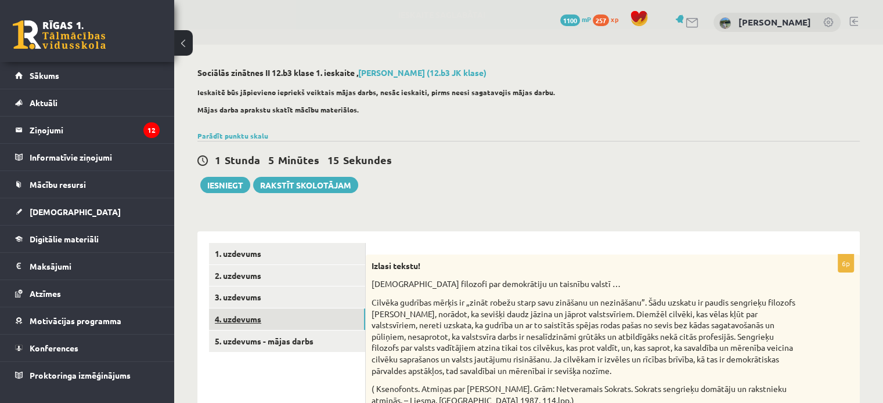
click at [266, 317] on link "4. uzdevums" at bounding box center [287, 319] width 156 height 21
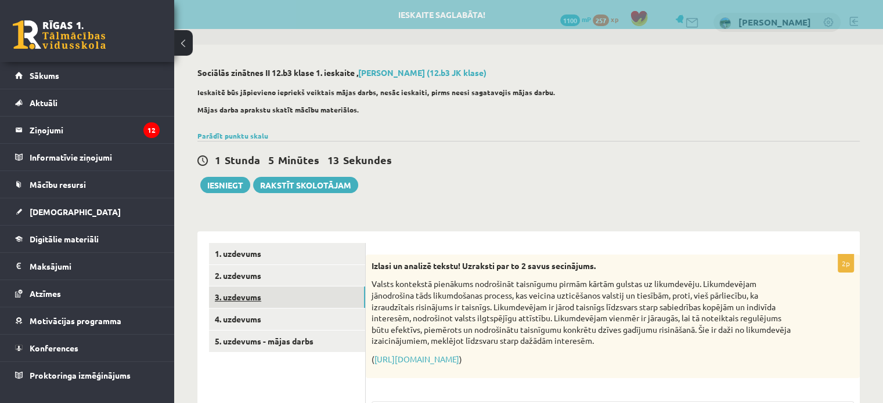
click at [283, 290] on link "3. uzdevums" at bounding box center [287, 297] width 156 height 21
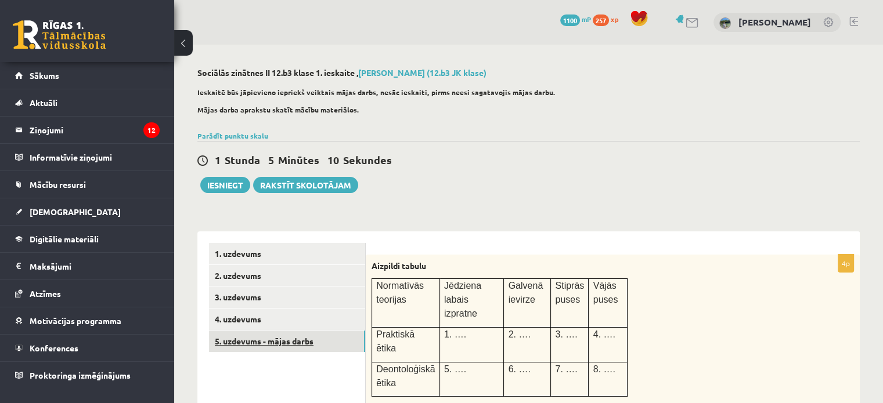
click at [298, 341] on link "5. uzdevums - mājas darbs" at bounding box center [287, 341] width 156 height 21
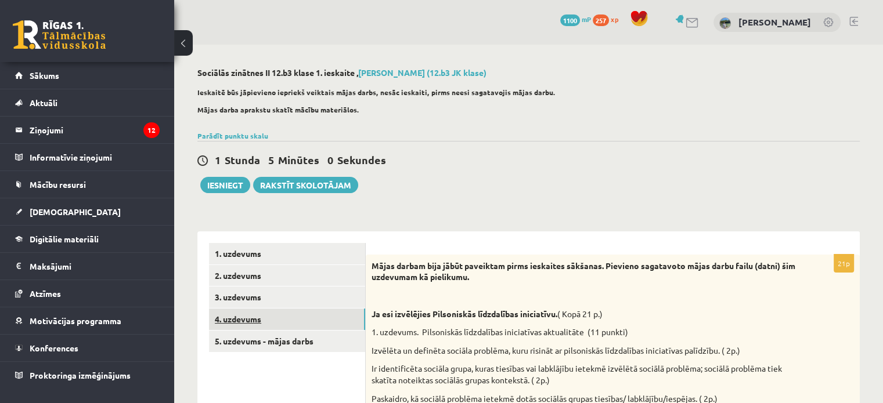
click at [349, 311] on link "4. uzdevums" at bounding box center [287, 319] width 156 height 21
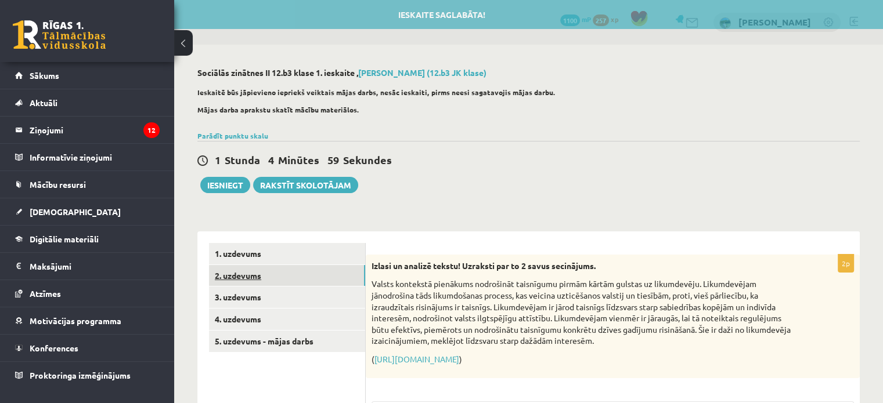
click at [327, 276] on link "2. uzdevums" at bounding box center [287, 275] width 156 height 21
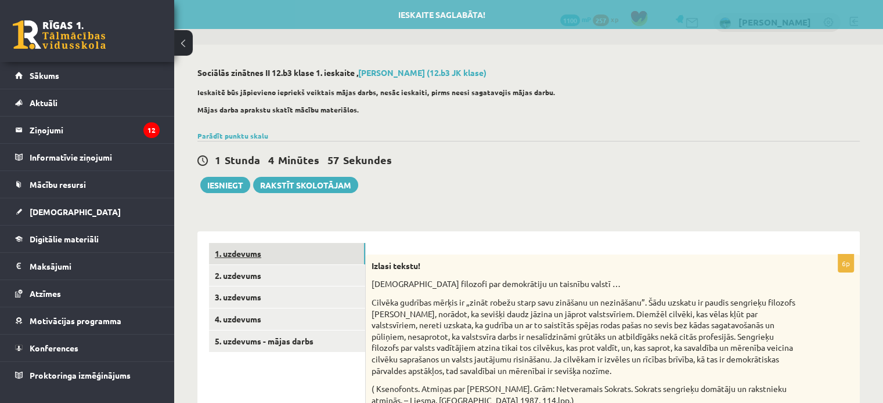
click at [327, 254] on link "1. uzdevums" at bounding box center [287, 253] width 156 height 21
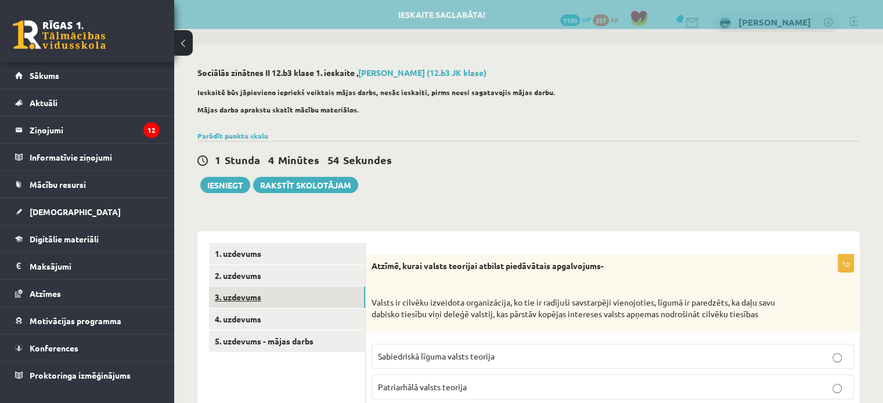
click at [327, 301] on link "3. uzdevums" at bounding box center [287, 297] width 156 height 21
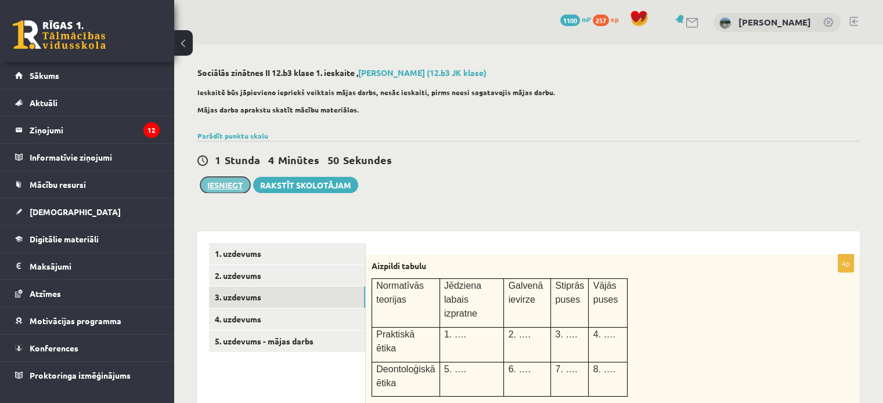
click at [229, 185] on button "Iesniegt" at bounding box center [225, 185] width 50 height 16
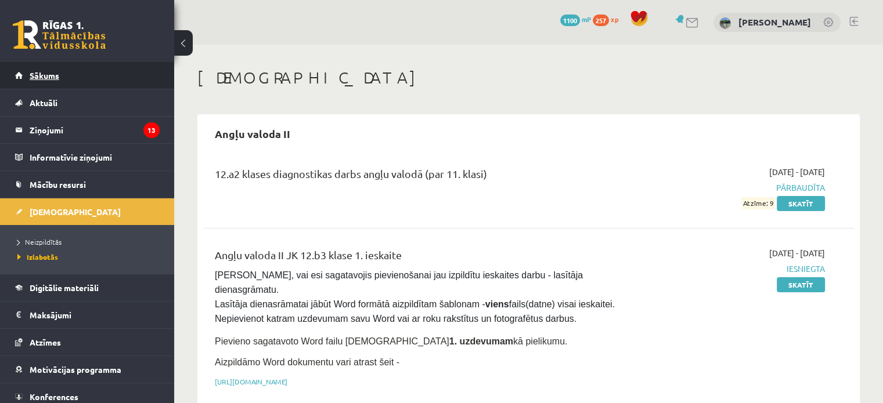
click at [93, 74] on link "Sākums" at bounding box center [87, 75] width 144 height 27
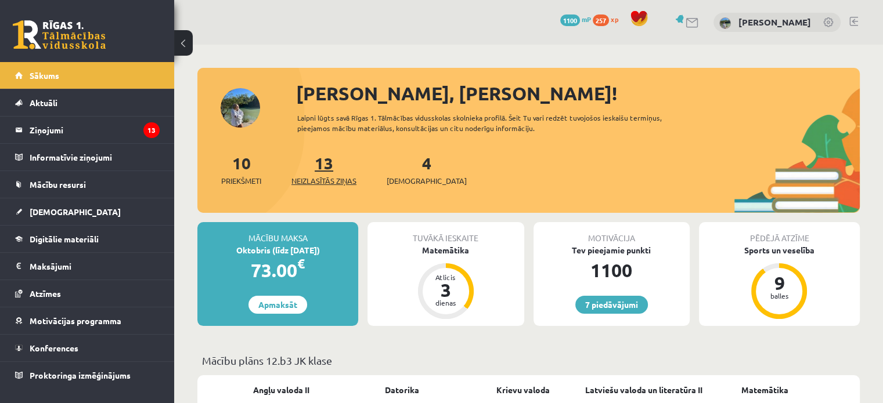
click at [337, 181] on span "Neizlasītās ziņas" at bounding box center [323, 181] width 65 height 12
